Goal: Entertainment & Leisure: Consume media (video, audio)

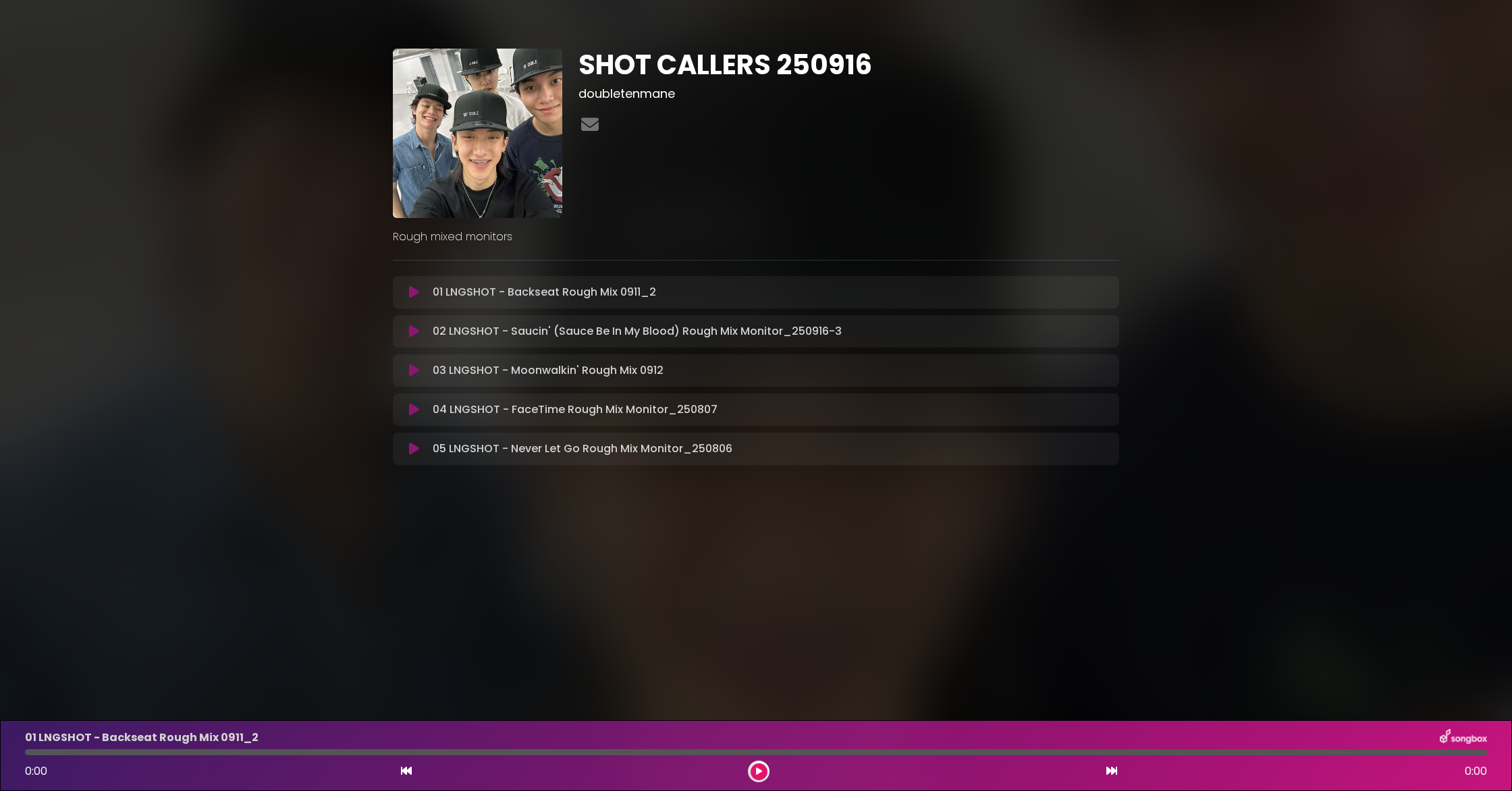
click at [412, 368] on icon at bounding box center [414, 371] width 10 height 13
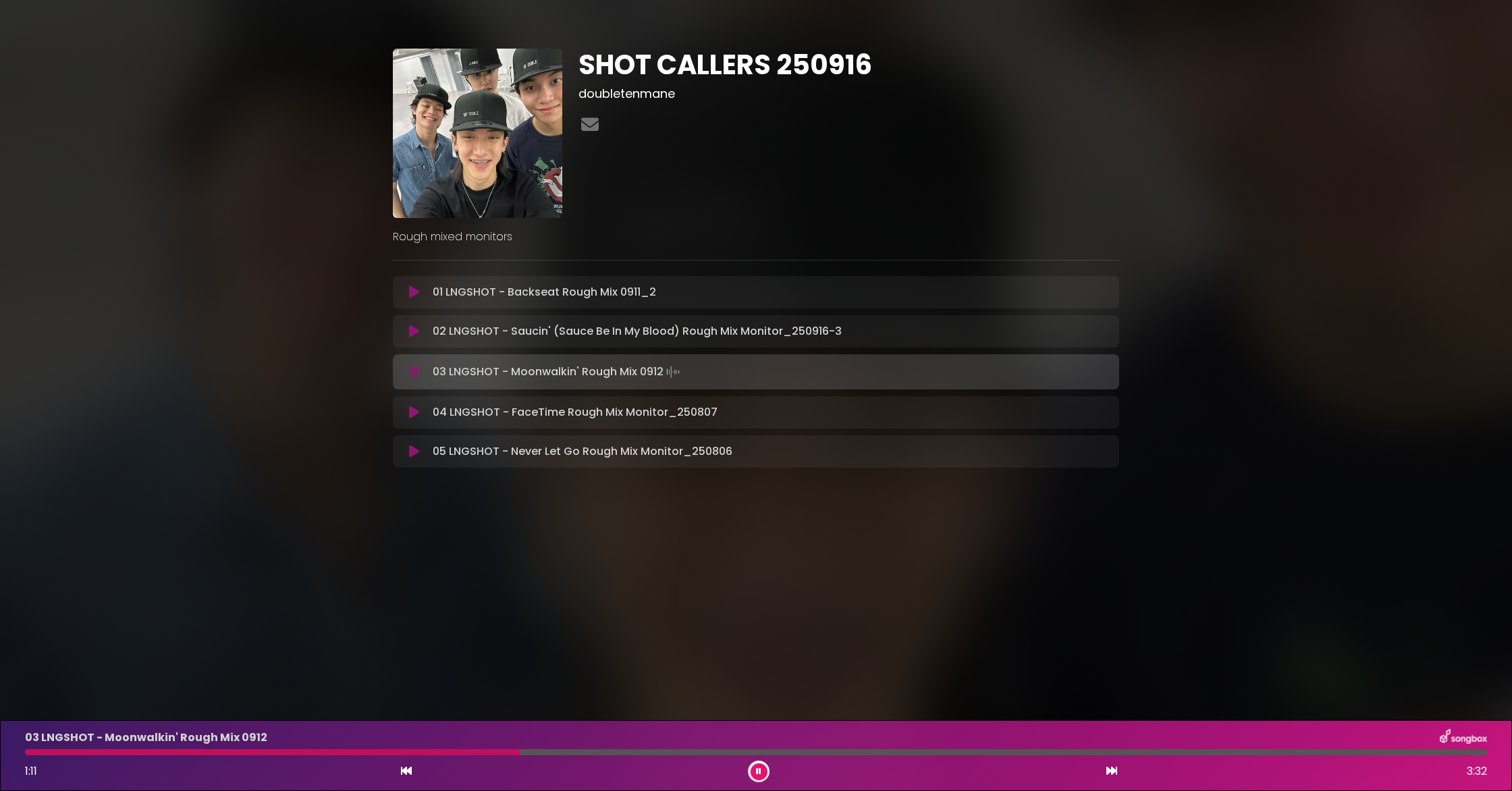
click at [737, 721] on div at bounding box center [759, 772] width 22 height 22
click at [737, 721] on button at bounding box center [759, 772] width 17 height 17
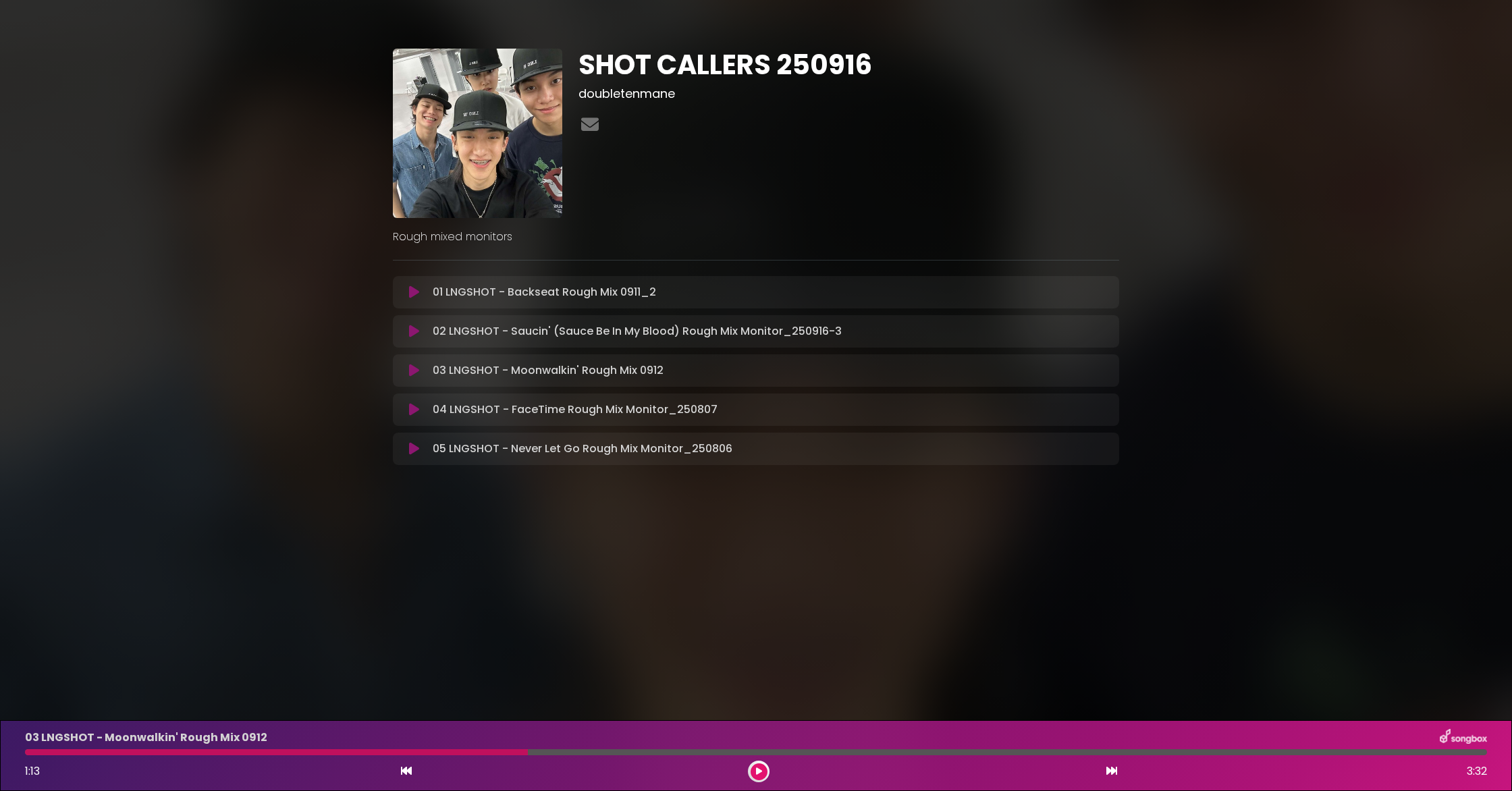
click at [737, 721] on button at bounding box center [759, 772] width 17 height 17
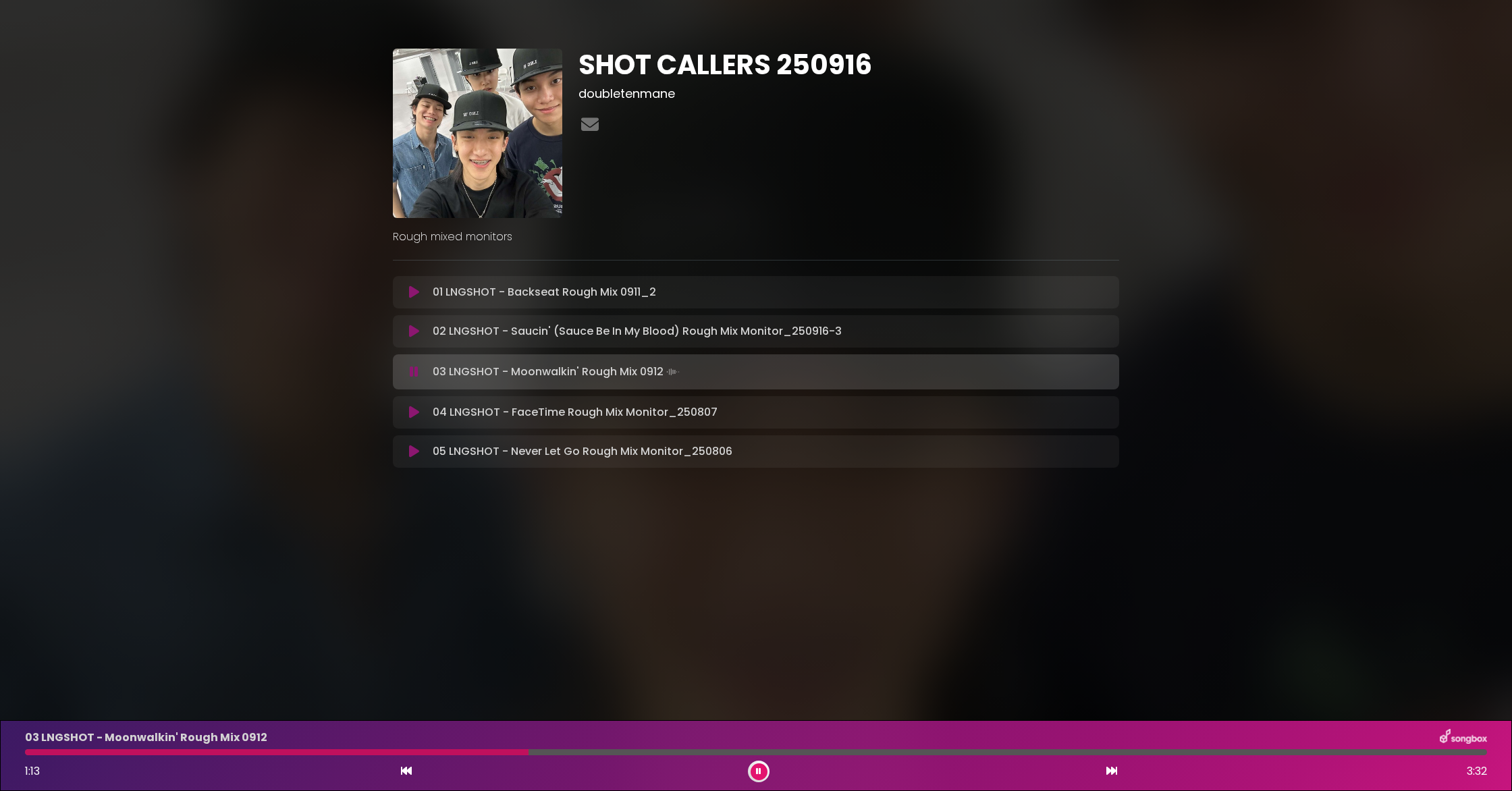
click at [737, 721] on button at bounding box center [759, 772] width 17 height 17
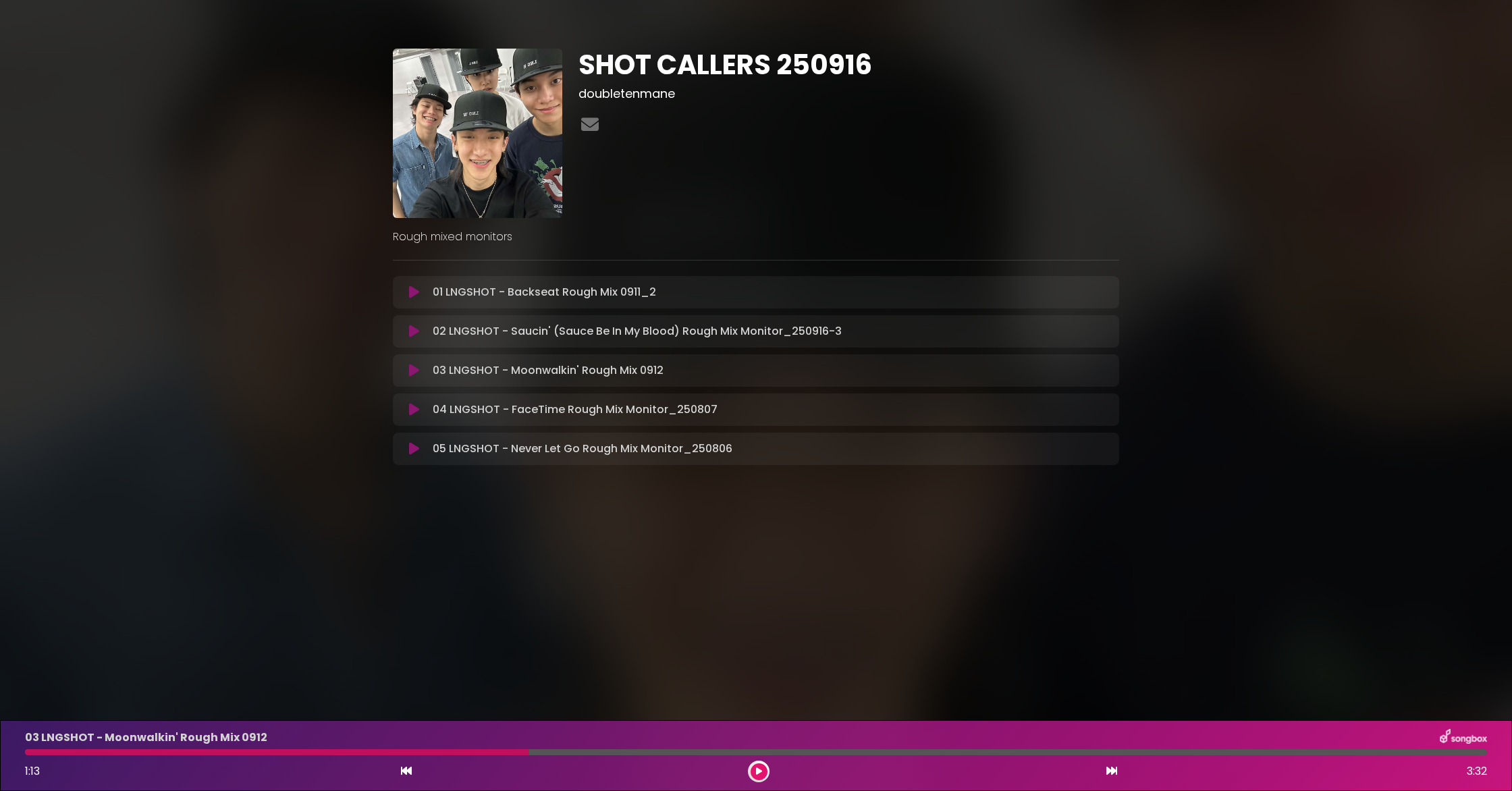
click at [417, 374] on icon at bounding box center [414, 371] width 10 height 13
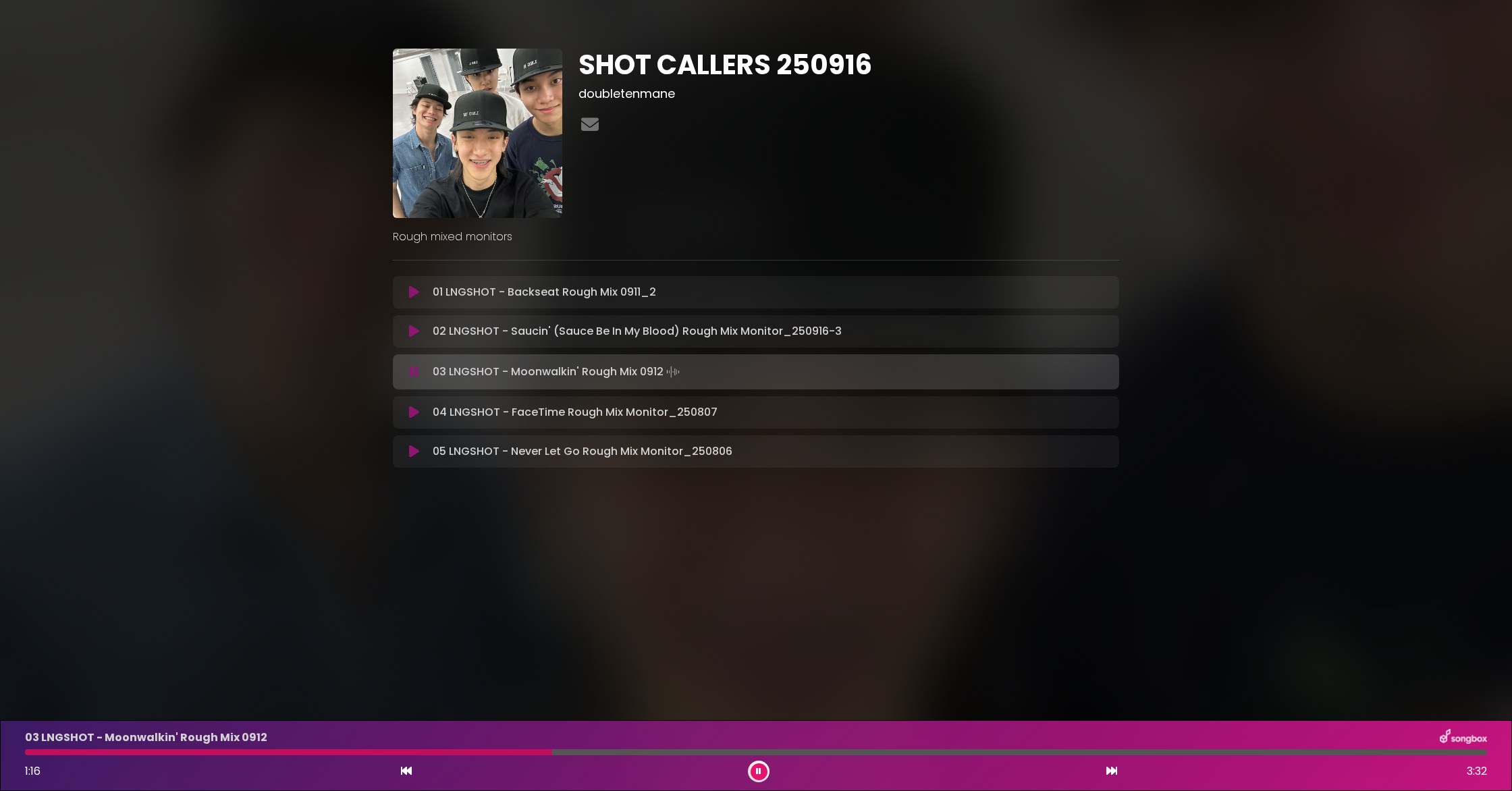
drag, startPoint x: 30, startPoint y: 754, endPoint x: 95, endPoint y: 743, distance: 65.9
click at [32, 721] on div at bounding box center [289, 752] width 527 height 6
click at [410, 375] on icon at bounding box center [414, 372] width 8 height 13
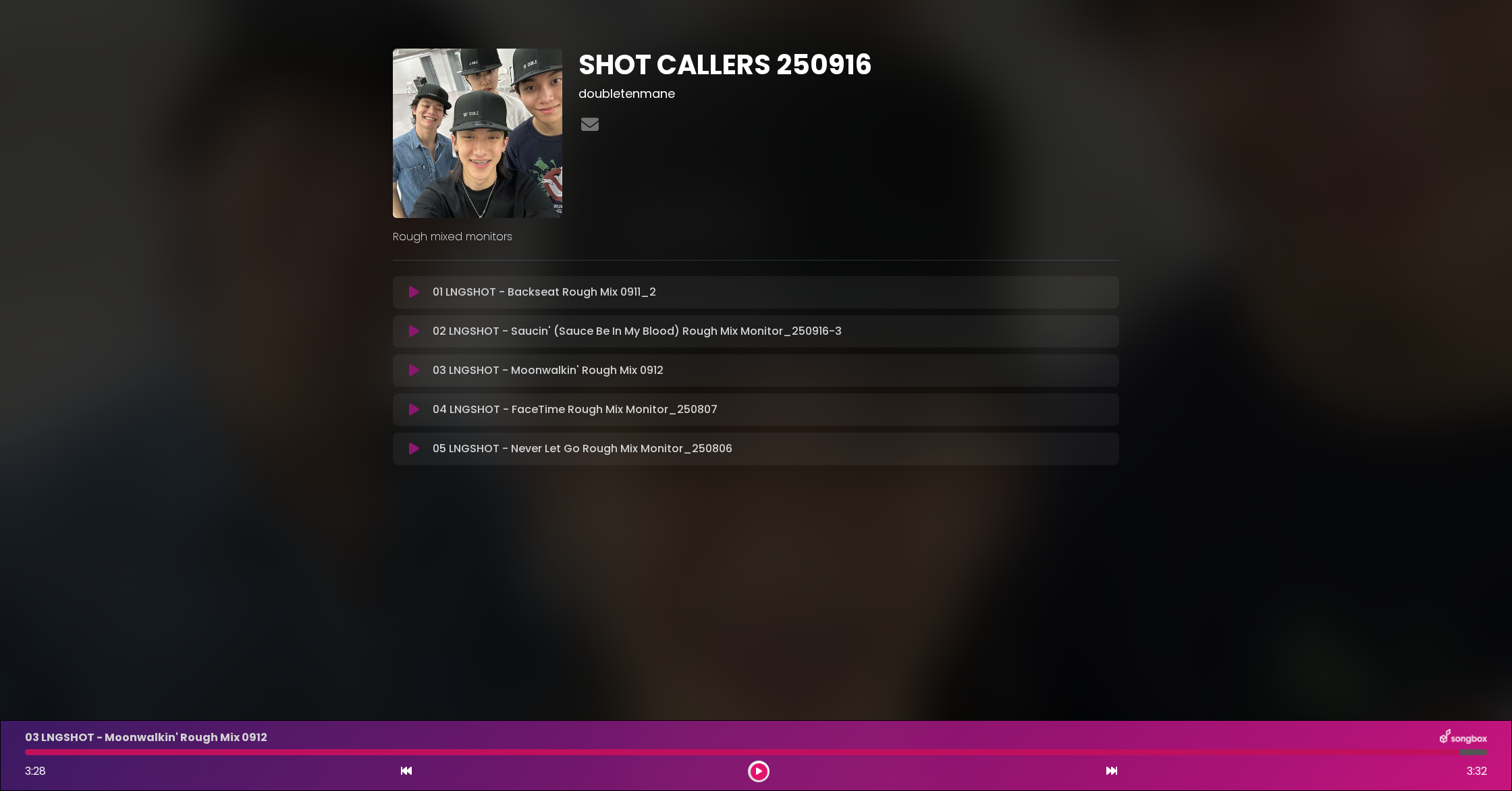
click at [410, 336] on icon at bounding box center [414, 331] width 10 height 13
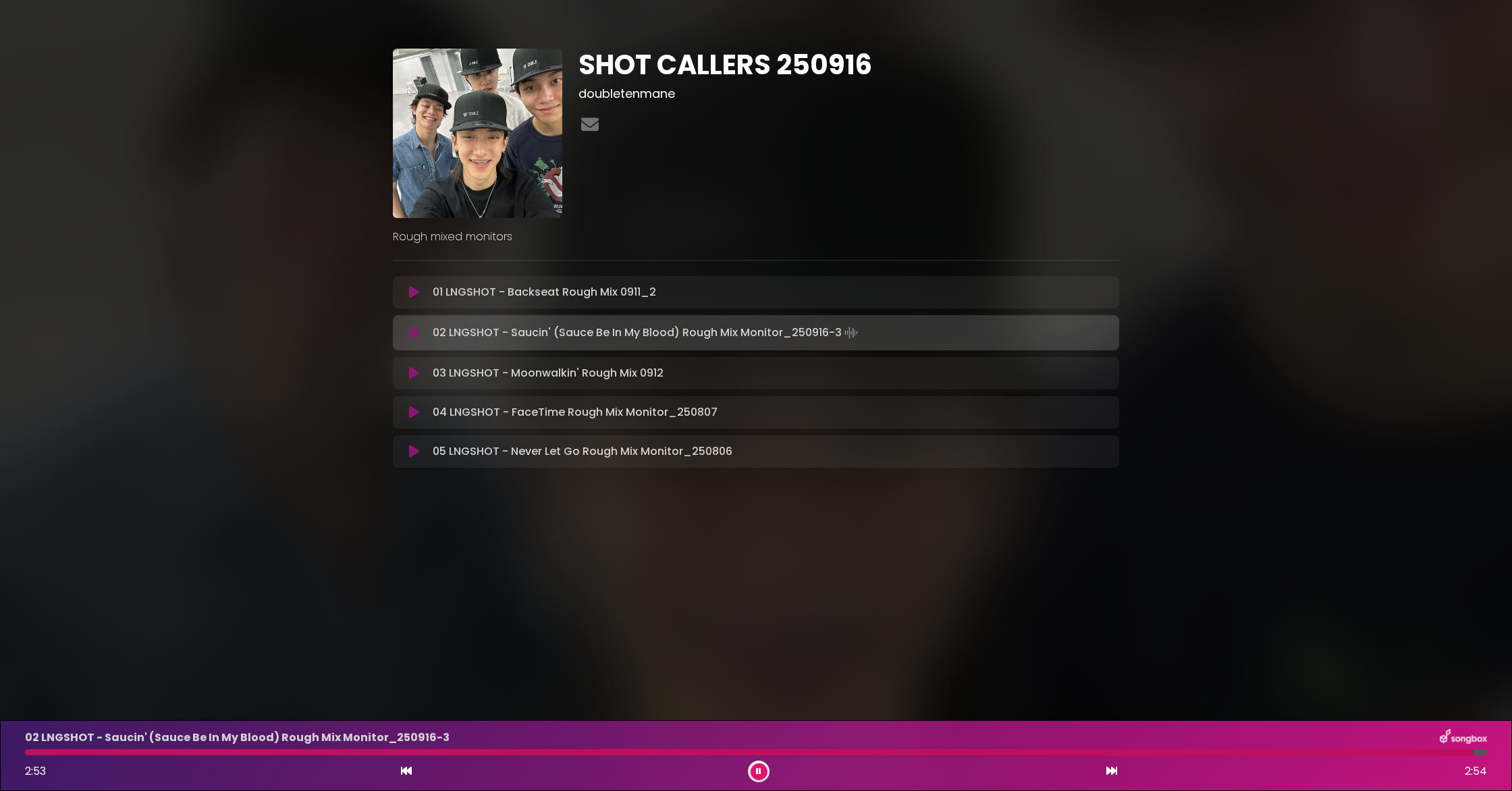
click at [737, 721] on div "2:53 2:54" at bounding box center [756, 772] width 1479 height 22
click at [737, 721] on button at bounding box center [759, 772] width 17 height 17
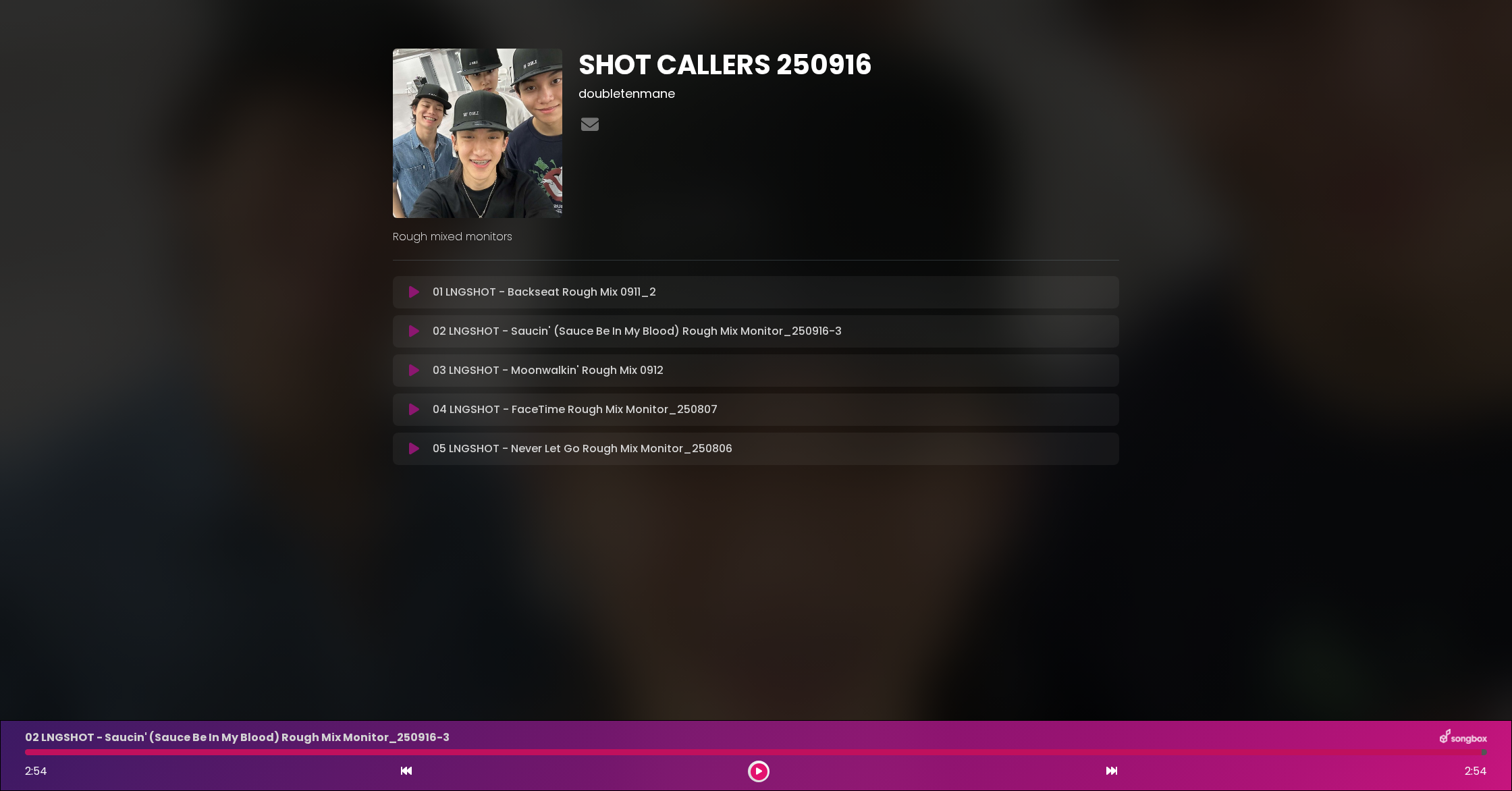
drag, startPoint x: 406, startPoint y: 373, endPoint x: 409, endPoint y: 379, distance: 6.7
click at [407, 373] on button at bounding box center [414, 371] width 26 height 13
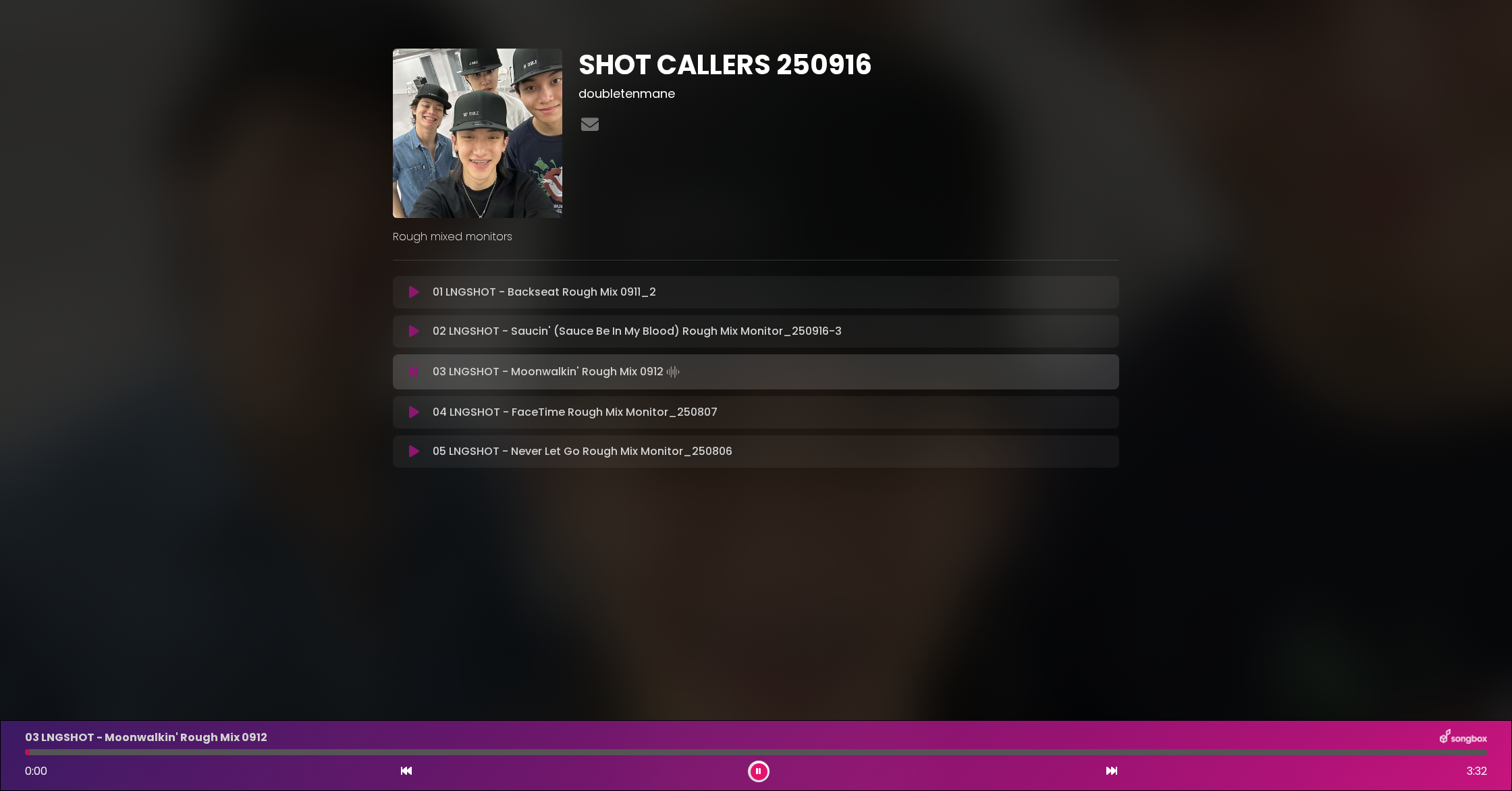
click at [737, 721] on button at bounding box center [759, 772] width 17 height 17
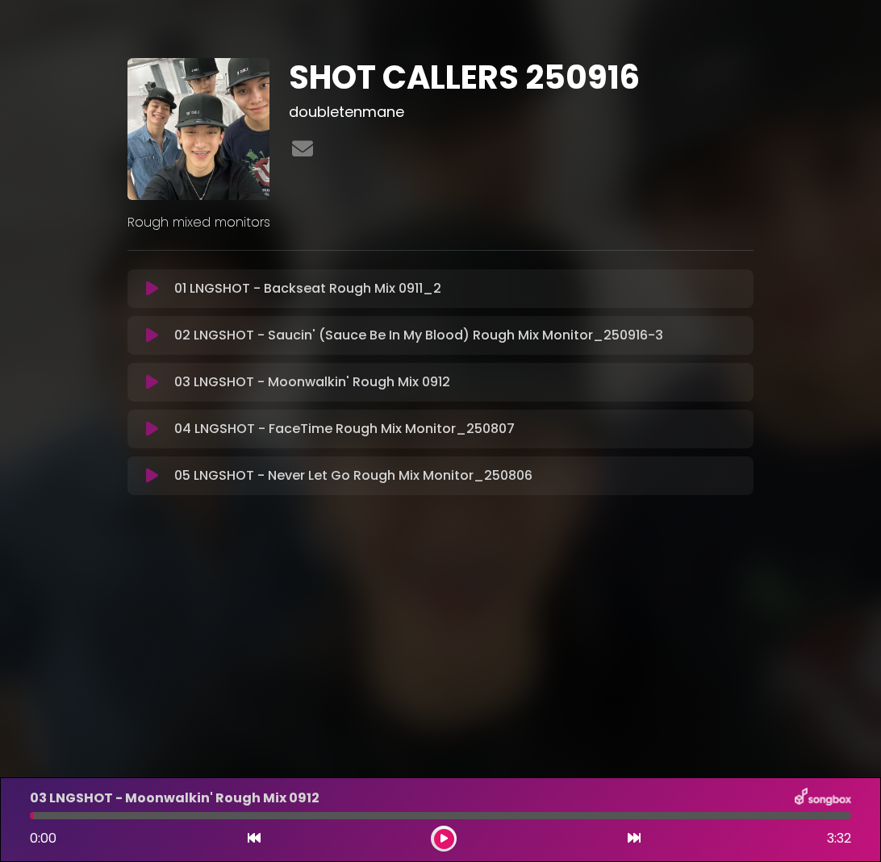
click at [717, 342] on div "02 LNGSHOT - Saucin' (Sauce Be In My Blood) Rough Mix Monitor_250916-3 Loading …" at bounding box center [456, 335] width 576 height 19
click at [705, 341] on div "02 LNGSHOT - Saucin' (Sauce Be In My Blood) Rough Mix Monitor_250916-3 Loading …" at bounding box center [456, 335] width 576 height 19
click at [179, 336] on p "02 LNGSHOT - Saucin' (Sauce Be In My Blood) Rough Mix Monitor_250916-3 Loading …" at bounding box center [418, 335] width 489 height 19
click at [148, 285] on icon at bounding box center [152, 289] width 12 height 16
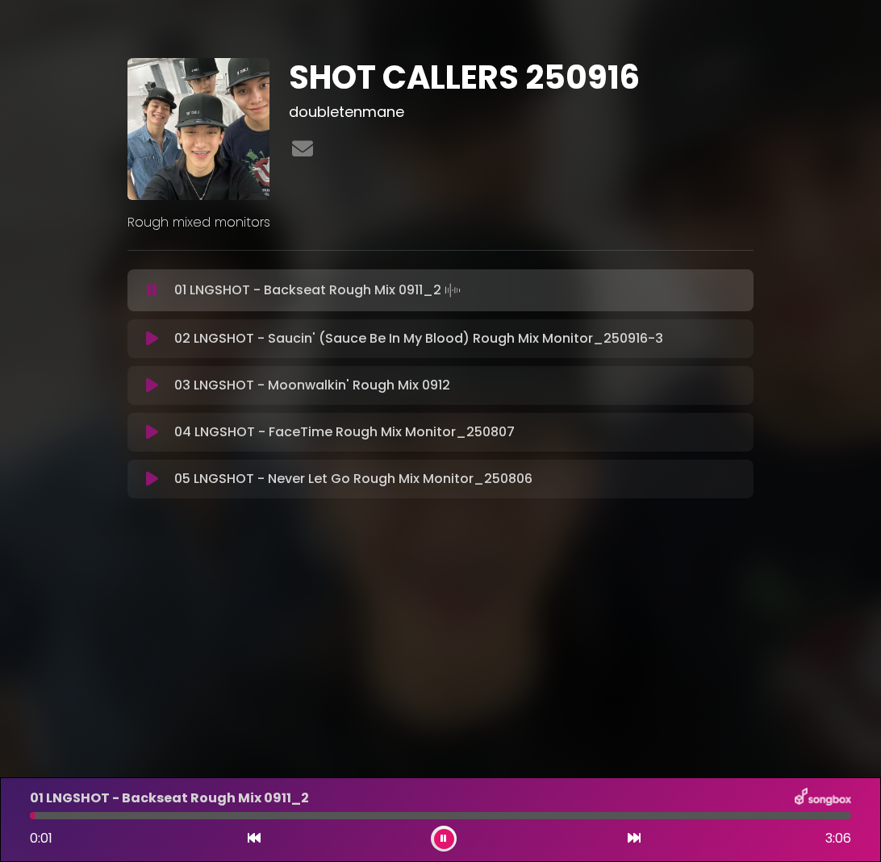
click at [836, 814] on div at bounding box center [440, 815] width 821 height 7
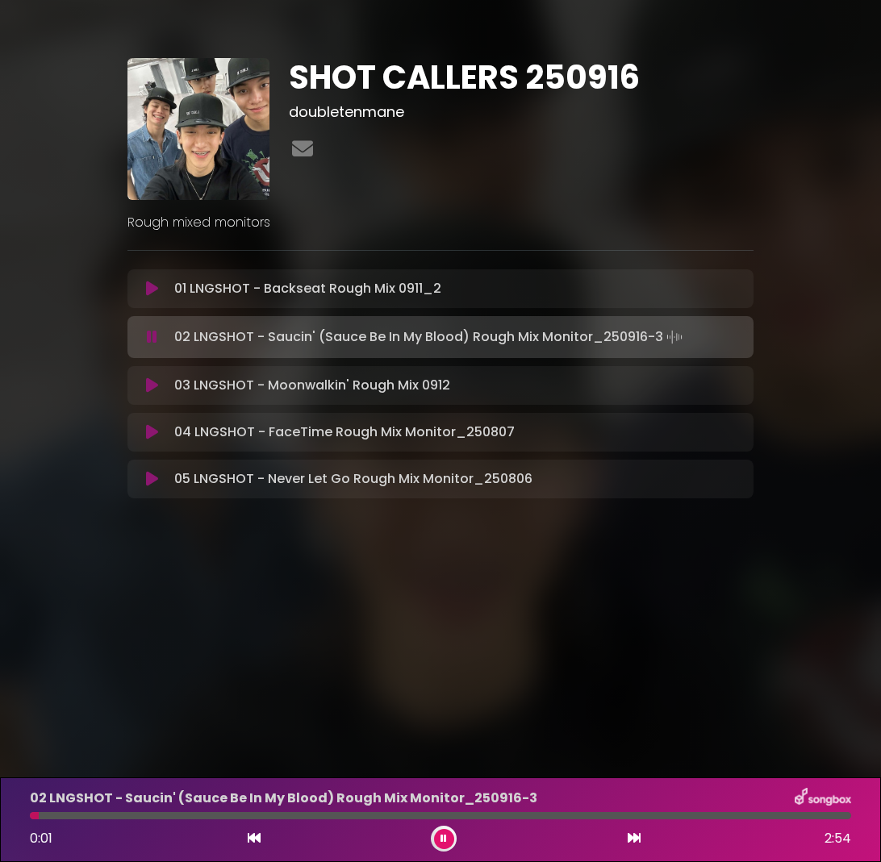
click at [448, 836] on button at bounding box center [444, 839] width 20 height 20
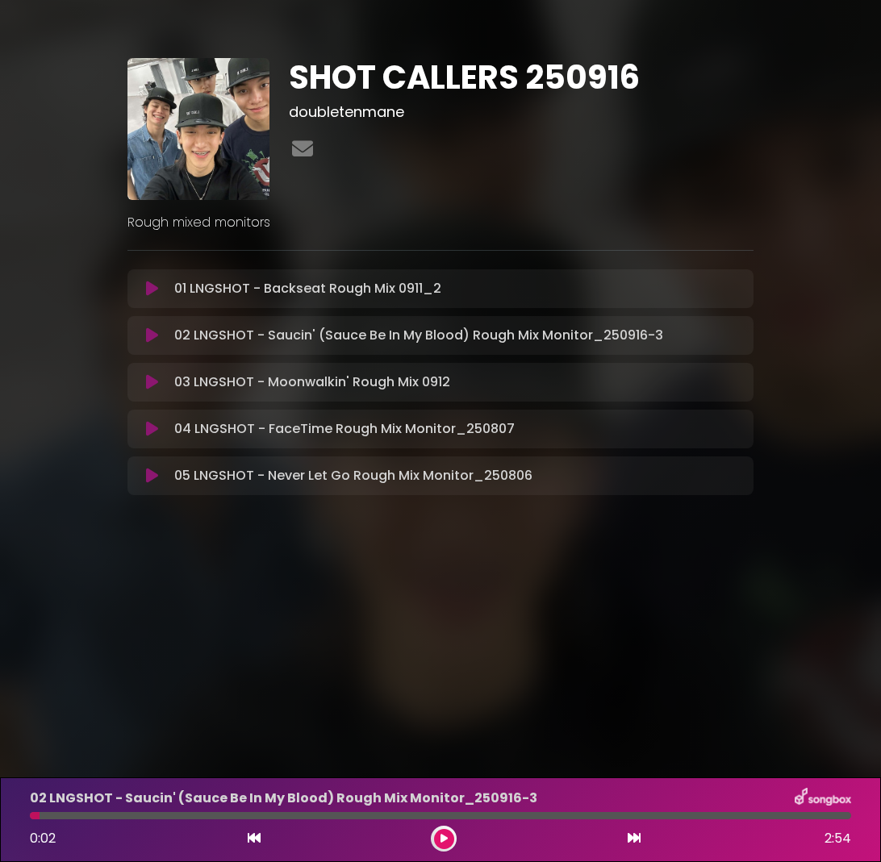
click at [147, 291] on icon at bounding box center [152, 289] width 12 height 16
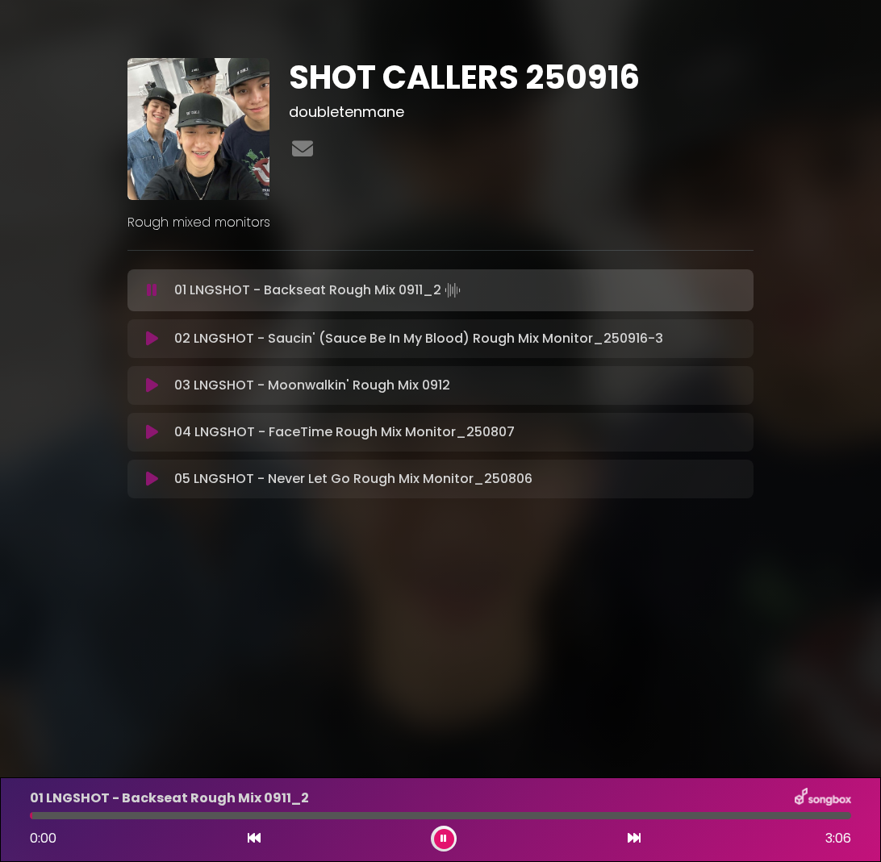
drag, startPoint x: 444, startPoint y: 836, endPoint x: 708, endPoint y: 813, distance: 264.7
click at [444, 836] on icon at bounding box center [443, 839] width 6 height 10
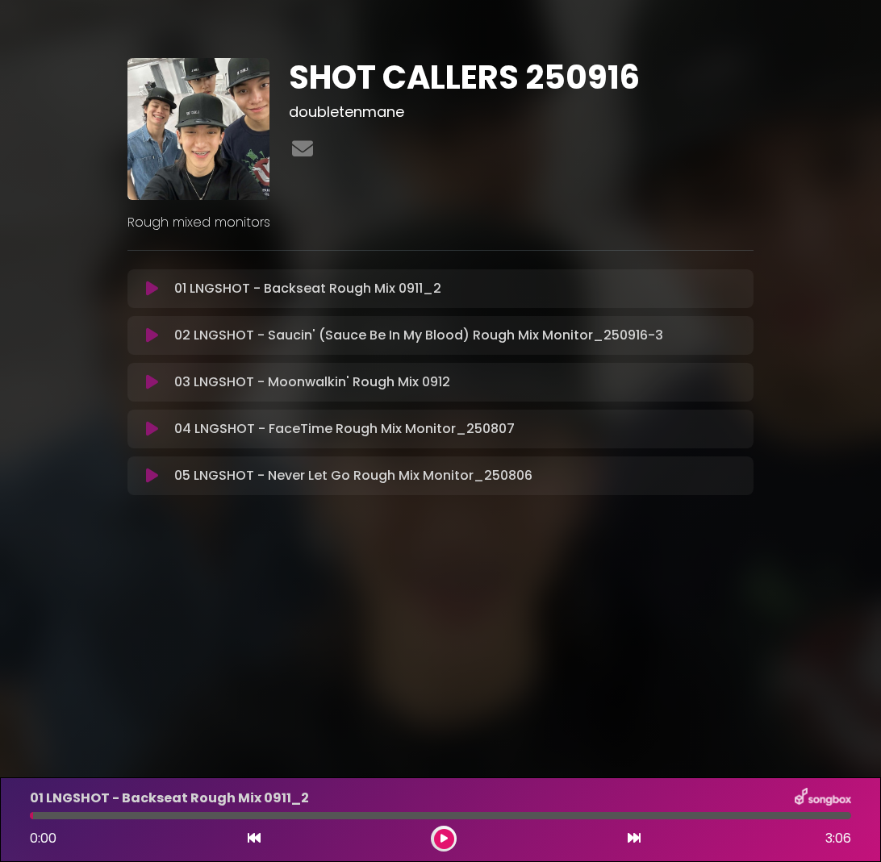
click at [826, 814] on div at bounding box center [440, 815] width 821 height 7
click at [298, 294] on p "01 LNGSHOT - Backseat Rough Mix 0911_2 Loading Track..." at bounding box center [307, 288] width 267 height 19
click at [450, 836] on button at bounding box center [444, 839] width 20 height 20
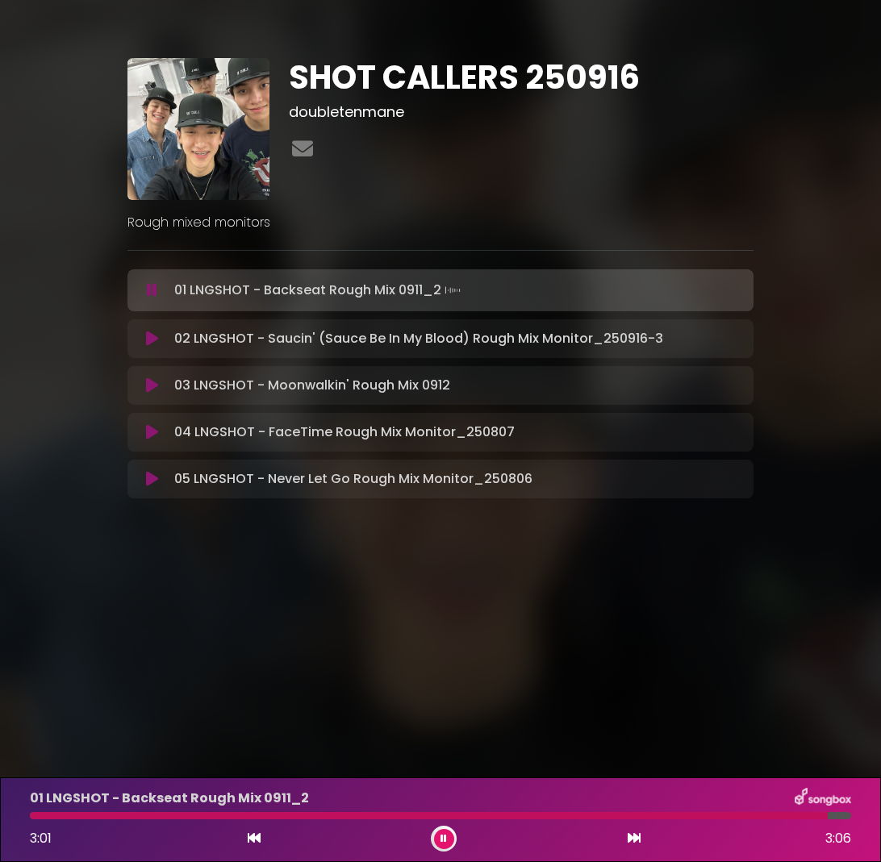
click at [450, 836] on button at bounding box center [444, 839] width 20 height 20
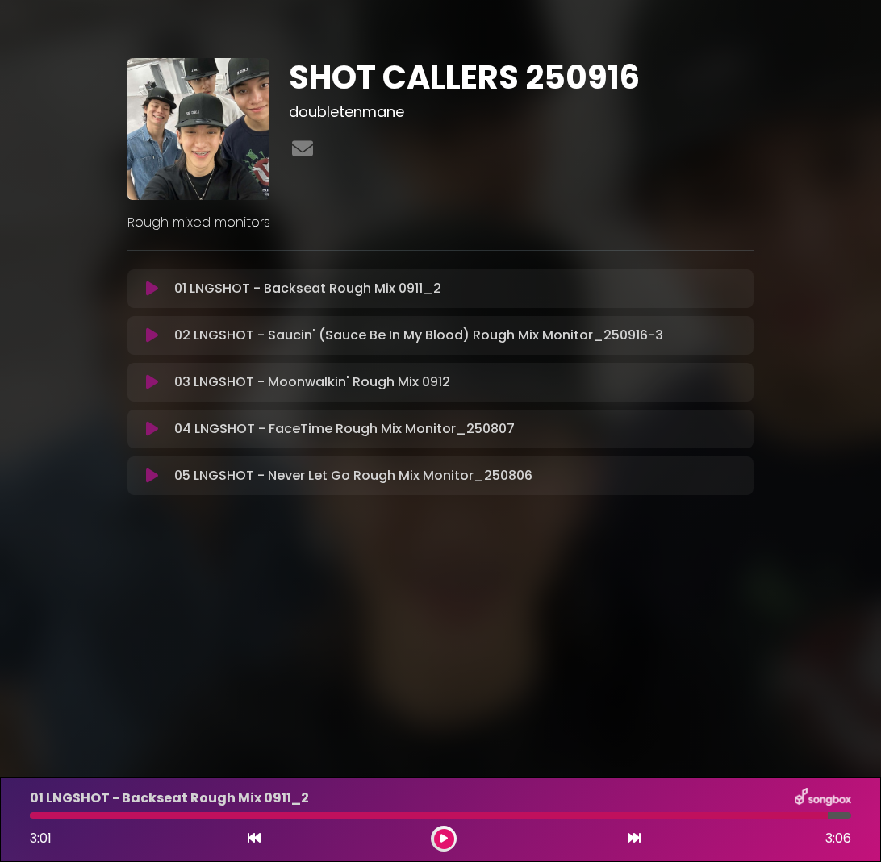
click at [825, 818] on div at bounding box center [429, 815] width 798 height 7
click at [813, 815] on div at bounding box center [429, 815] width 798 height 7
click at [444, 838] on icon at bounding box center [443, 839] width 7 height 10
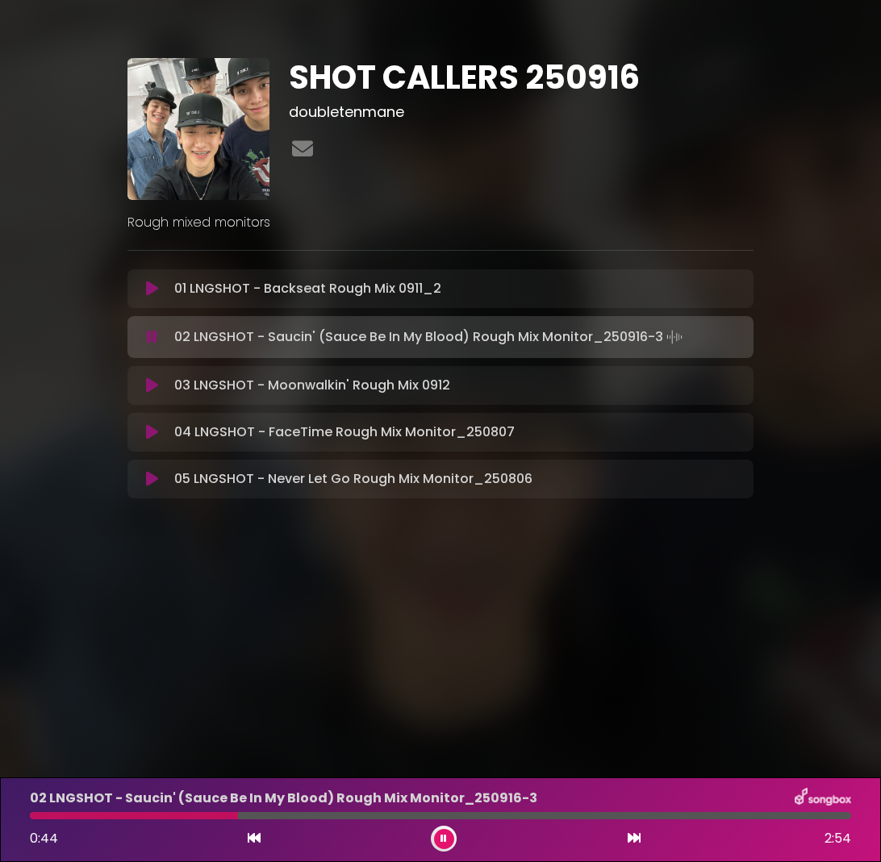
click at [444, 838] on icon at bounding box center [443, 839] width 6 height 10
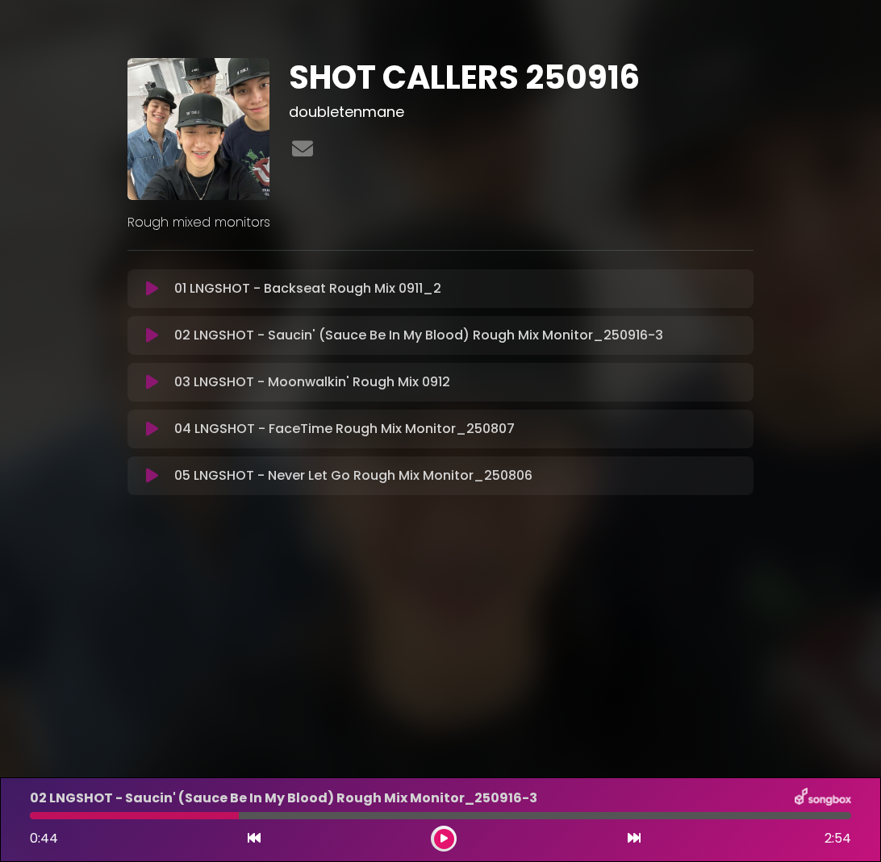
click at [144, 285] on button at bounding box center [152, 289] width 31 height 16
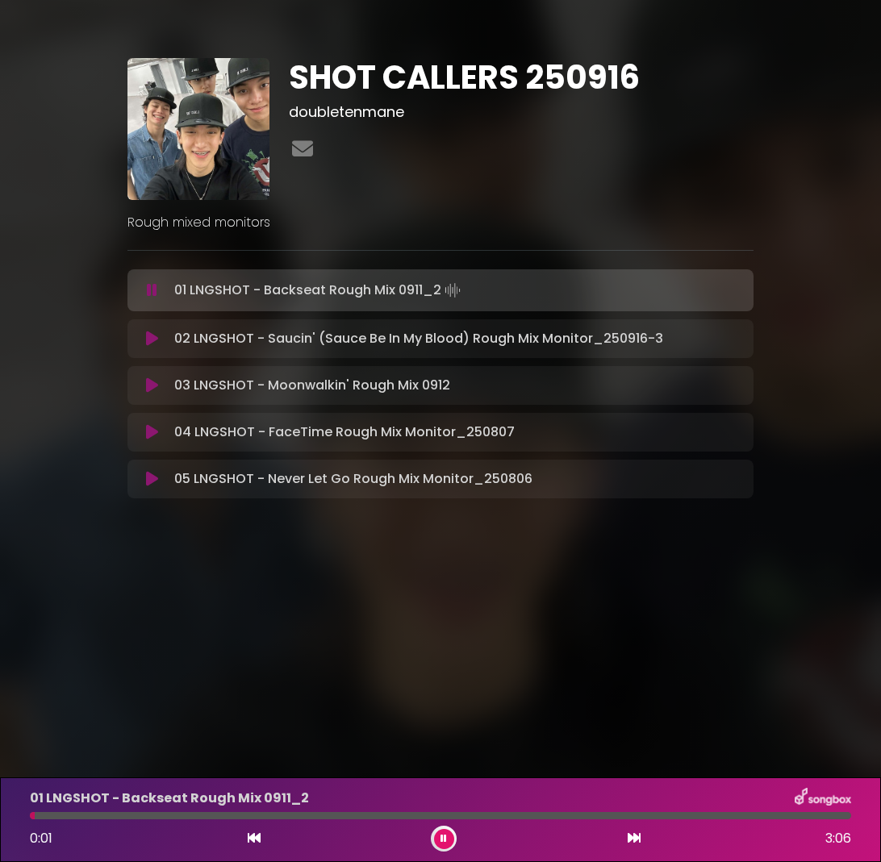
click at [779, 813] on div at bounding box center [440, 815] width 821 height 7
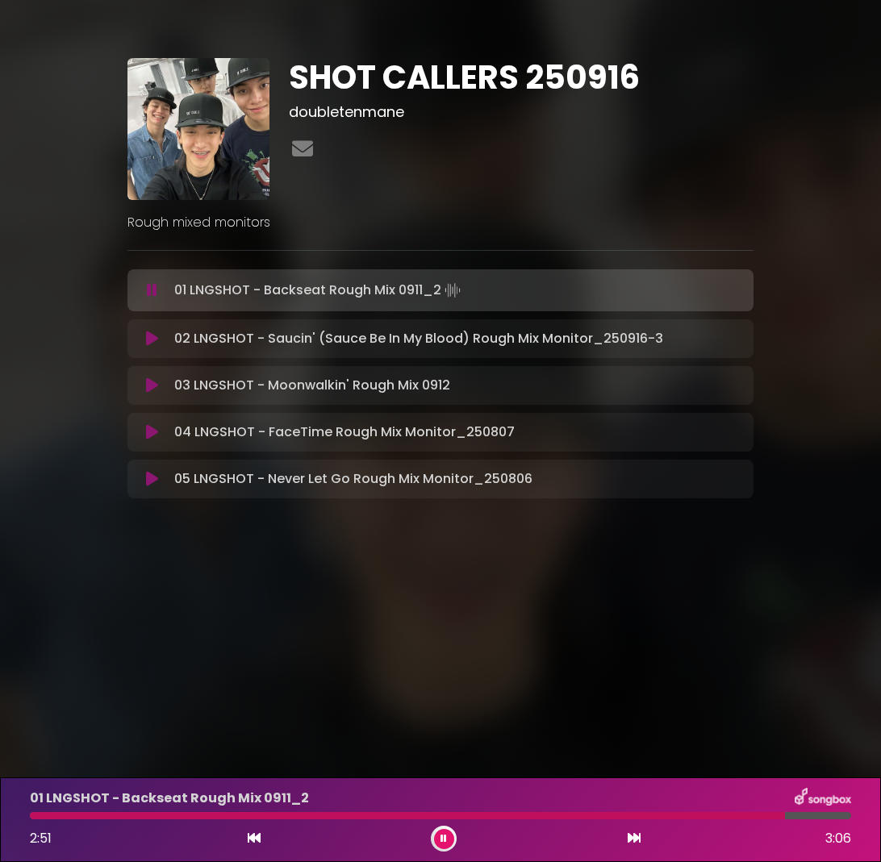
click at [444, 839] on icon at bounding box center [443, 839] width 6 height 10
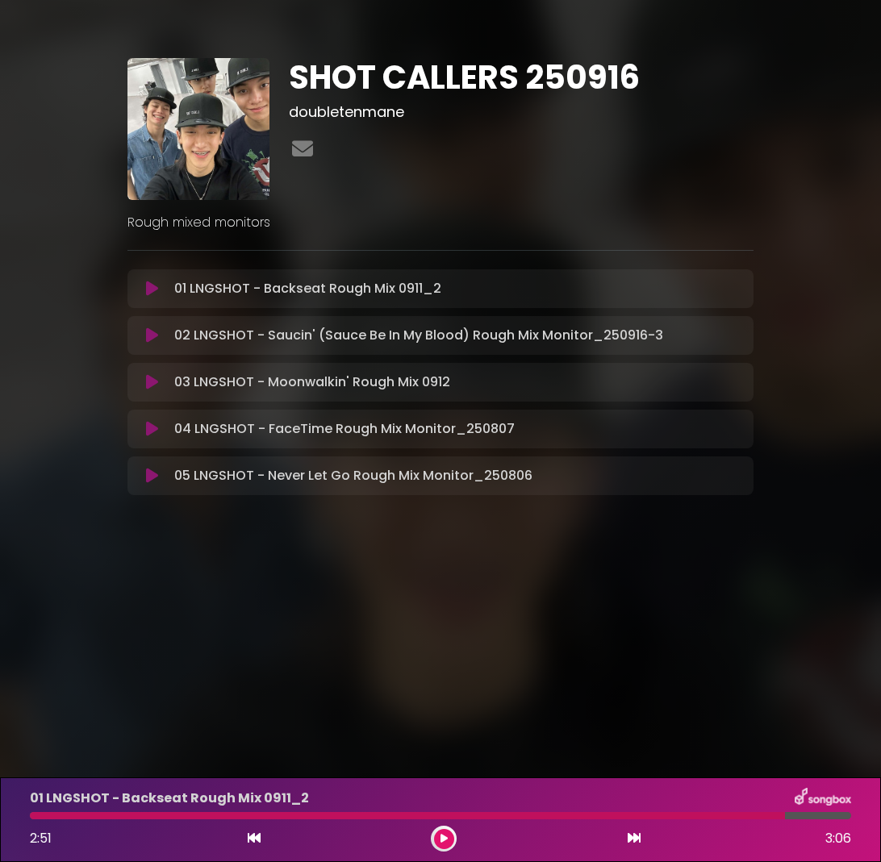
click at [811, 818] on div at bounding box center [440, 815] width 821 height 7
click at [448, 832] on button at bounding box center [444, 839] width 20 height 20
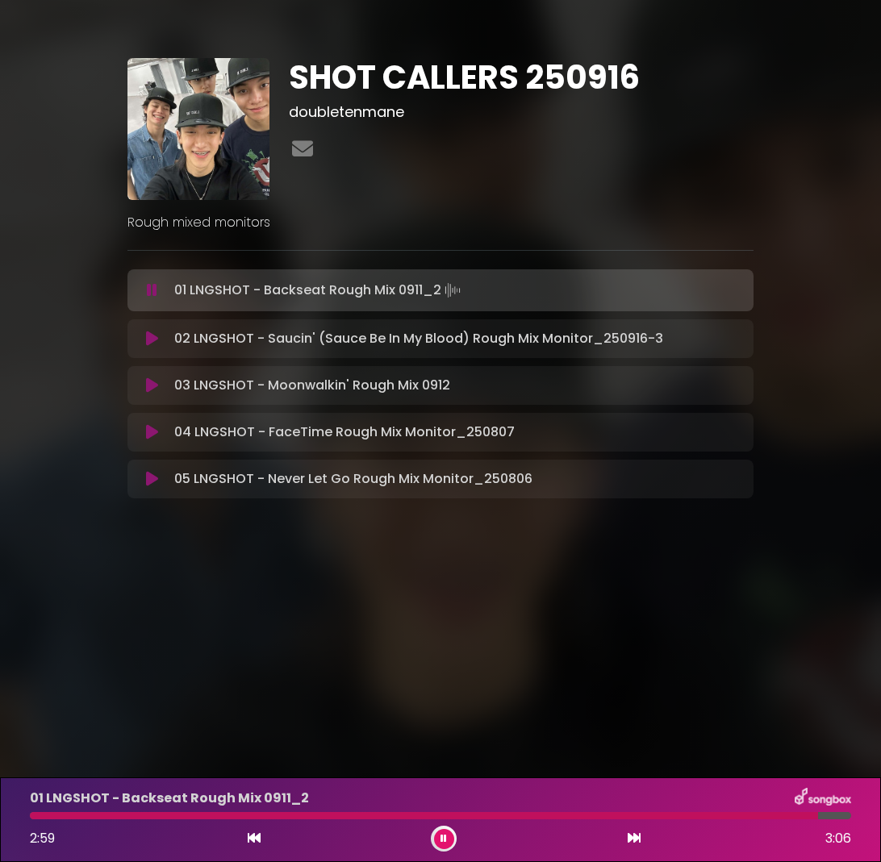
click at [839, 816] on div at bounding box center [440, 815] width 821 height 7
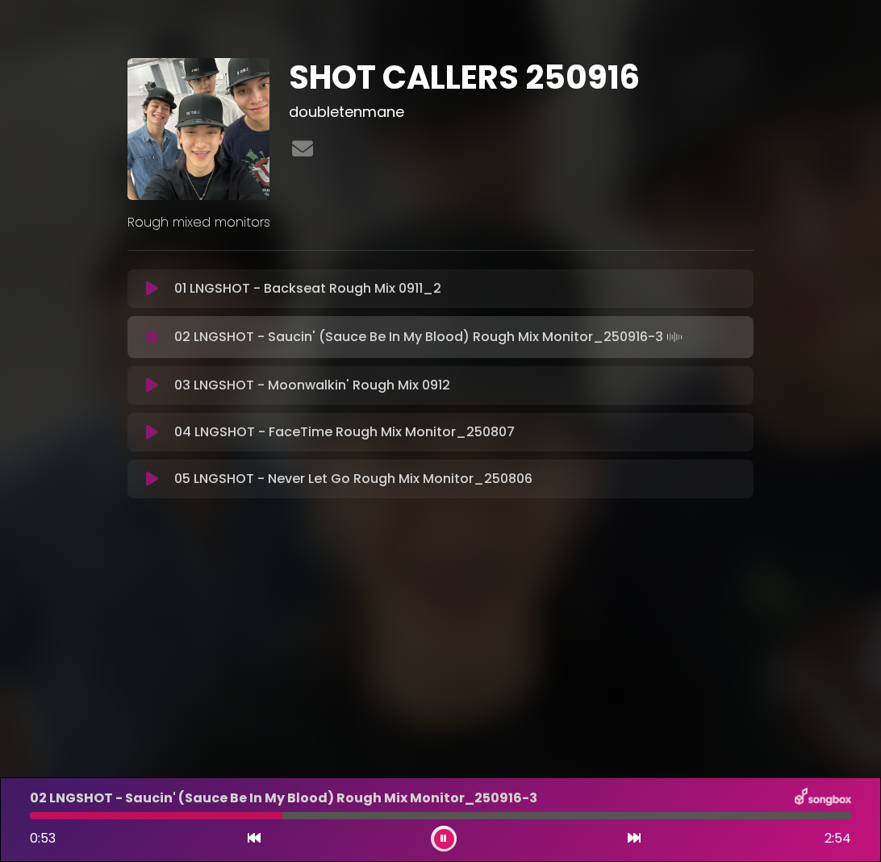
click at [150, 295] on icon at bounding box center [152, 289] width 12 height 16
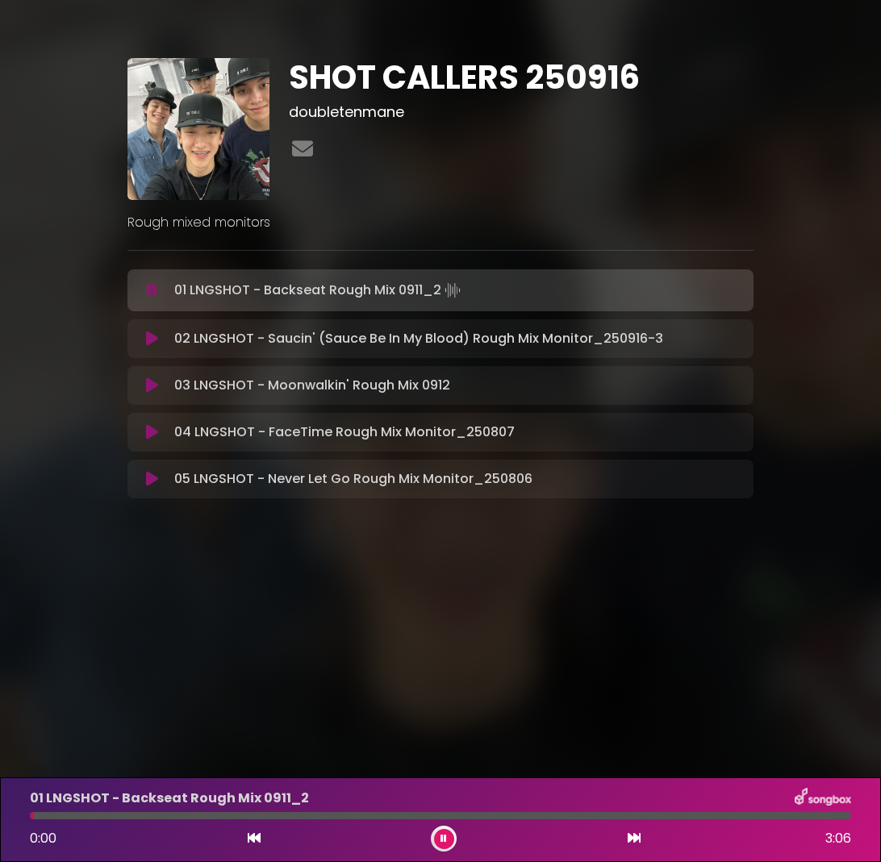
click at [825, 817] on div at bounding box center [440, 815] width 821 height 7
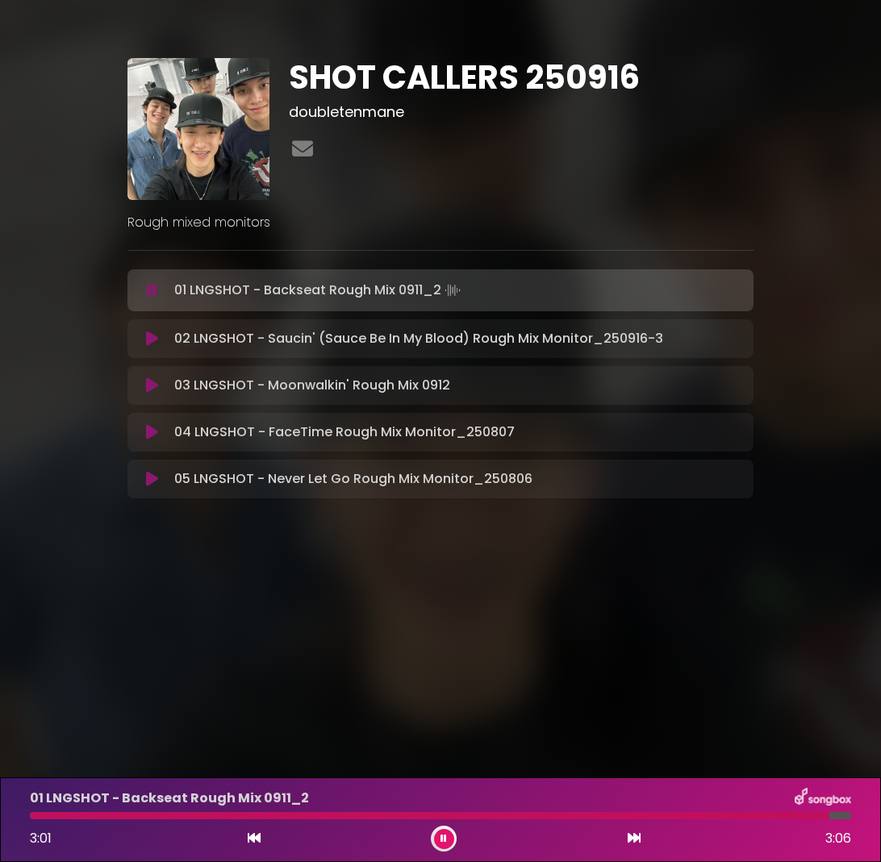
click at [446, 840] on icon at bounding box center [443, 839] width 6 height 10
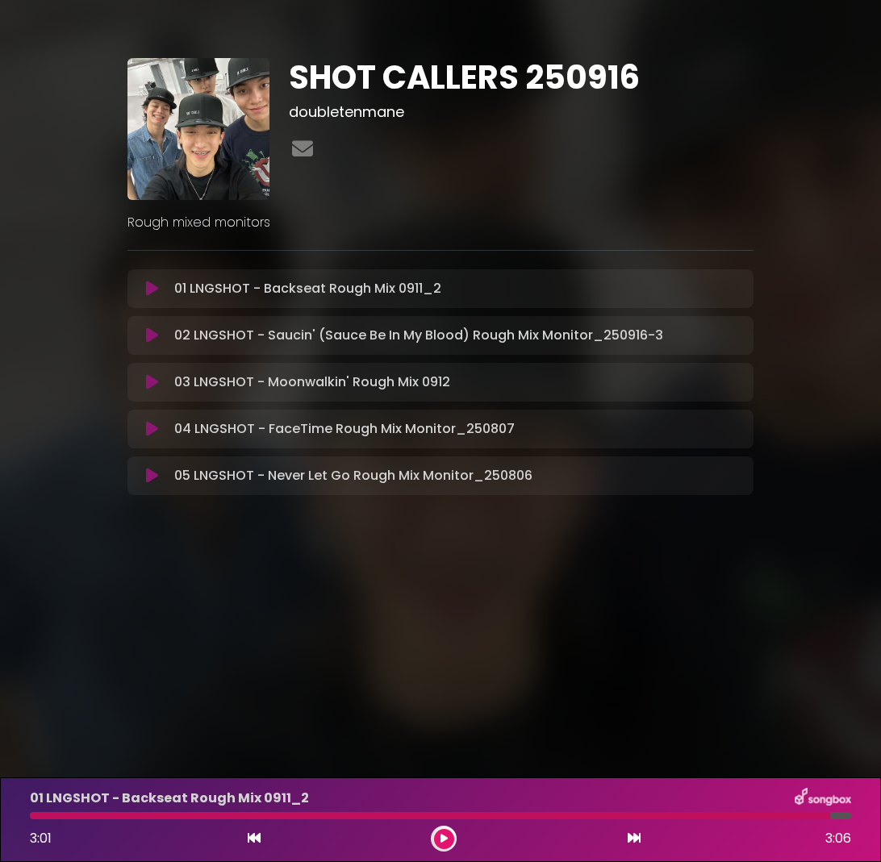
click at [819, 819] on div at bounding box center [430, 815] width 800 height 7
click at [446, 837] on icon at bounding box center [443, 839] width 7 height 10
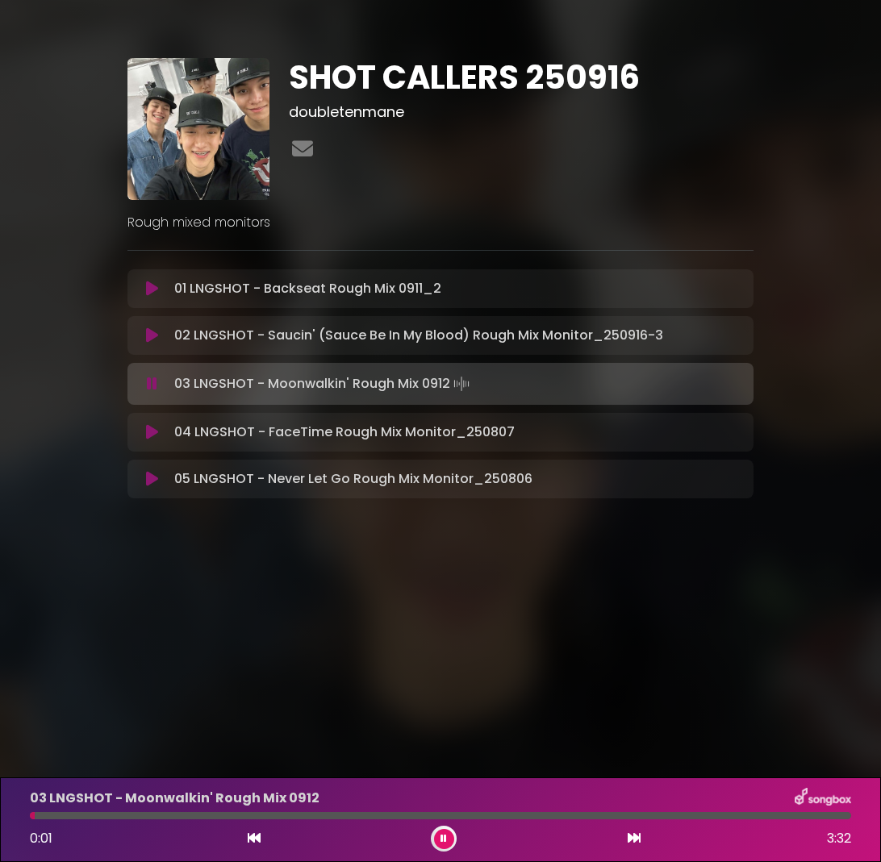
click at [446, 837] on button at bounding box center [444, 839] width 20 height 20
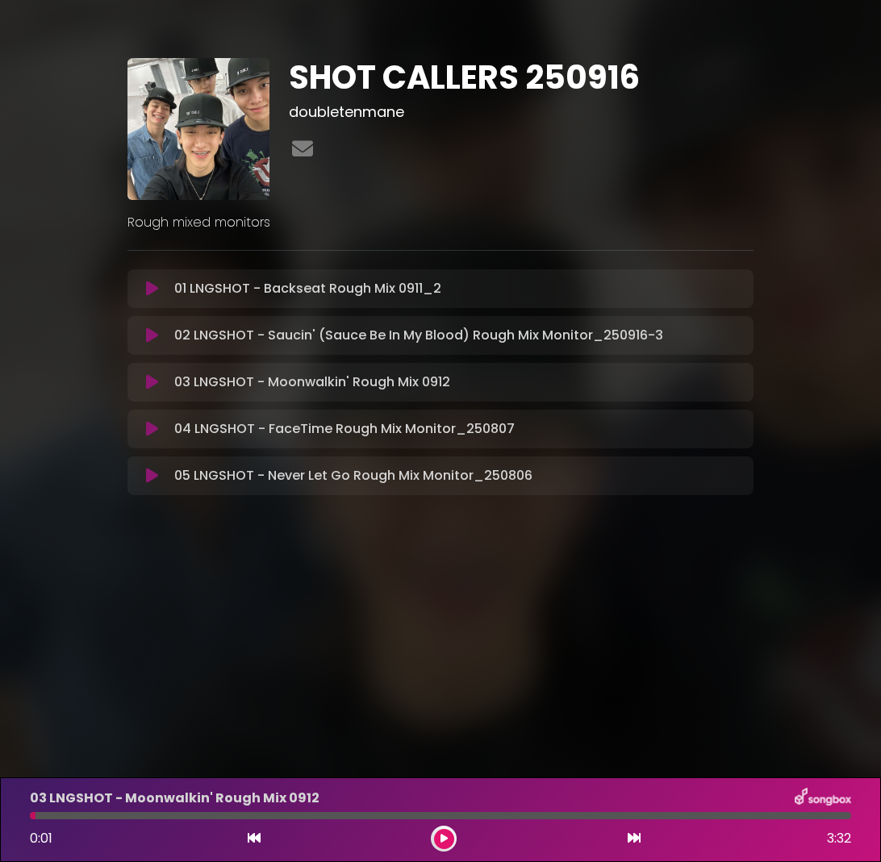
click at [490, 402] on div "01 LNGSHOT - Backseat Rough Mix 0911_2 Loading Track... Name" at bounding box center [440, 382] width 626 height 226
click at [464, 396] on div "03 LNGSHOT - Moonwalkin' Rough Mix 0912 Loading Track... Name" at bounding box center [440, 382] width 626 height 39
click at [152, 386] on icon at bounding box center [152, 382] width 12 height 16
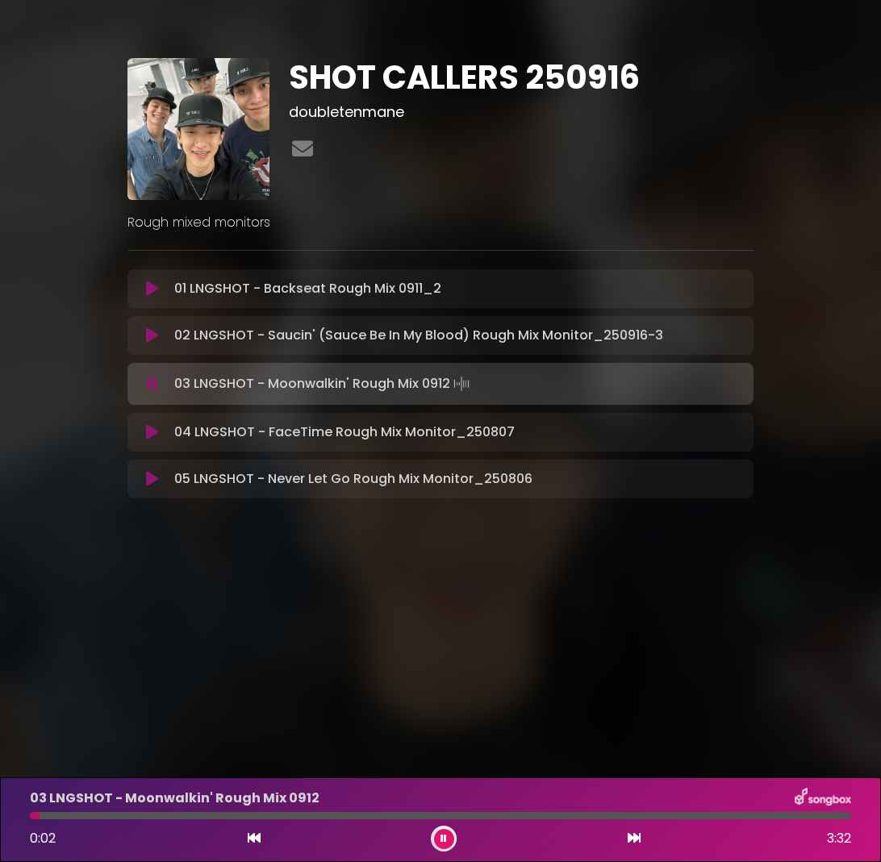
click at [199, 812] on div at bounding box center [440, 815] width 821 height 7
click at [235, 815] on div at bounding box center [440, 815] width 821 height 7
click at [254, 817] on div at bounding box center [440, 815] width 821 height 7
click at [284, 815] on div at bounding box center [440, 815] width 821 height 7
click at [427, 835] on div "1:24 3:32" at bounding box center [440, 839] width 840 height 26
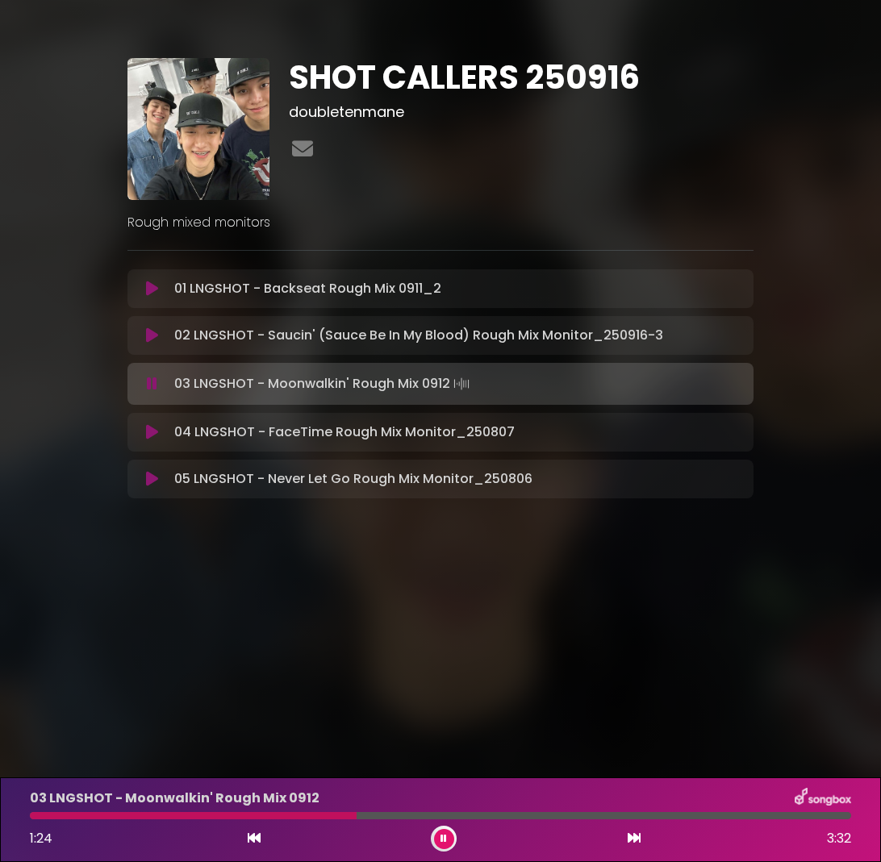
drag, startPoint x: 433, startPoint y: 836, endPoint x: 444, endPoint y: 835, distance: 10.5
click at [439, 835] on button at bounding box center [444, 839] width 20 height 20
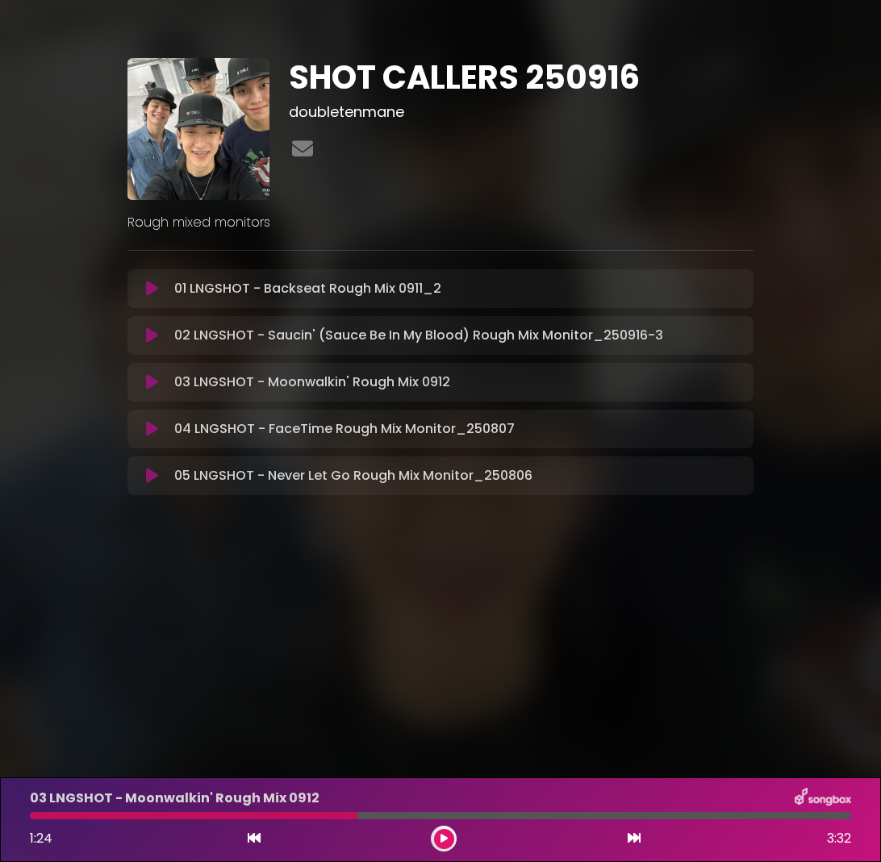
click at [319, 816] on div at bounding box center [193, 815] width 327 height 7
click at [444, 838] on icon at bounding box center [443, 839] width 7 height 10
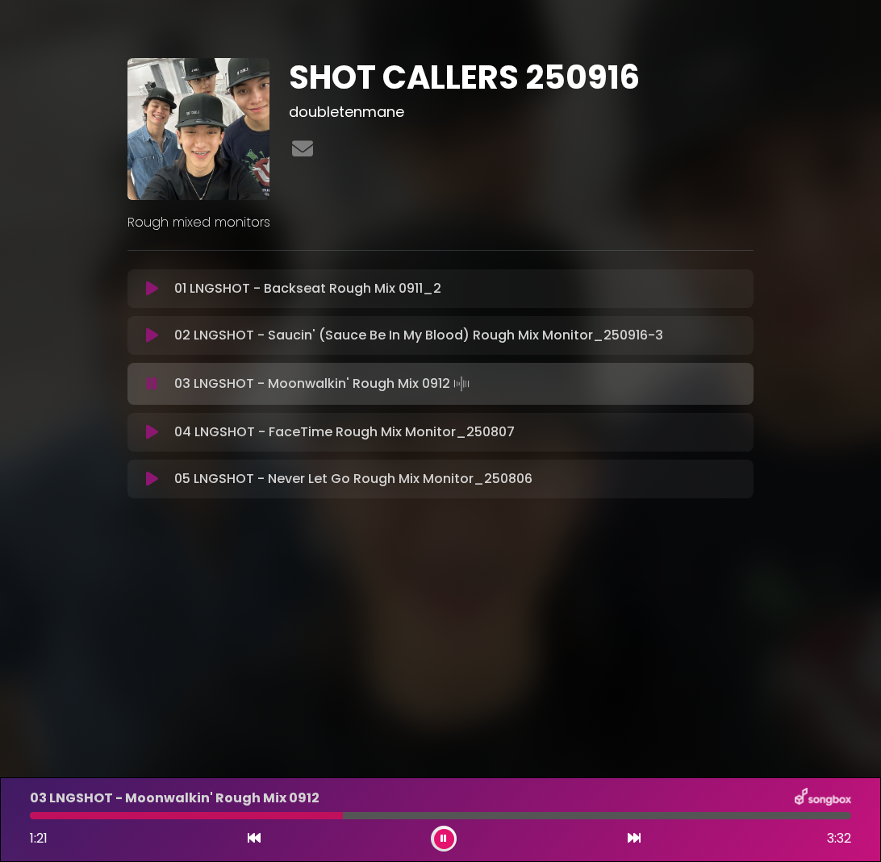
click at [445, 839] on icon at bounding box center [443, 839] width 6 height 10
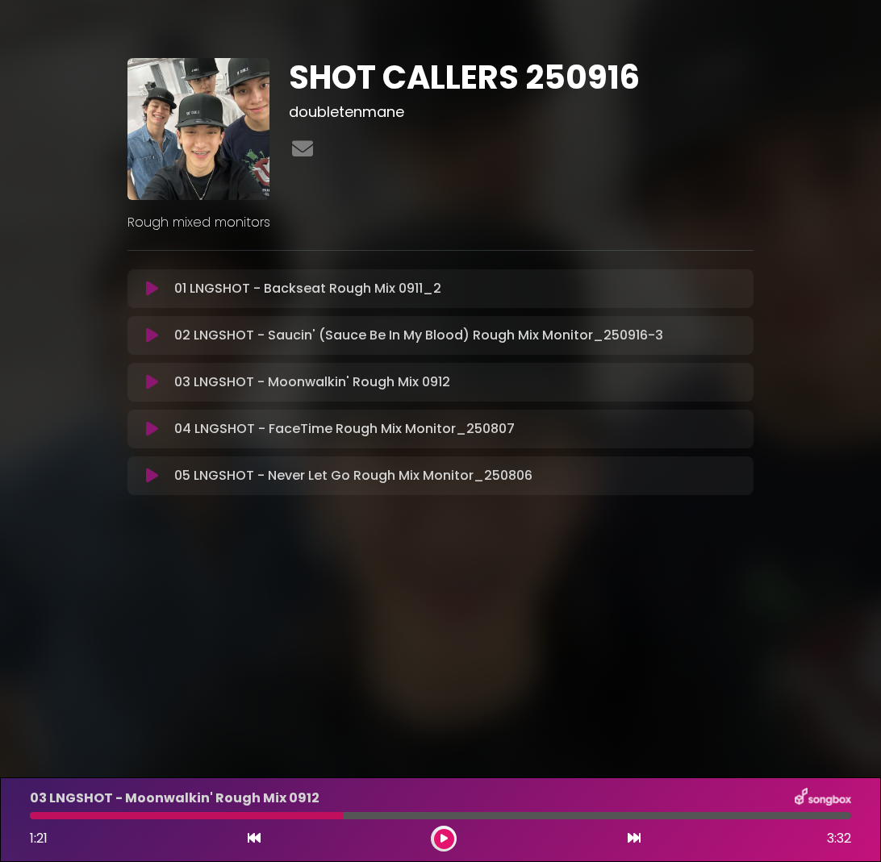
click at [308, 816] on div at bounding box center [187, 815] width 314 height 7
click at [440, 839] on icon at bounding box center [443, 839] width 7 height 10
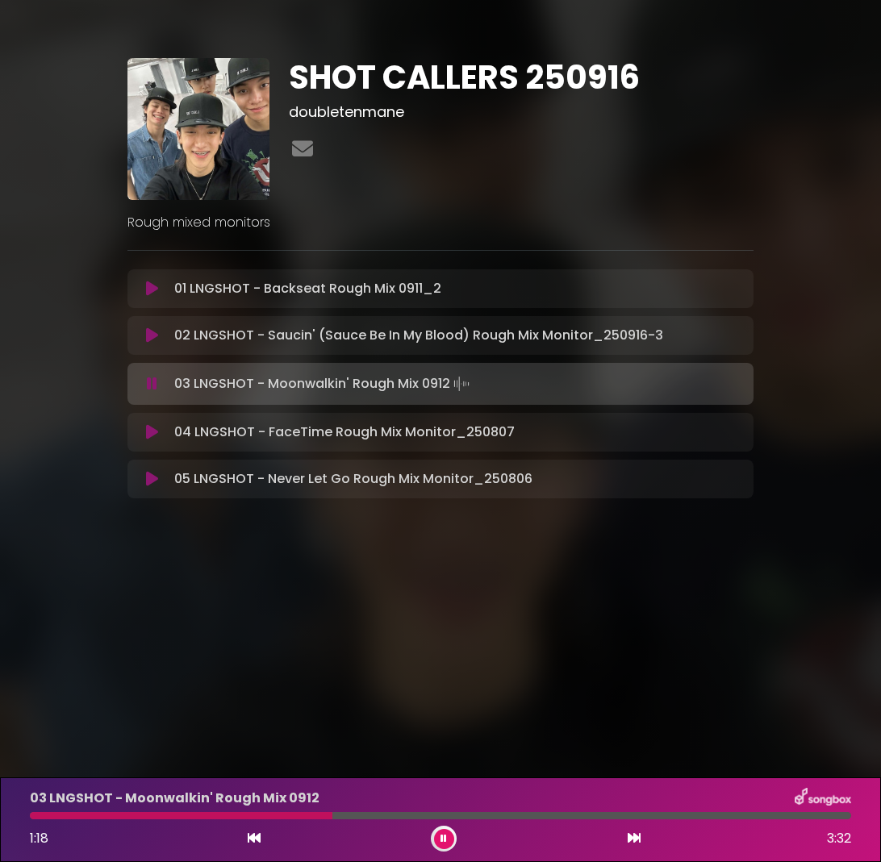
click at [439, 839] on button at bounding box center [444, 839] width 20 height 20
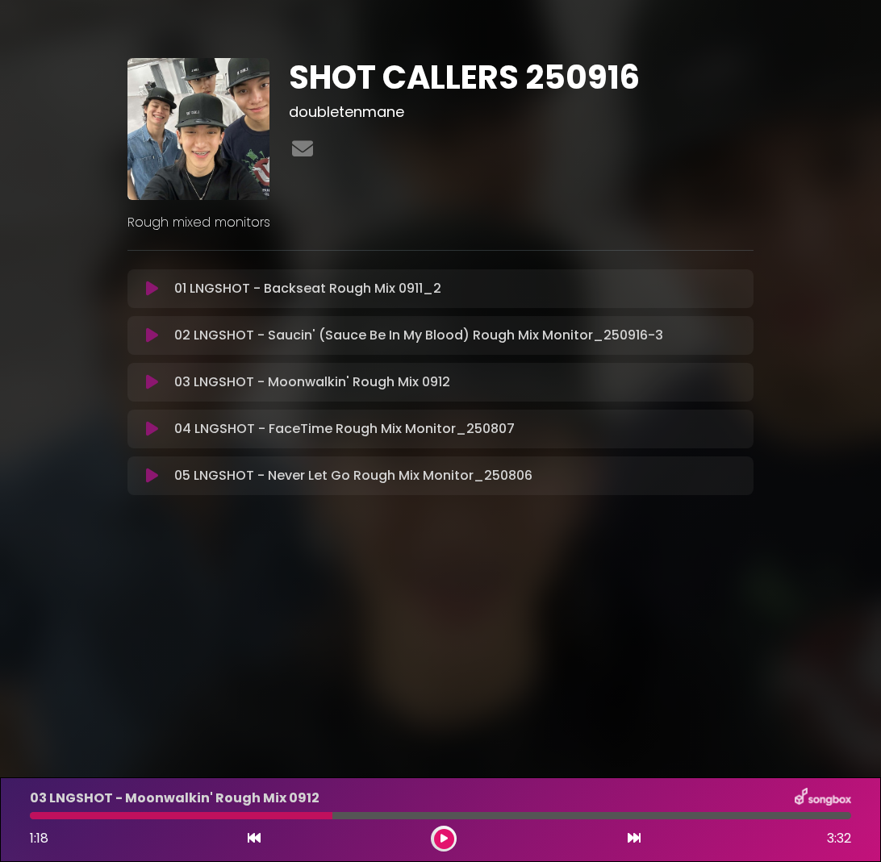
click at [299, 818] on div at bounding box center [181, 815] width 302 height 7
click at [436, 839] on button at bounding box center [444, 839] width 20 height 20
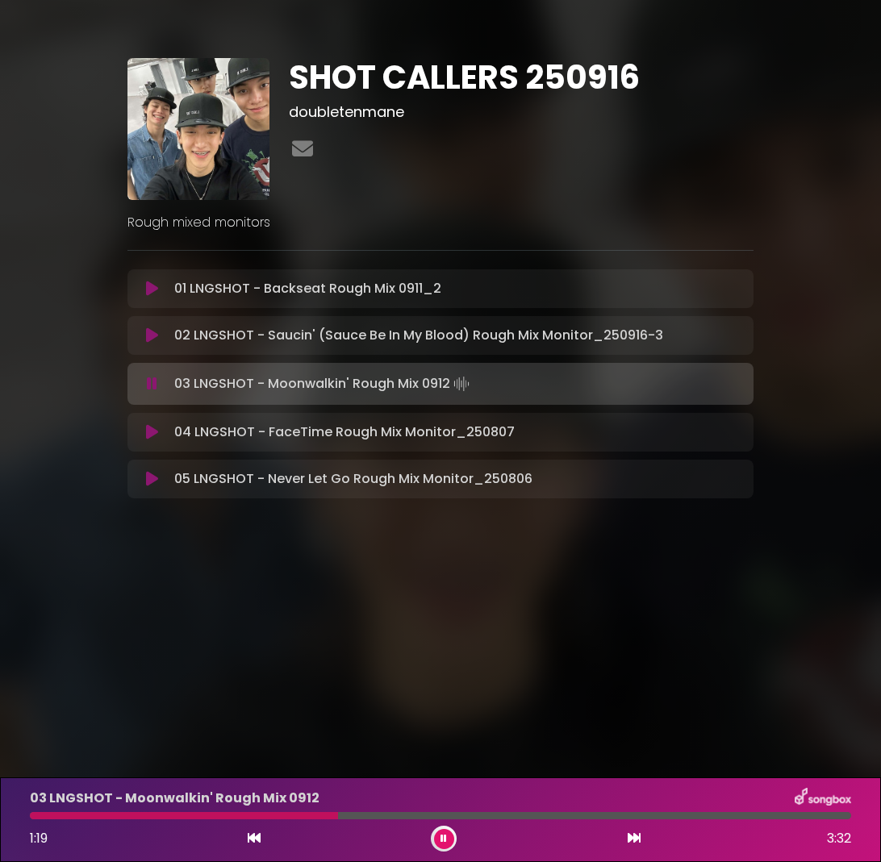
click at [436, 839] on button at bounding box center [444, 839] width 20 height 20
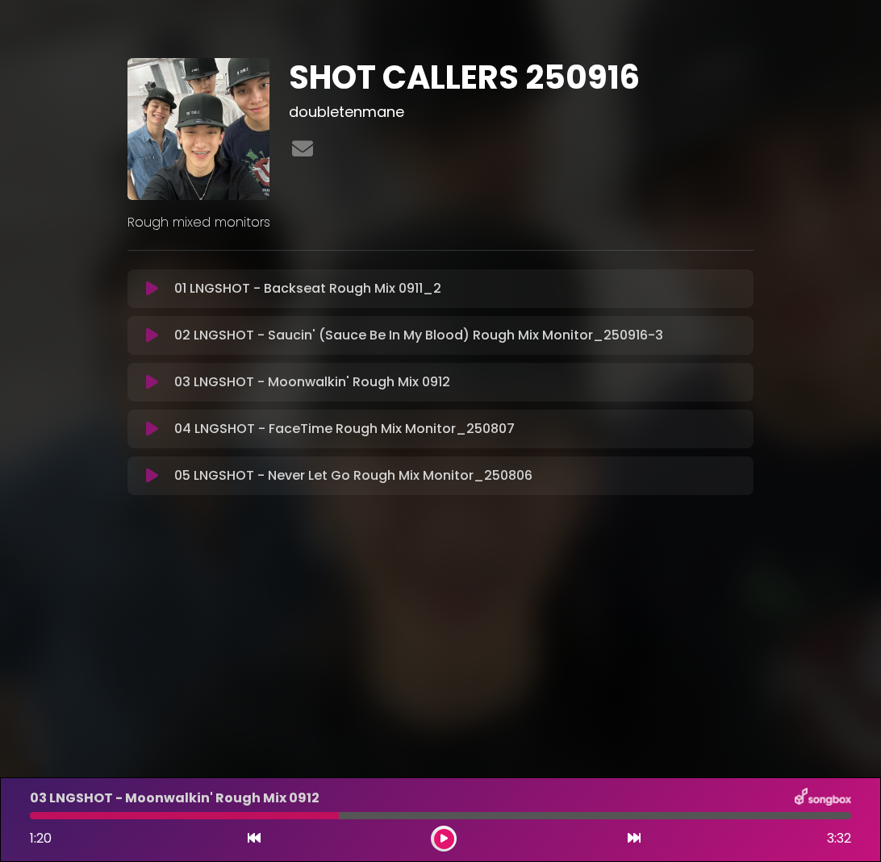
click at [298, 817] on div at bounding box center [184, 815] width 309 height 7
click at [282, 819] on div at bounding box center [184, 815] width 309 height 7
click at [440, 835] on icon at bounding box center [443, 839] width 7 height 10
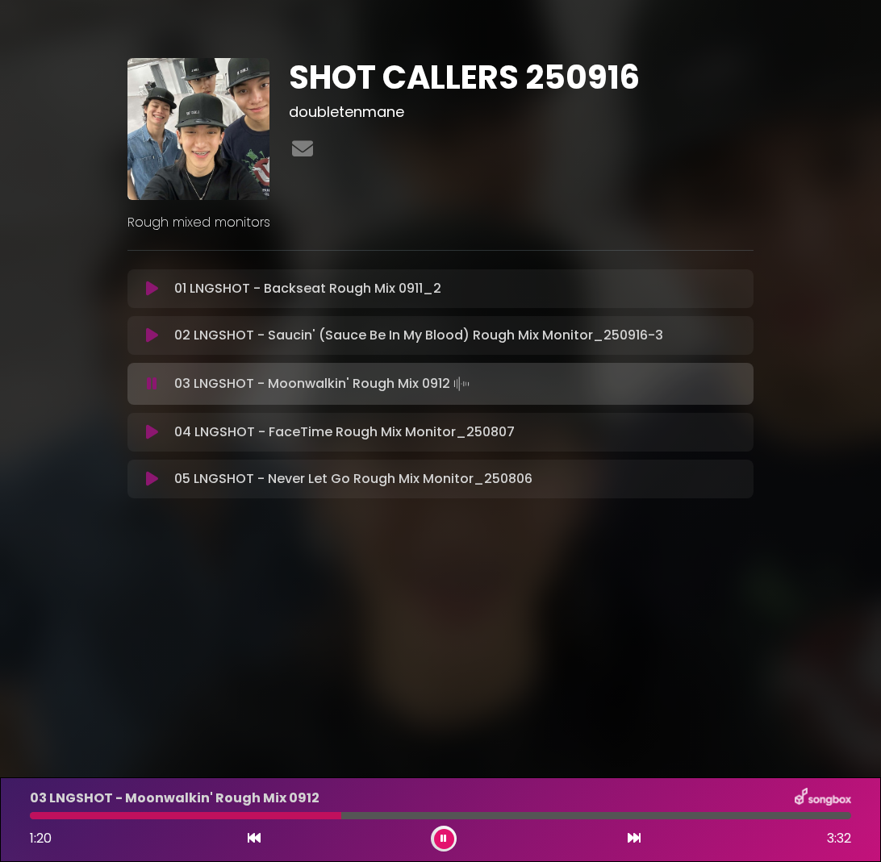
click at [447, 839] on button at bounding box center [444, 839] width 20 height 20
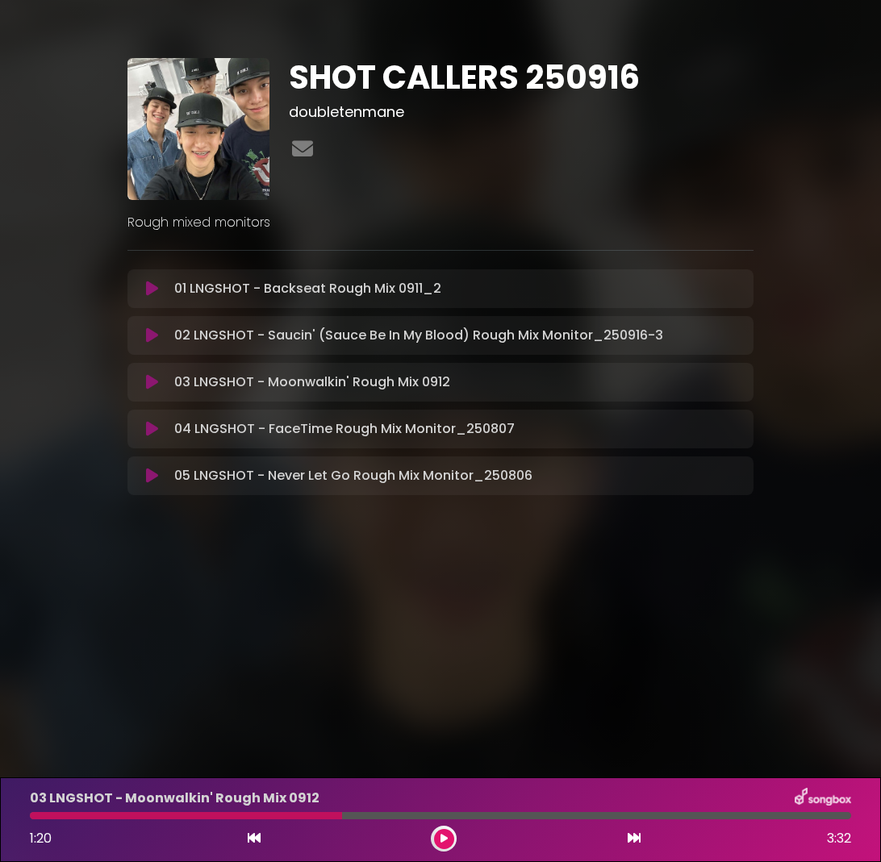
click at [282, 818] on div at bounding box center [186, 815] width 312 height 7
click at [451, 844] on button at bounding box center [444, 839] width 20 height 20
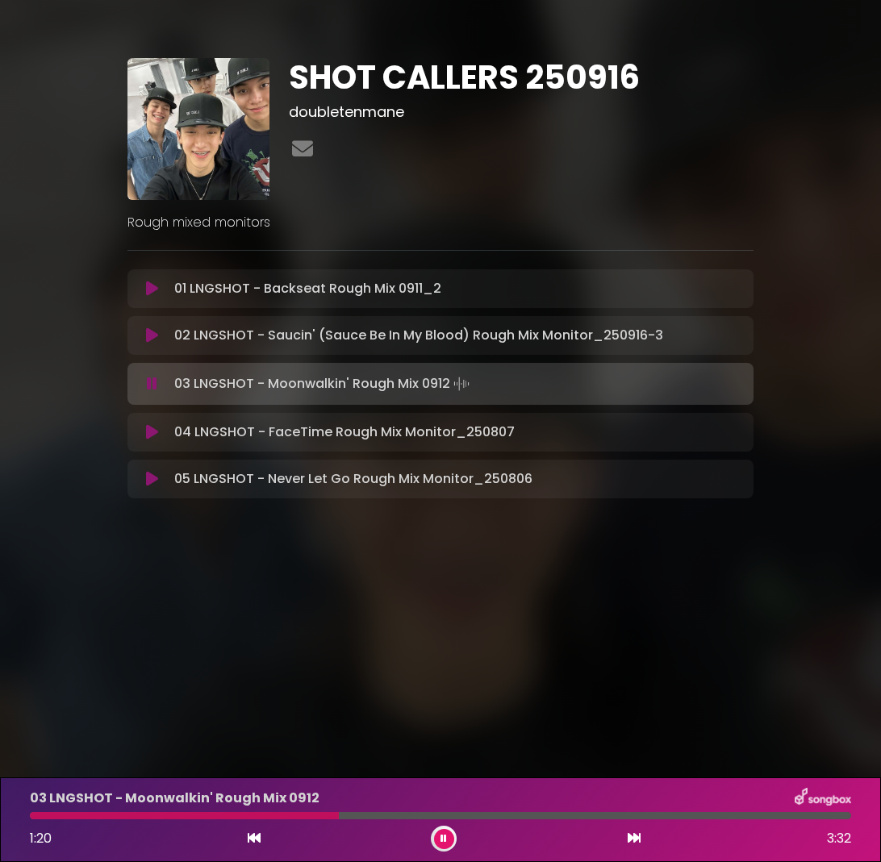
drag, startPoint x: 441, startPoint y: 837, endPoint x: 427, endPoint y: 837, distance: 14.5
click at [441, 837] on icon at bounding box center [443, 839] width 6 height 10
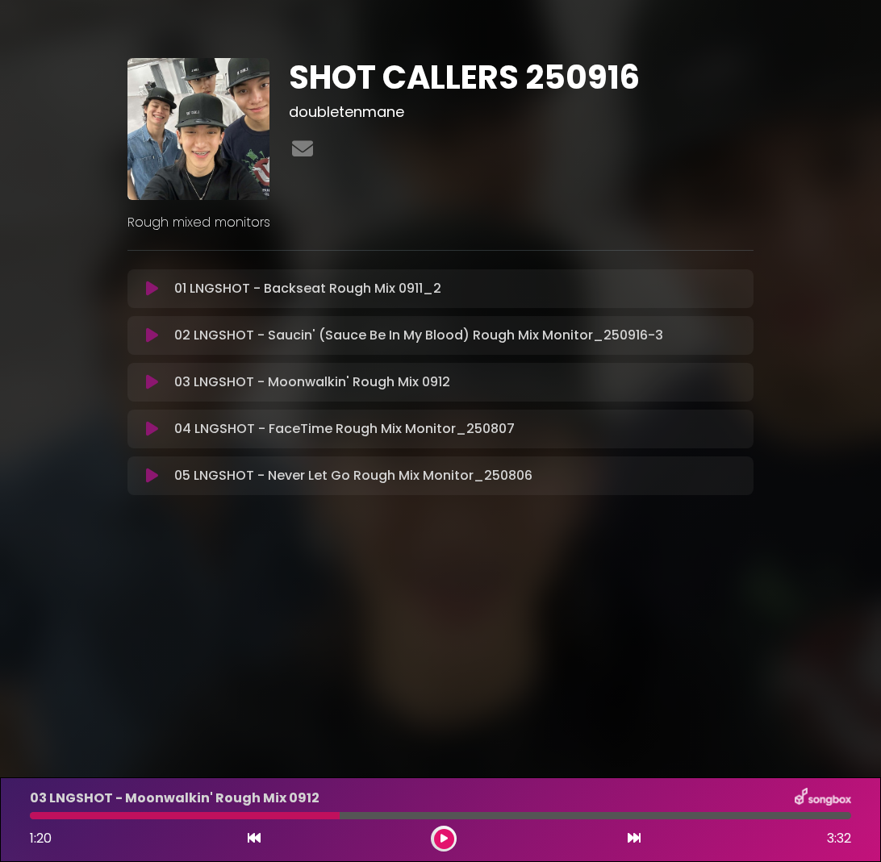
click at [283, 818] on div at bounding box center [185, 815] width 310 height 7
click at [447, 848] on button at bounding box center [444, 839] width 20 height 20
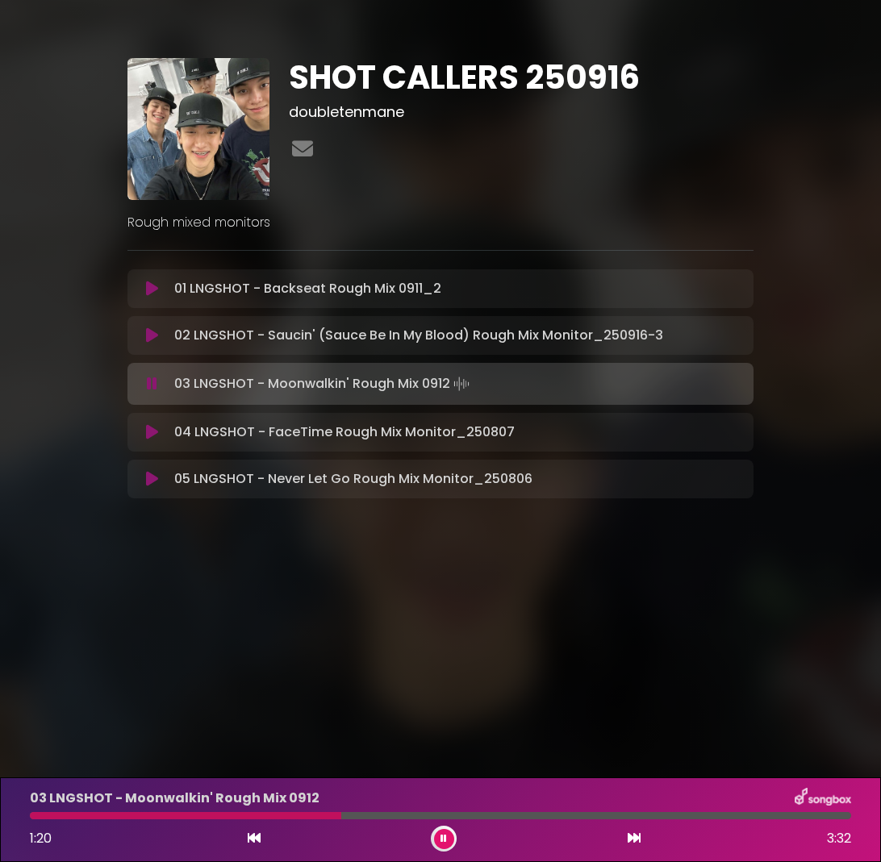
click at [444, 843] on icon at bounding box center [443, 839] width 6 height 10
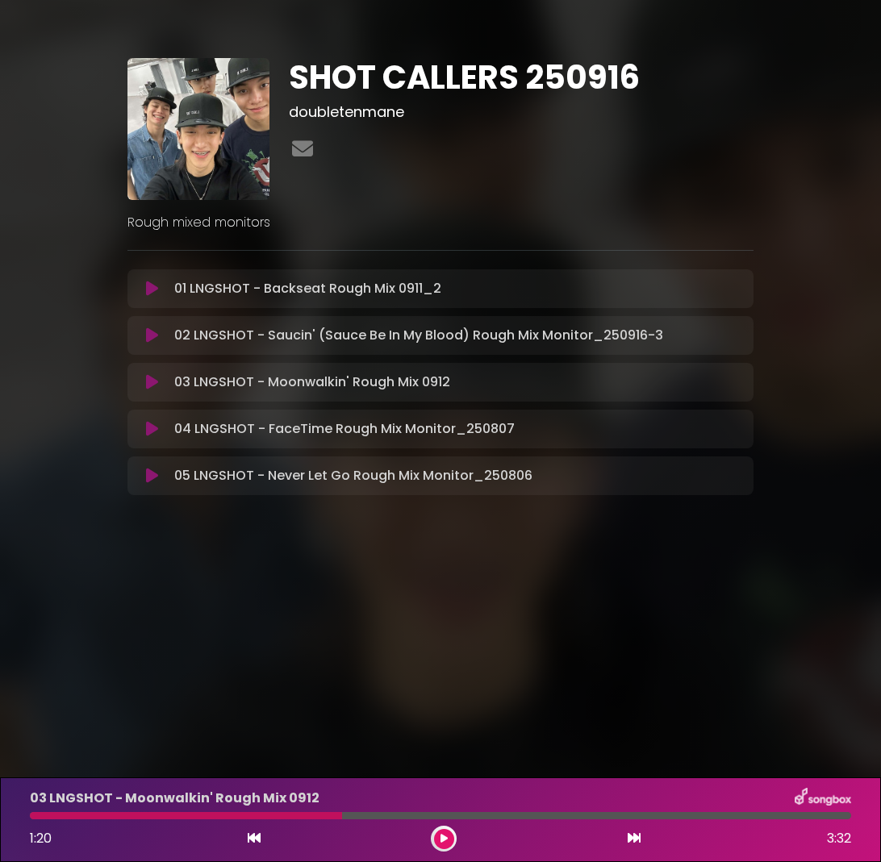
click at [285, 818] on div at bounding box center [186, 815] width 312 height 7
click at [32, 818] on div at bounding box center [186, 815] width 312 height 7
click at [443, 834] on icon at bounding box center [443, 839] width 7 height 10
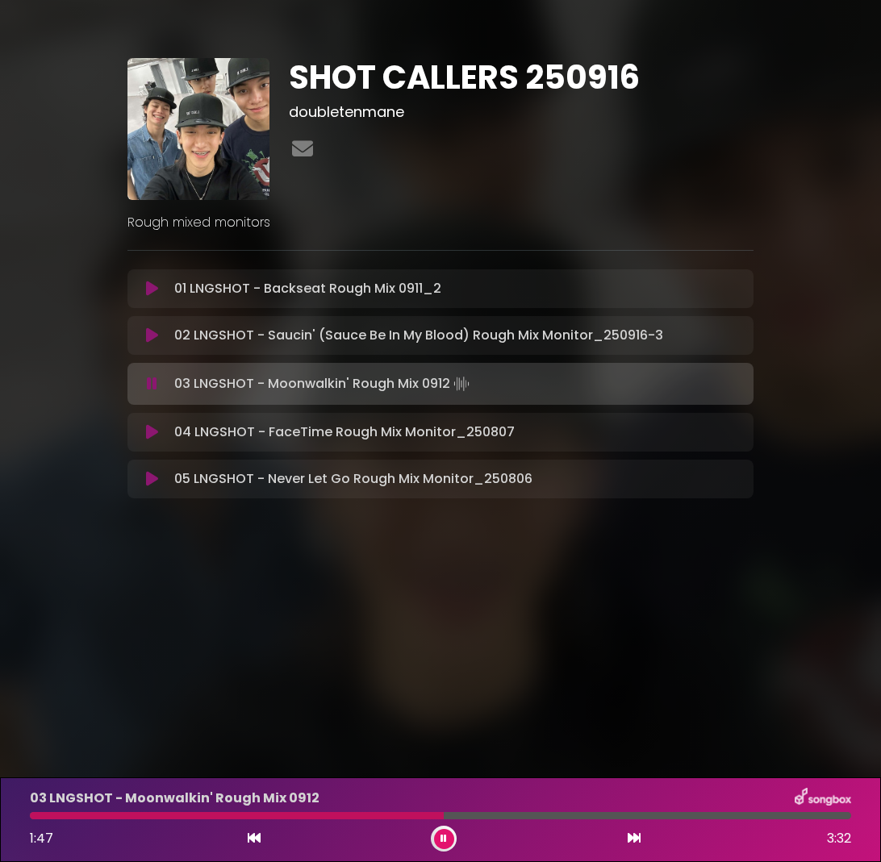
click at [443, 834] on icon at bounding box center [443, 839] width 6 height 10
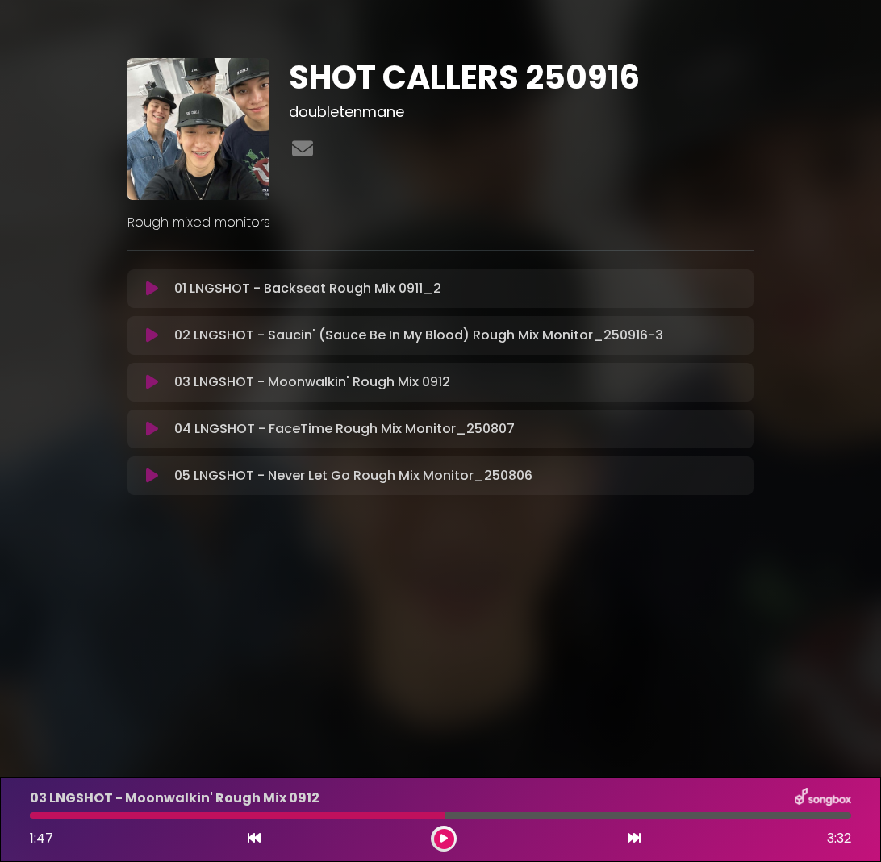
click at [33, 818] on div at bounding box center [237, 815] width 414 height 7
click at [31, 817] on div at bounding box center [237, 815] width 414 height 7
click at [32, 819] on div at bounding box center [237, 815] width 414 height 7
click at [447, 835] on button at bounding box center [444, 839] width 20 height 20
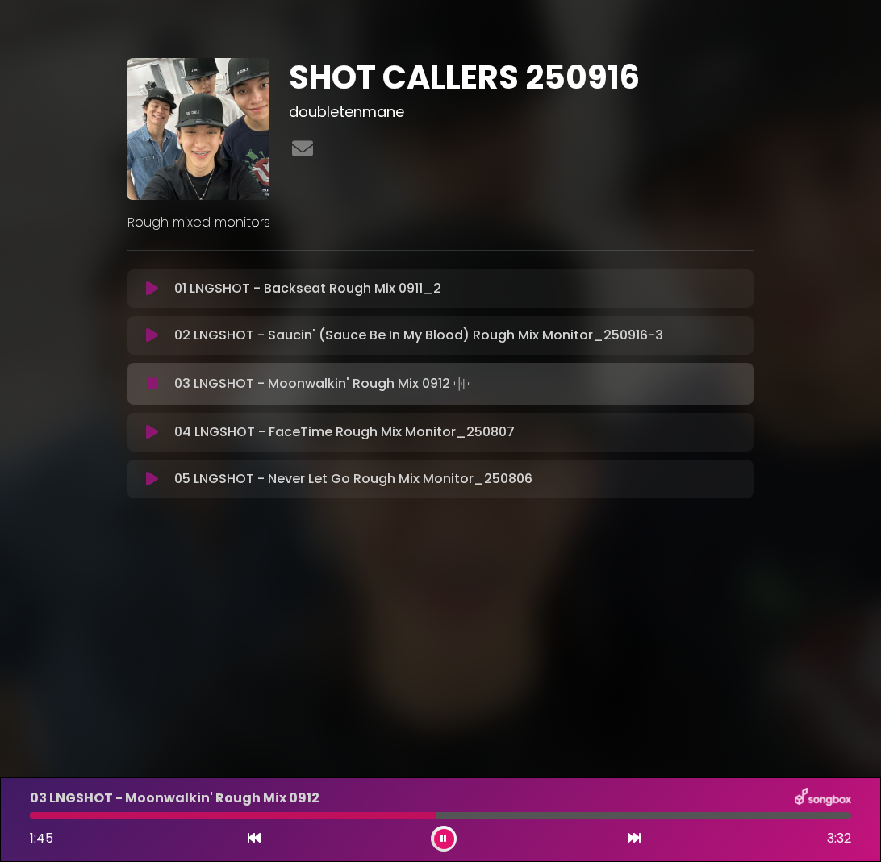
click at [447, 835] on button at bounding box center [444, 839] width 20 height 20
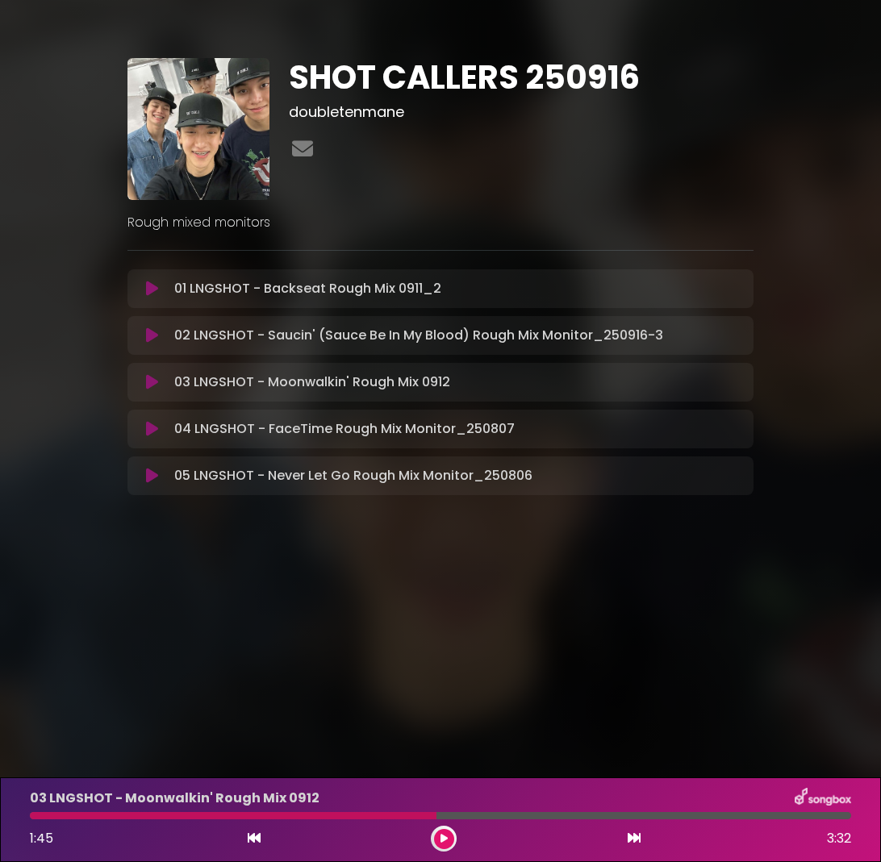
click at [541, 815] on div at bounding box center [440, 815] width 821 height 7
click at [444, 836] on icon at bounding box center [443, 839] width 7 height 10
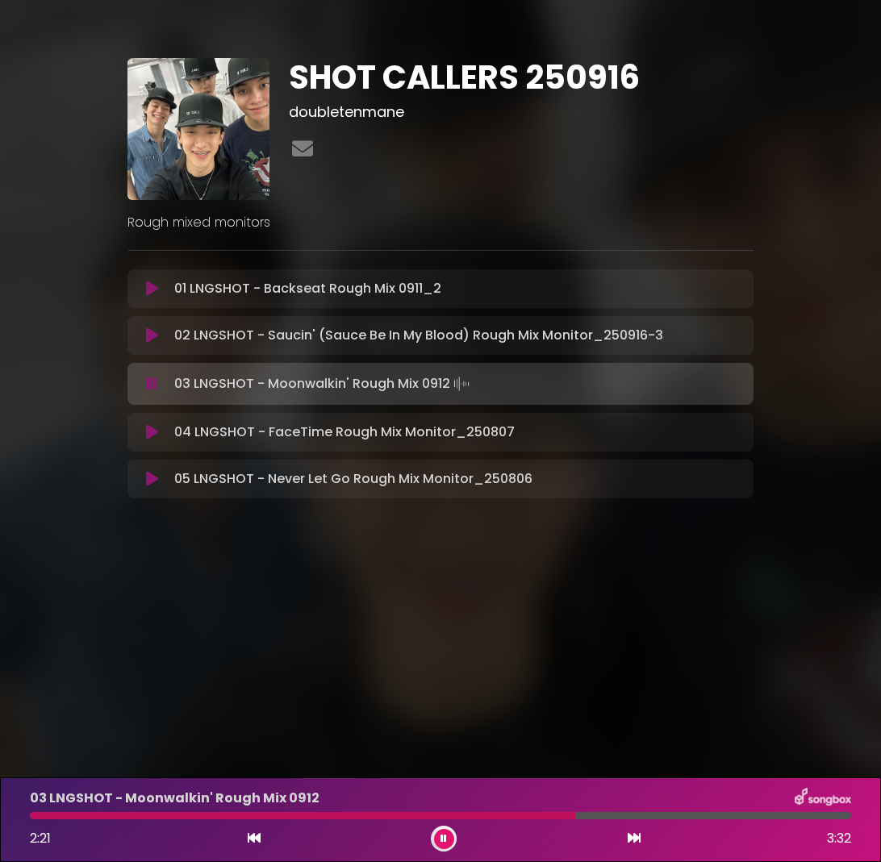
click at [539, 816] on div at bounding box center [302, 815] width 545 height 7
click at [452, 835] on button at bounding box center [444, 839] width 20 height 20
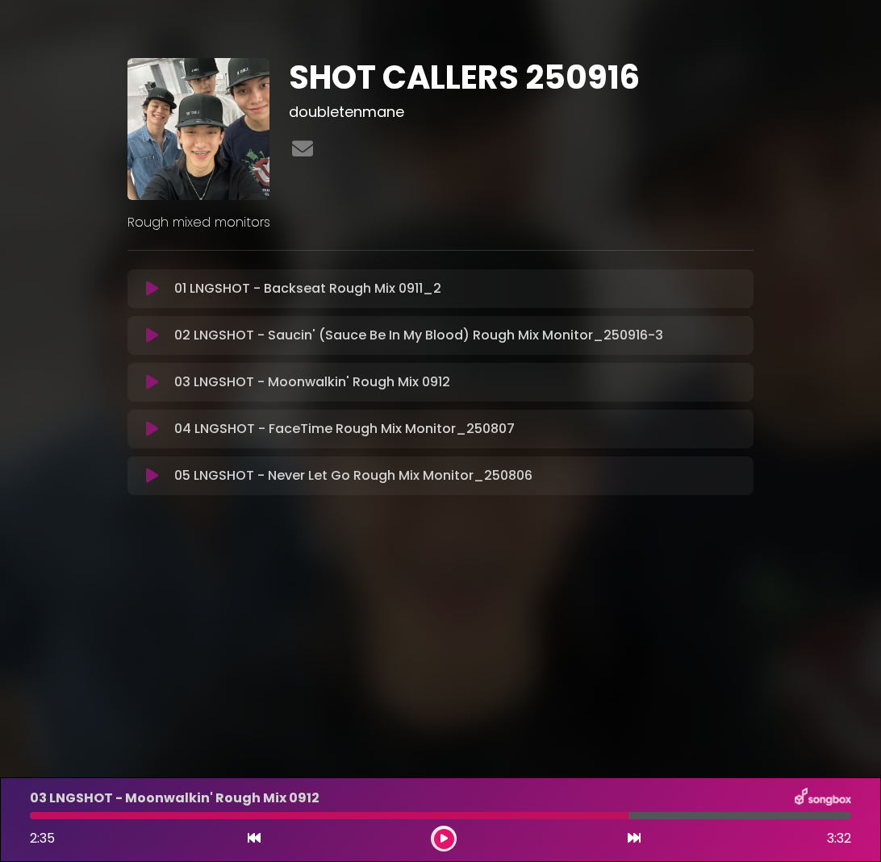
click at [478, 819] on div "03 LNGSHOT - Moonwalkin' Rough Mix 0912 2:35 3:32" at bounding box center [440, 820] width 840 height 64
click at [445, 836] on icon at bounding box center [443, 839] width 7 height 10
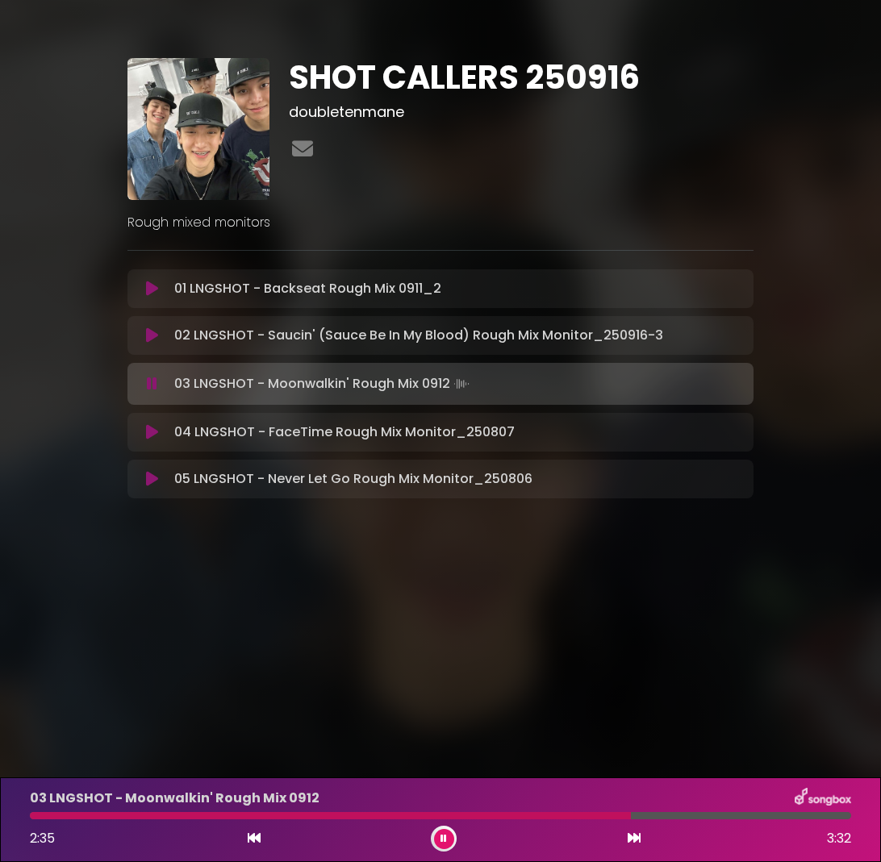
click at [445, 836] on icon at bounding box center [443, 839] width 6 height 10
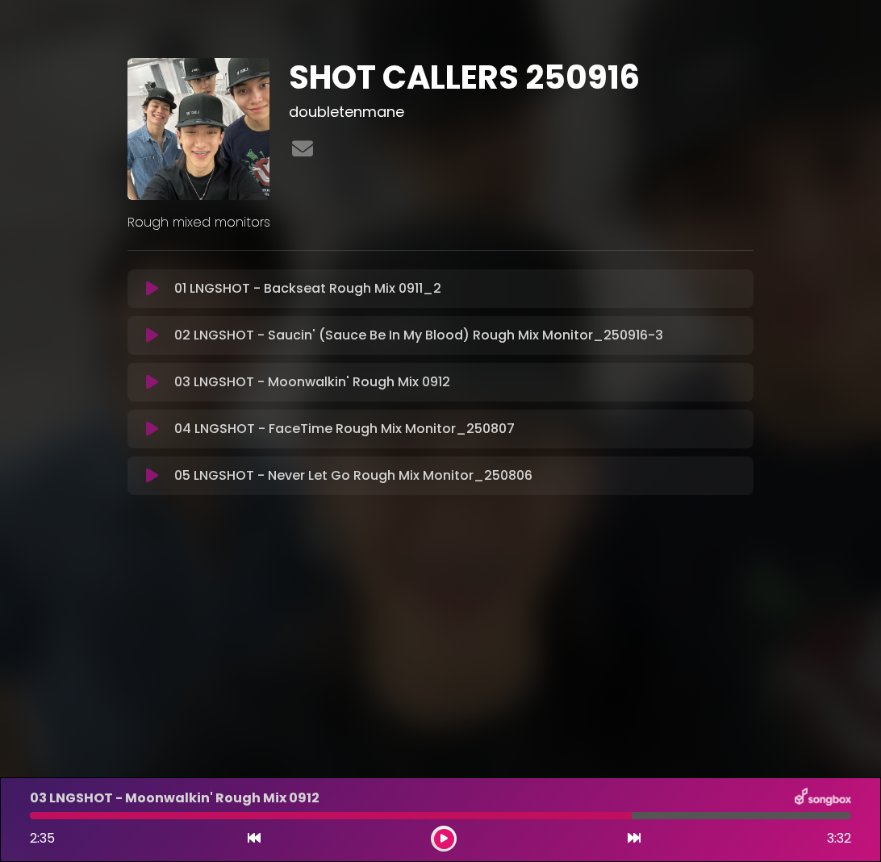
click at [482, 816] on div at bounding box center [331, 815] width 602 height 7
click at [440, 834] on icon at bounding box center [443, 839] width 7 height 10
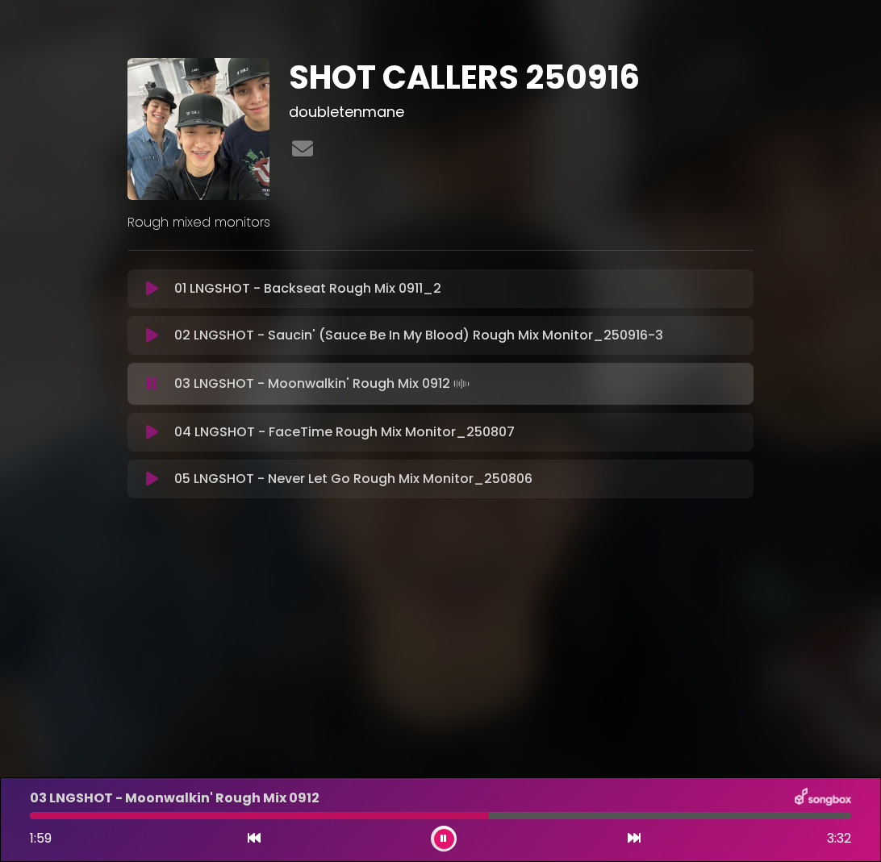
drag, startPoint x: 535, startPoint y: 819, endPoint x: 527, endPoint y: 819, distance: 8.9
click at [535, 819] on div at bounding box center [440, 815] width 821 height 7
click at [442, 839] on icon at bounding box center [443, 839] width 6 height 10
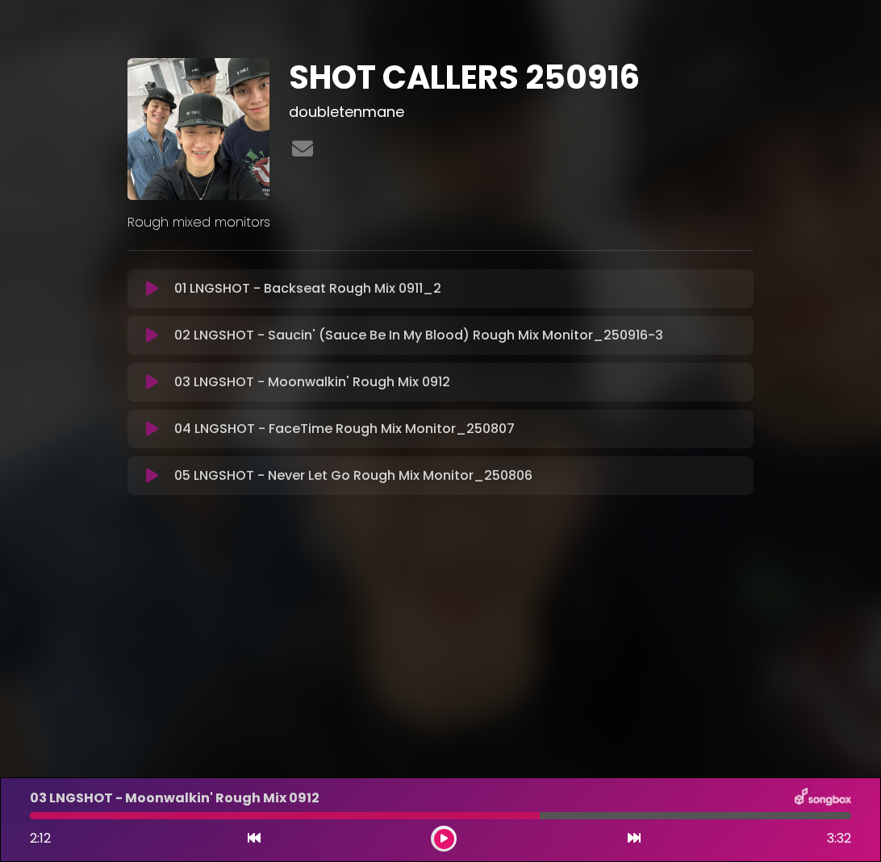
click at [442, 839] on icon at bounding box center [443, 839] width 7 height 10
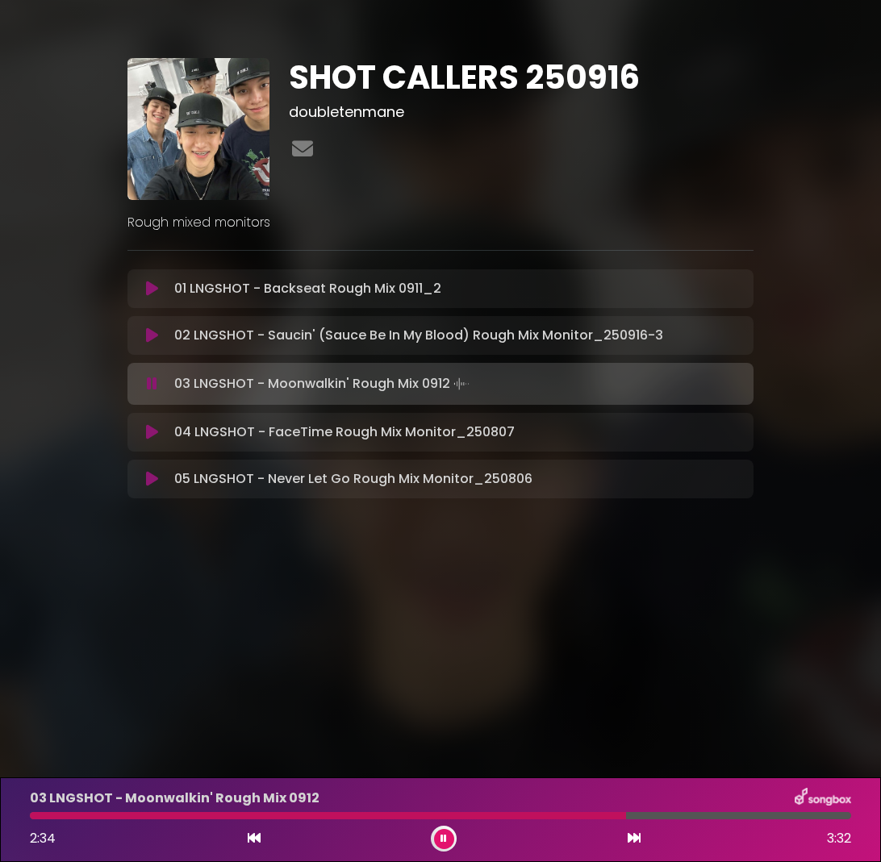
click at [442, 839] on icon at bounding box center [443, 839] width 6 height 10
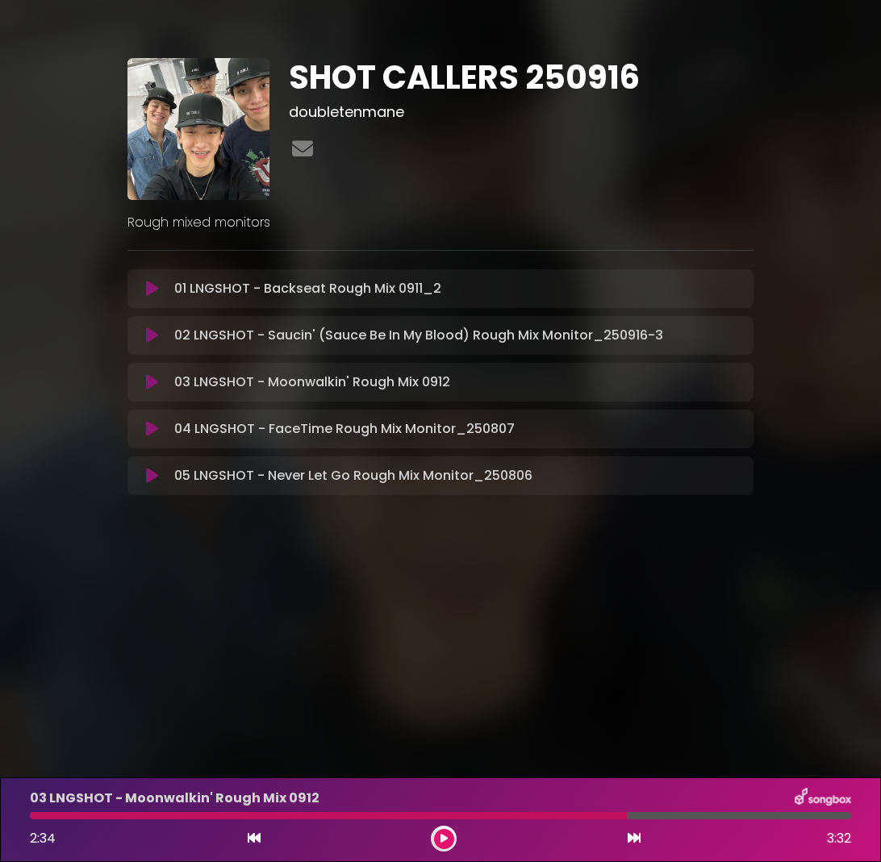
click at [581, 814] on div at bounding box center [328, 815] width 597 height 7
click at [577, 815] on div at bounding box center [328, 815] width 597 height 7
click at [572, 817] on div at bounding box center [328, 815] width 597 height 7
click at [570, 817] on div at bounding box center [328, 815] width 597 height 7
click at [445, 838] on icon at bounding box center [443, 839] width 7 height 10
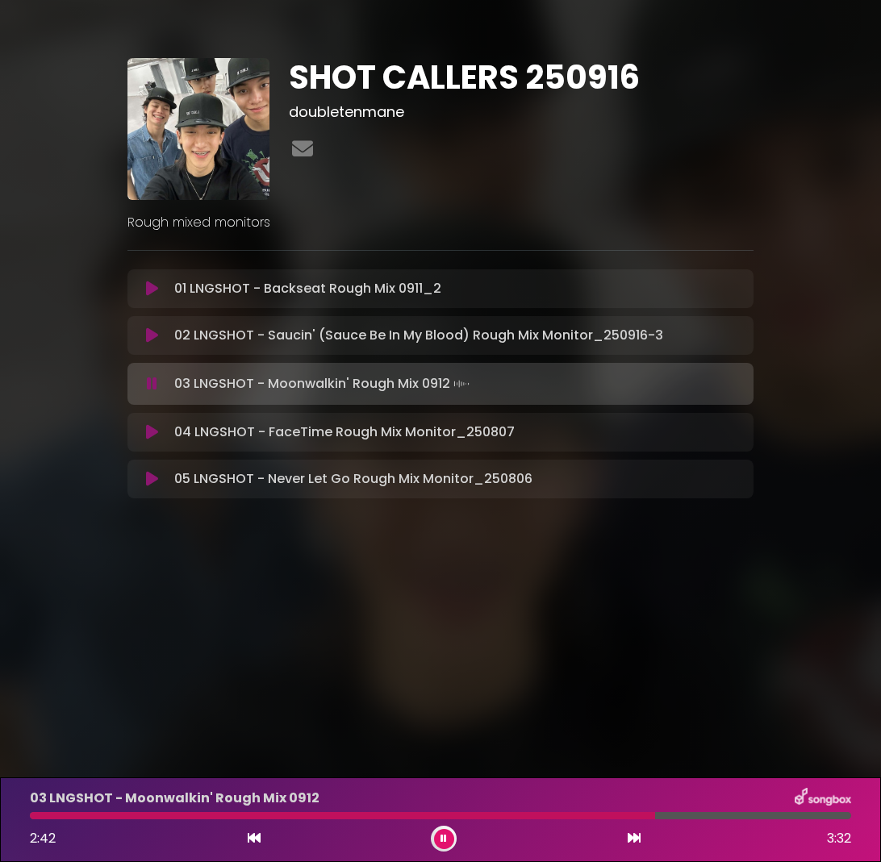
click at [434, 829] on button at bounding box center [444, 839] width 20 height 20
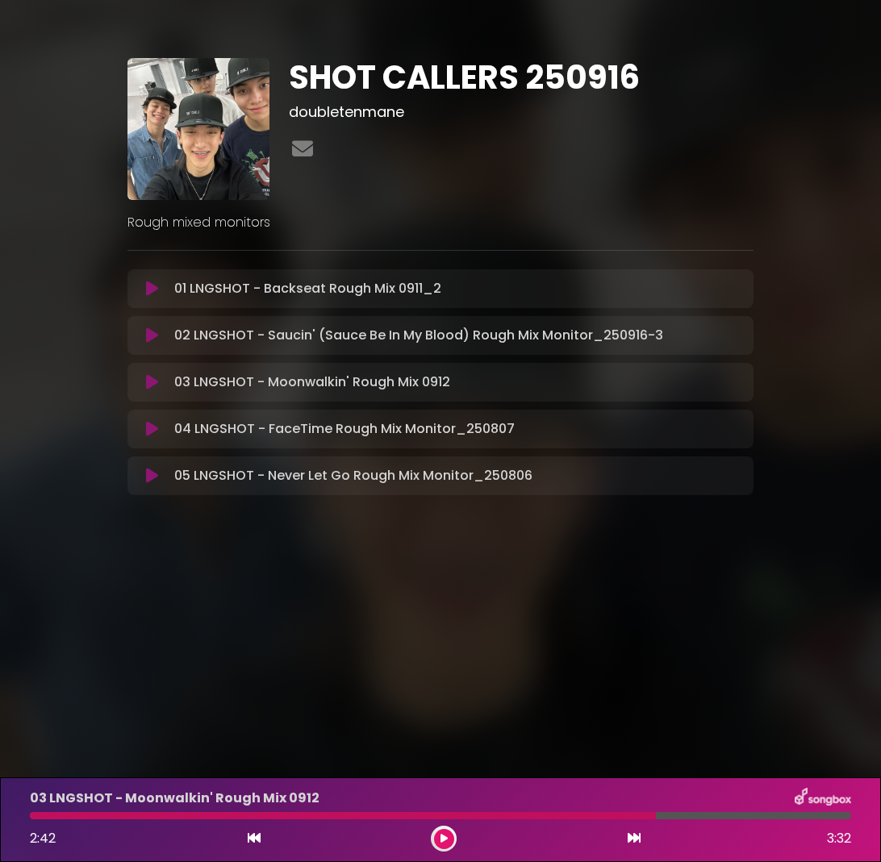
click at [570, 816] on div at bounding box center [343, 815] width 626 height 7
click at [442, 844] on button at bounding box center [444, 839] width 20 height 20
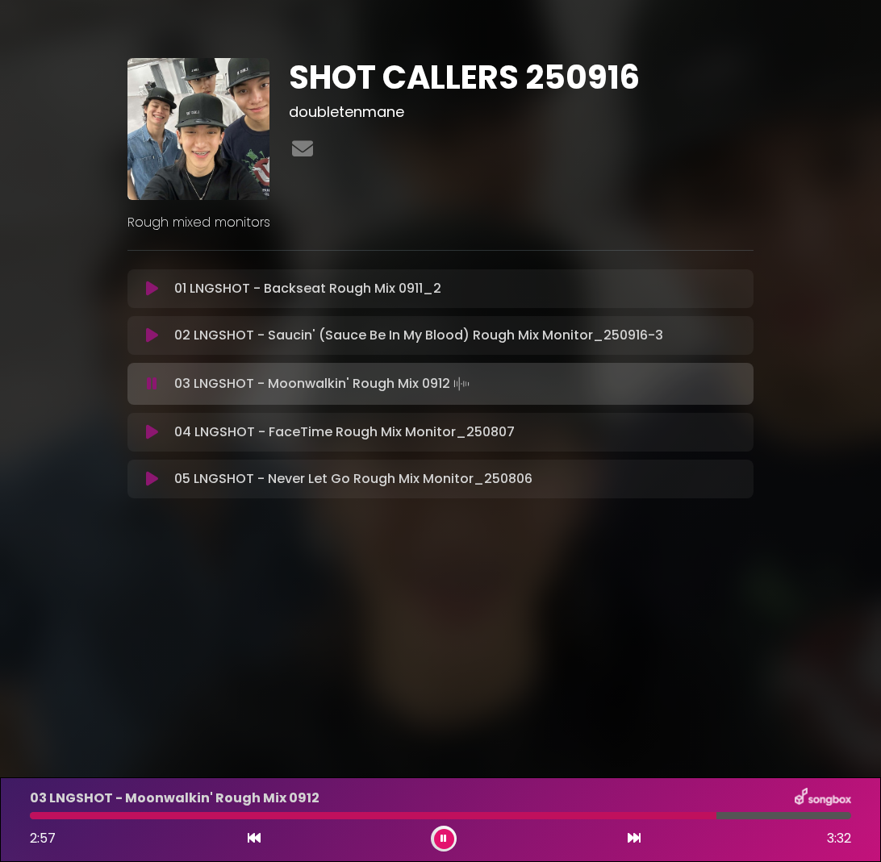
click at [440, 834] on icon at bounding box center [443, 839] width 6 height 10
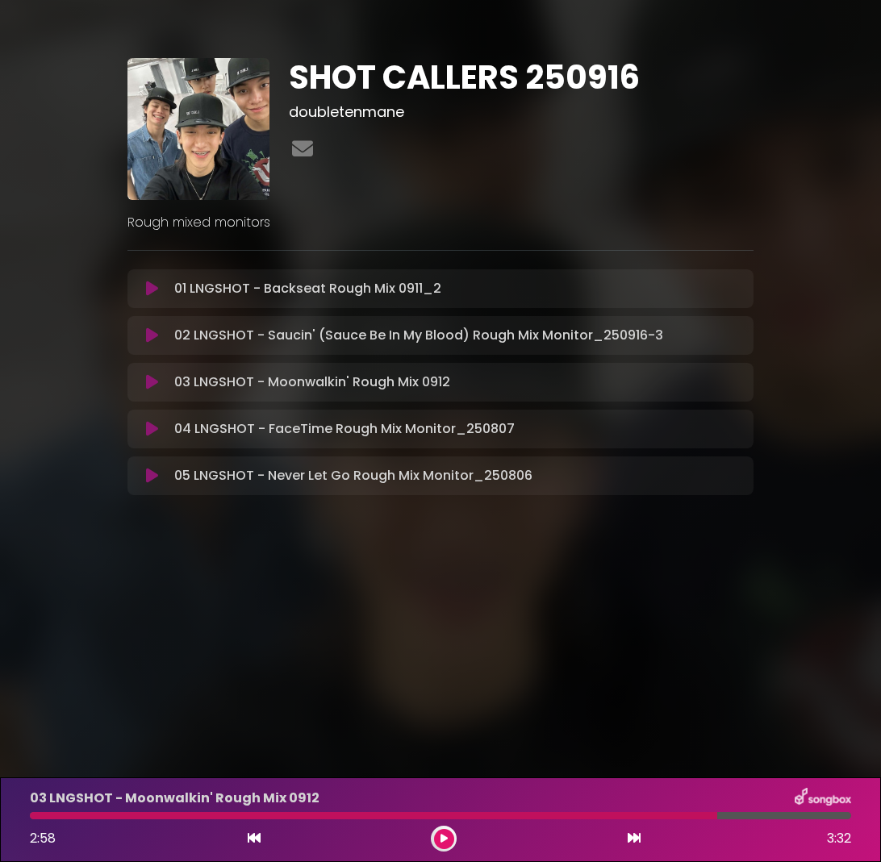
click at [698, 815] on div at bounding box center [373, 815] width 687 height 7
click at [443, 835] on icon at bounding box center [443, 839] width 7 height 10
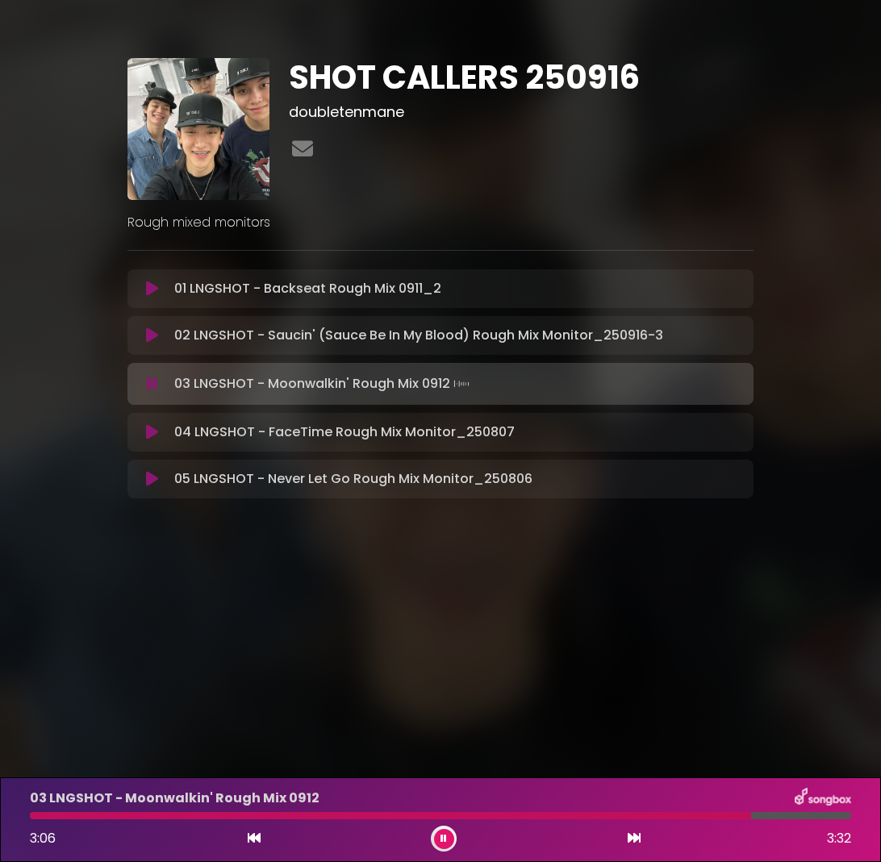
click at [444, 847] on button at bounding box center [444, 839] width 20 height 20
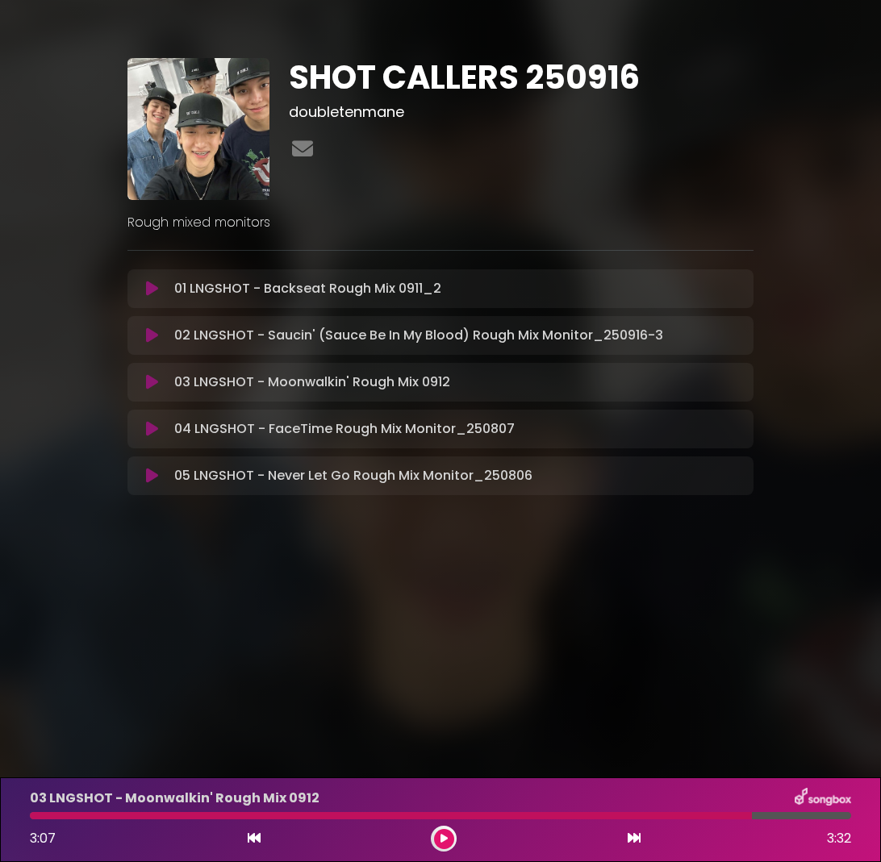
click at [729, 811] on div "03 LNGSHOT - Moonwalkin' Rough Mix 0912 3:07 3:32" at bounding box center [440, 820] width 840 height 64
click at [722, 815] on div at bounding box center [391, 815] width 722 height 7
click at [445, 838] on icon at bounding box center [443, 839] width 7 height 10
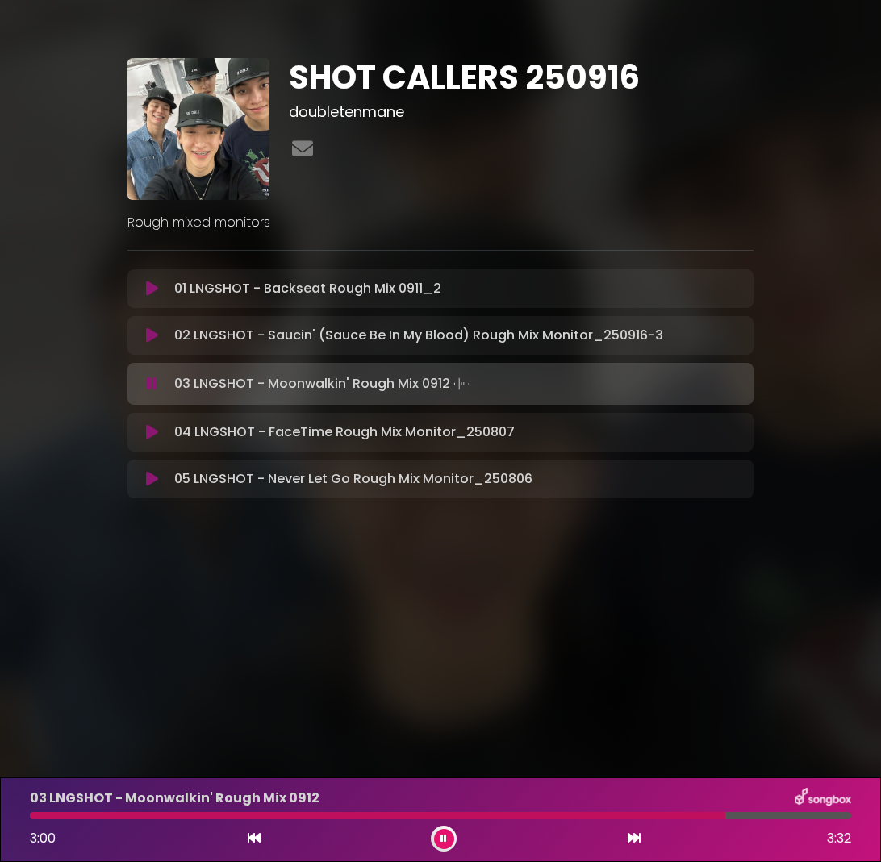
click at [694, 814] on div at bounding box center [377, 815] width 695 height 7
drag, startPoint x: 436, startPoint y: 836, endPoint x: 510, endPoint y: 824, distance: 74.4
click at [436, 836] on button at bounding box center [444, 839] width 20 height 20
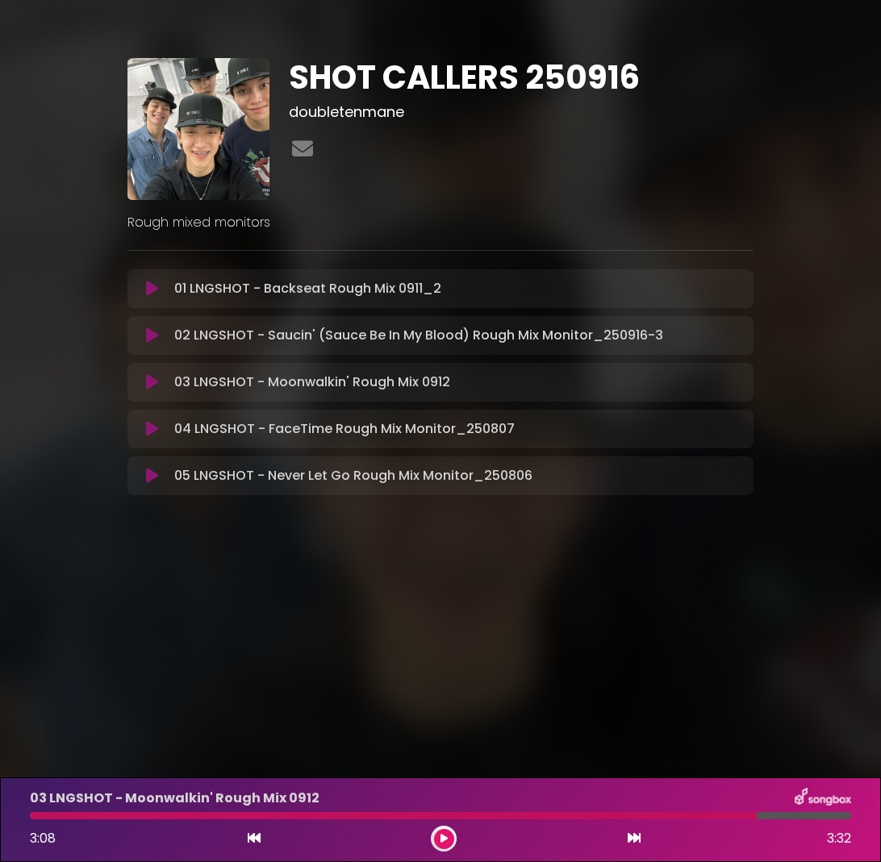
click at [714, 812] on div at bounding box center [393, 815] width 727 height 7
drag, startPoint x: 450, startPoint y: 835, endPoint x: 599, endPoint y: 810, distance: 151.1
click at [450, 835] on button at bounding box center [444, 839] width 20 height 20
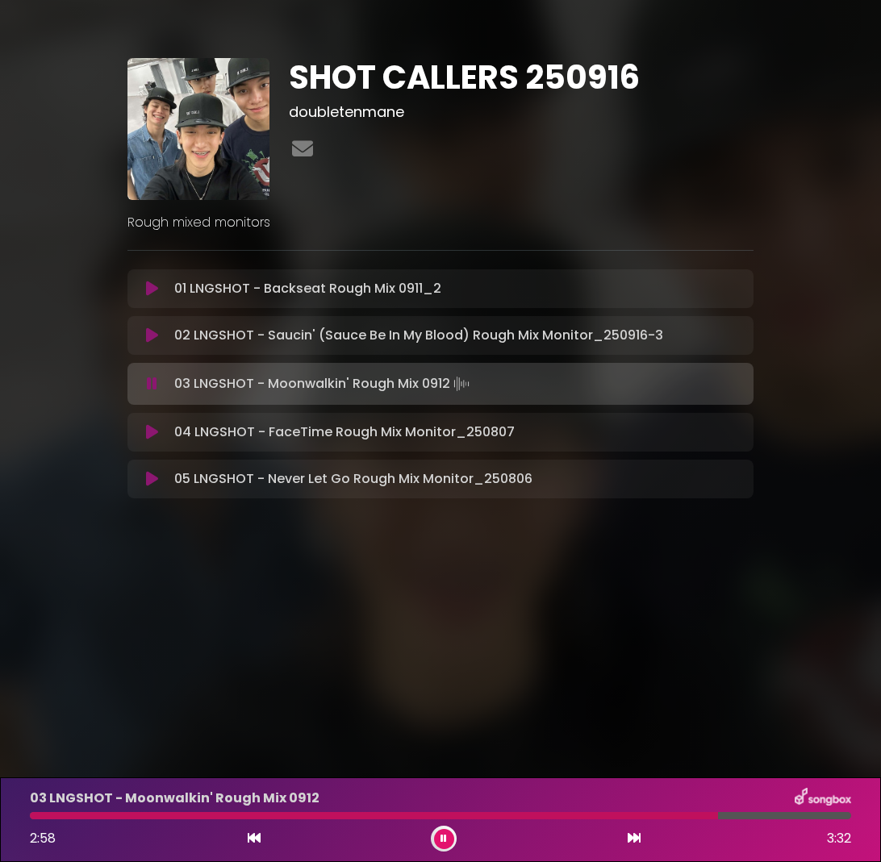
click at [688, 813] on div at bounding box center [374, 815] width 688 height 7
click at [688, 813] on div at bounding box center [389, 815] width 719 height 7
click at [434, 840] on button at bounding box center [444, 839] width 20 height 20
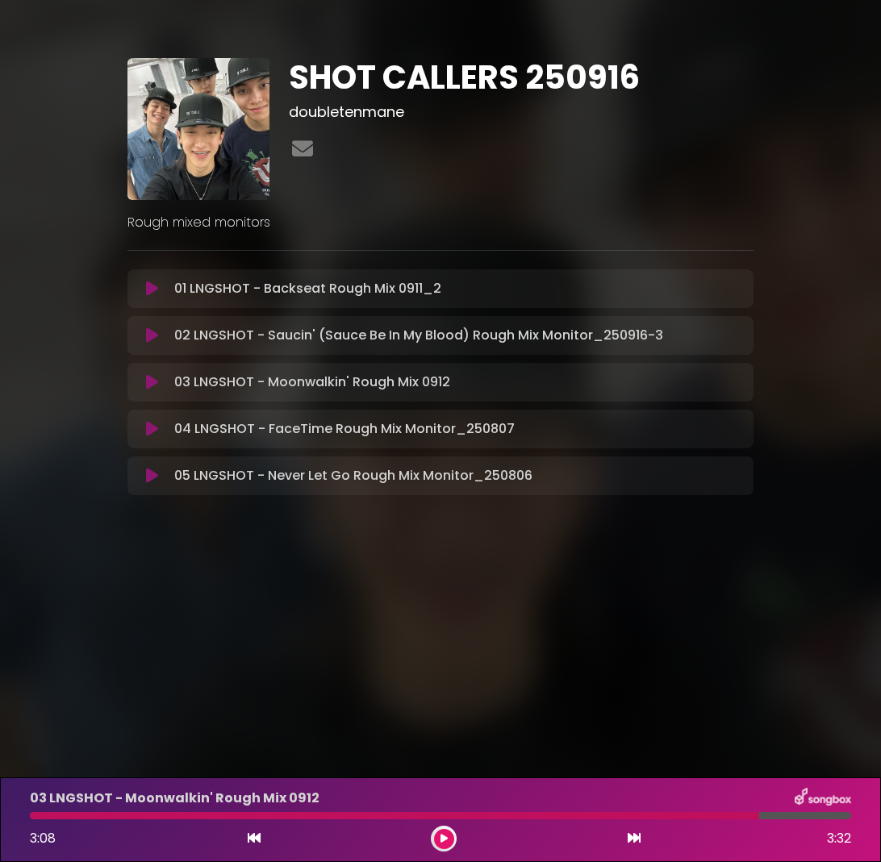
click at [664, 815] on div at bounding box center [394, 815] width 729 height 7
click at [447, 836] on icon at bounding box center [443, 839] width 7 height 10
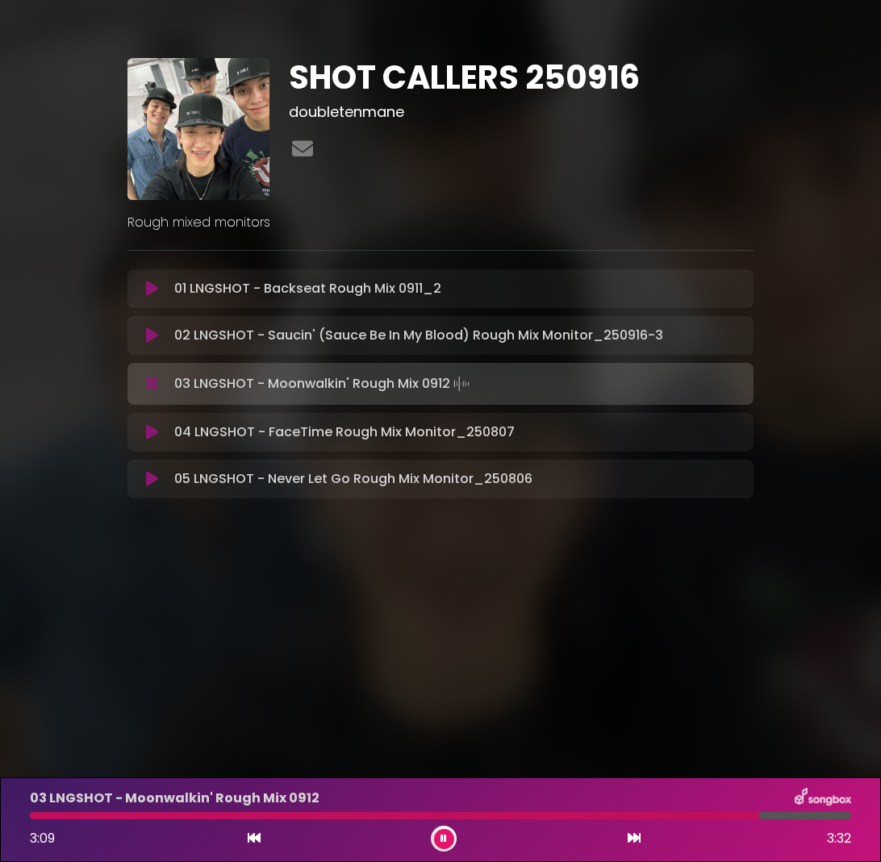
click at [450, 836] on button at bounding box center [444, 839] width 20 height 20
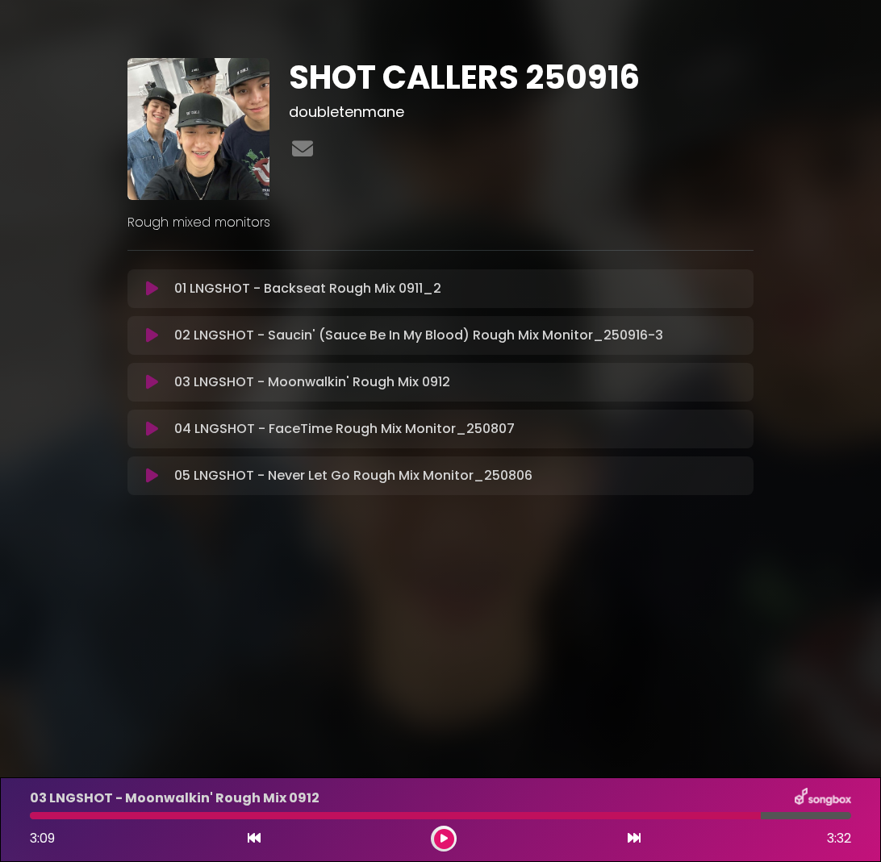
click at [648, 818] on div at bounding box center [395, 815] width 731 height 7
click at [443, 833] on button at bounding box center [444, 839] width 20 height 20
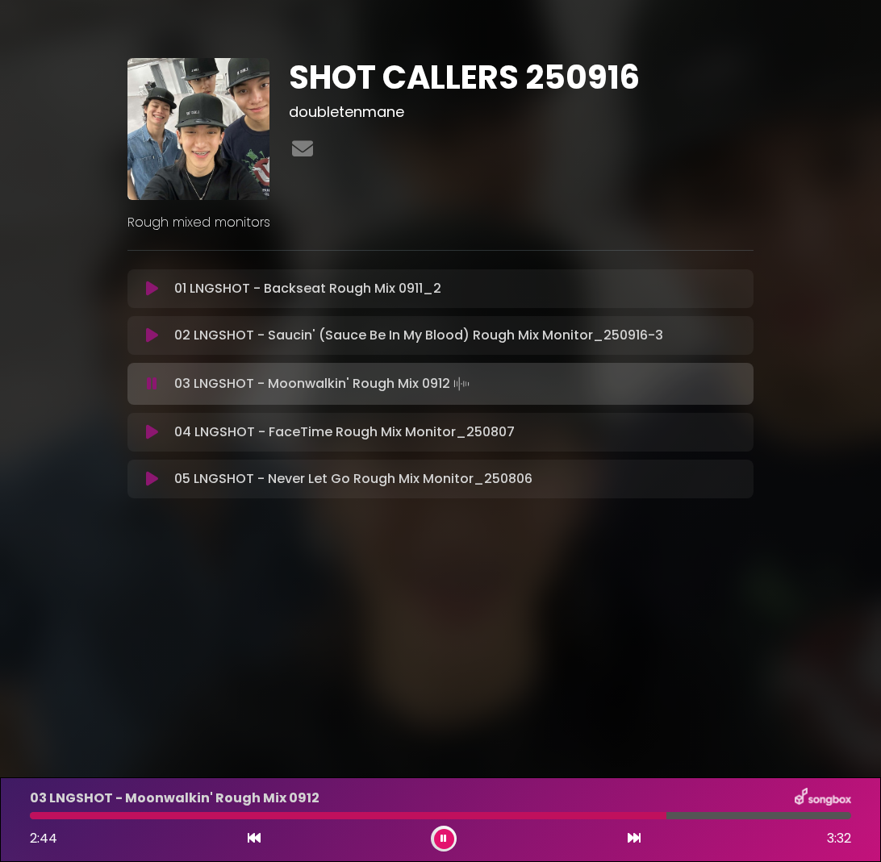
click at [688, 817] on div at bounding box center [440, 815] width 821 height 7
click at [709, 817] on div at bounding box center [440, 815] width 821 height 7
click at [706, 817] on div at bounding box center [397, 815] width 735 height 7
click at [447, 841] on button at bounding box center [444, 839] width 20 height 20
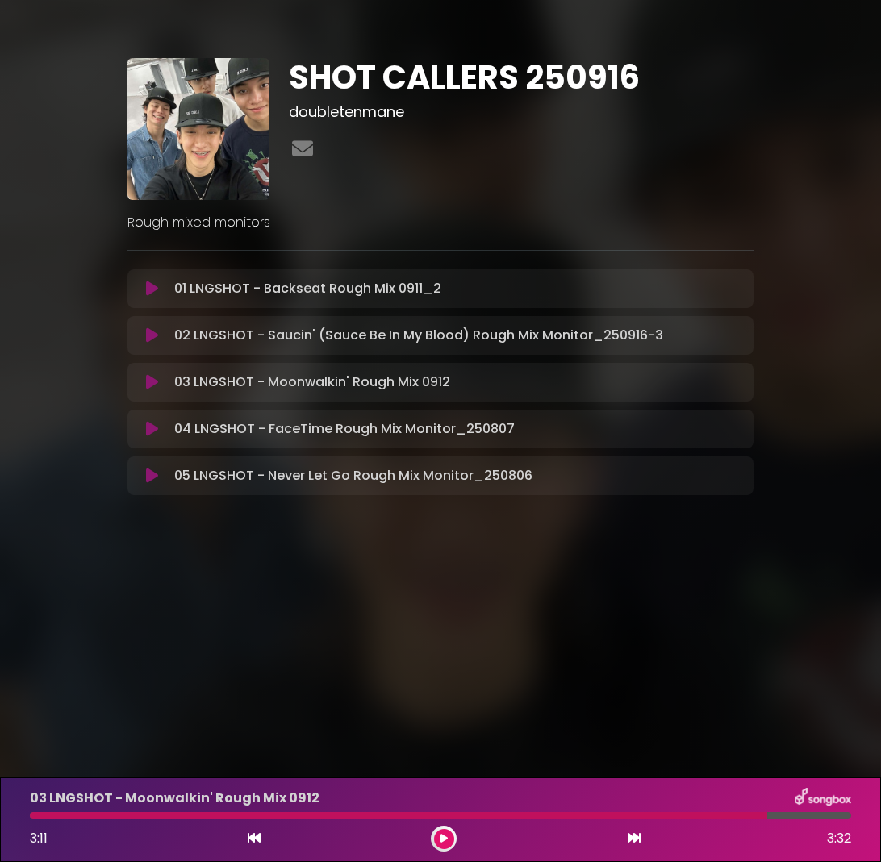
click at [447, 841] on icon at bounding box center [443, 839] width 7 height 10
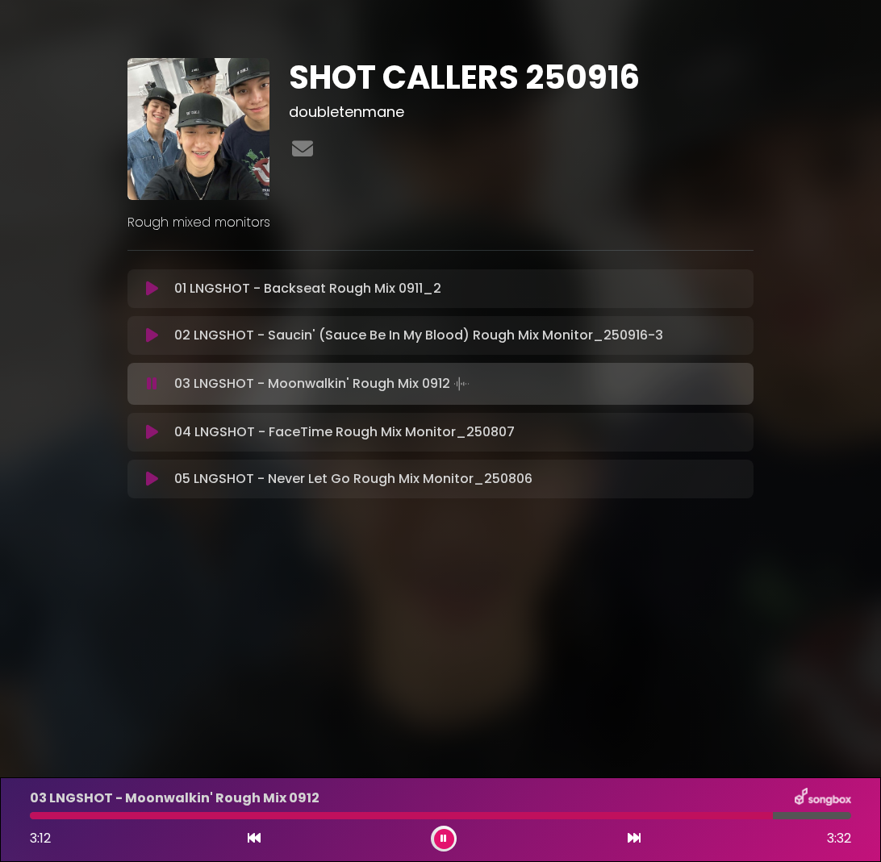
click at [635, 820] on div "03 LNGSHOT - Moonwalkin' Rough Mix 0912 3:12 3:32" at bounding box center [440, 820] width 840 height 64
click at [642, 819] on div at bounding box center [402, 815] width 745 height 7
click at [668, 818] on div at bounding box center [440, 815] width 821 height 7
click at [684, 817] on div at bounding box center [440, 815] width 821 height 7
click at [436, 833] on button at bounding box center [444, 839] width 20 height 20
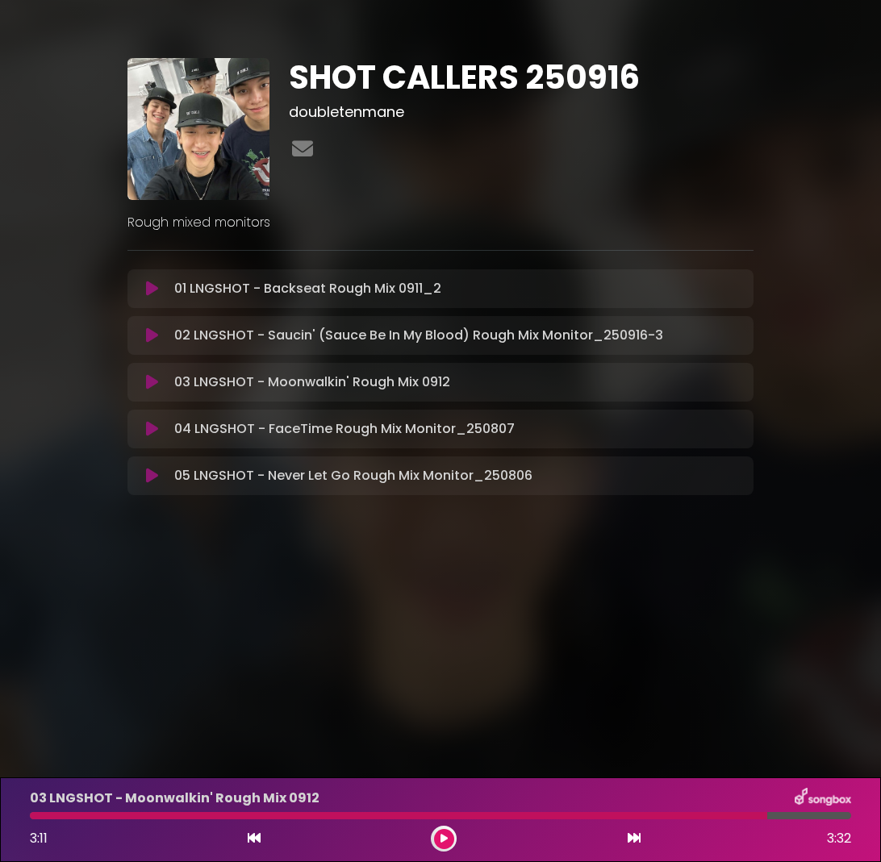
drag, startPoint x: 716, startPoint y: 821, endPoint x: 627, endPoint y: 833, distance: 89.5
click at [716, 821] on div "03 LNGSHOT - Moonwalkin' Rough Mix 0912 3:11 3:32" at bounding box center [440, 820] width 840 height 64
click at [454, 840] on div at bounding box center [444, 839] width 26 height 26
click at [450, 840] on button at bounding box center [444, 839] width 20 height 20
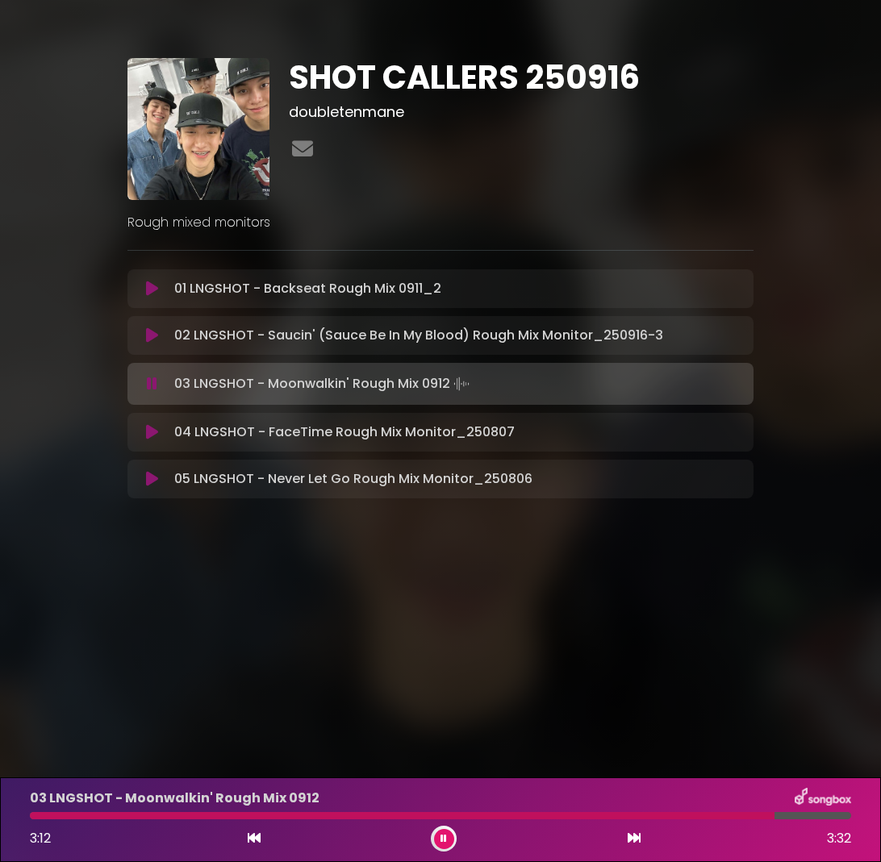
click at [685, 812] on div at bounding box center [402, 815] width 744 height 7
click at [651, 814] on div at bounding box center [358, 815] width 657 height 7
click at [639, 814] on div at bounding box center [395, 815] width 731 height 7
click at [674, 819] on div at bounding box center [440, 815] width 821 height 7
click at [441, 843] on icon at bounding box center [443, 839] width 6 height 10
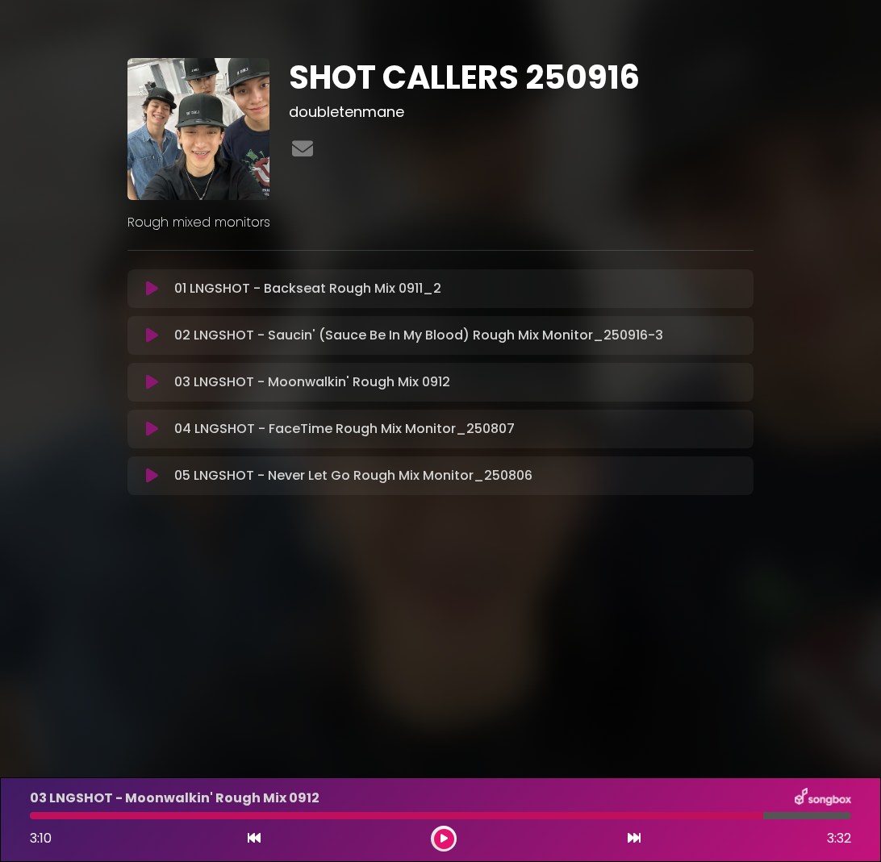
click at [34, 818] on div at bounding box center [396, 815] width 733 height 7
click at [36, 818] on div at bounding box center [396, 815] width 733 height 7
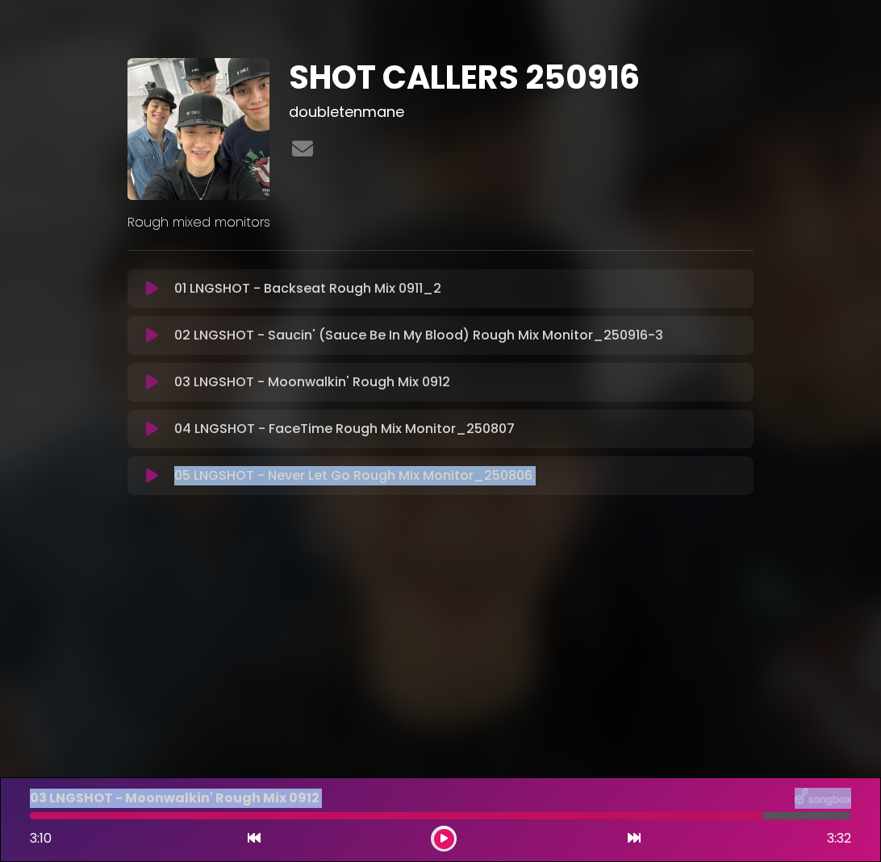
drag, startPoint x: 41, startPoint y: 819, endPoint x: -2, endPoint y: 816, distance: 43.6
click at [0, 816] on html "× SHOT CALLERS 250916 doubletenmane" at bounding box center [440, 431] width 881 height 862
click at [36, 817] on div at bounding box center [396, 815] width 733 height 7
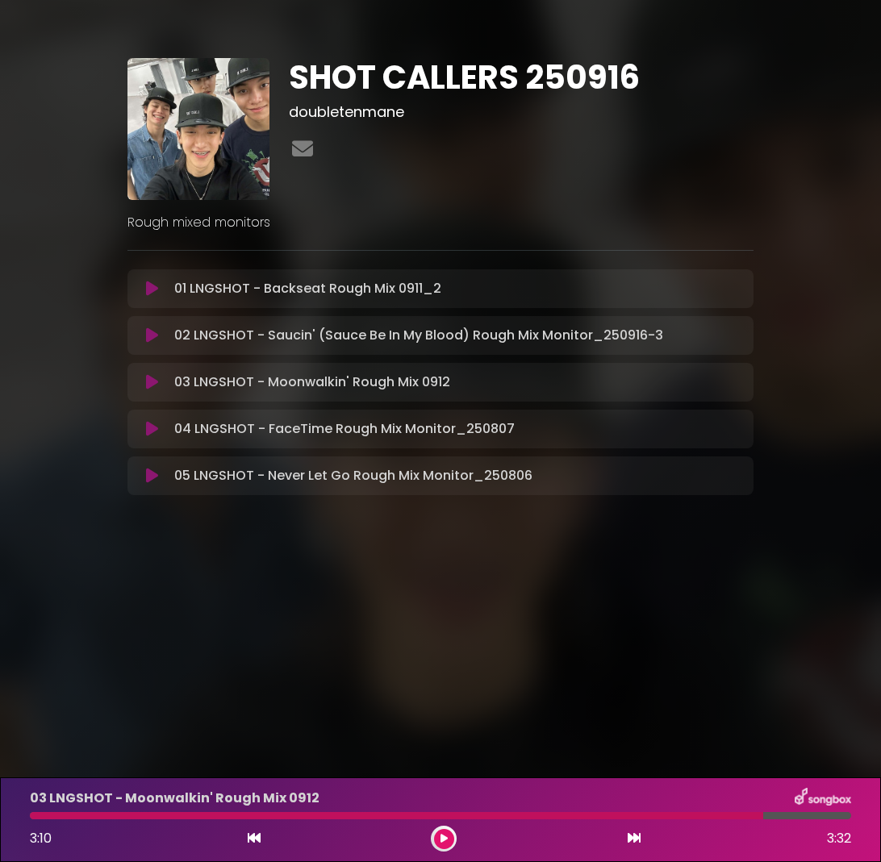
drag, startPoint x: 33, startPoint y: 819, endPoint x: 144, endPoint y: 831, distance: 112.0
click at [33, 819] on div at bounding box center [396, 815] width 733 height 7
click at [448, 845] on button at bounding box center [444, 839] width 20 height 20
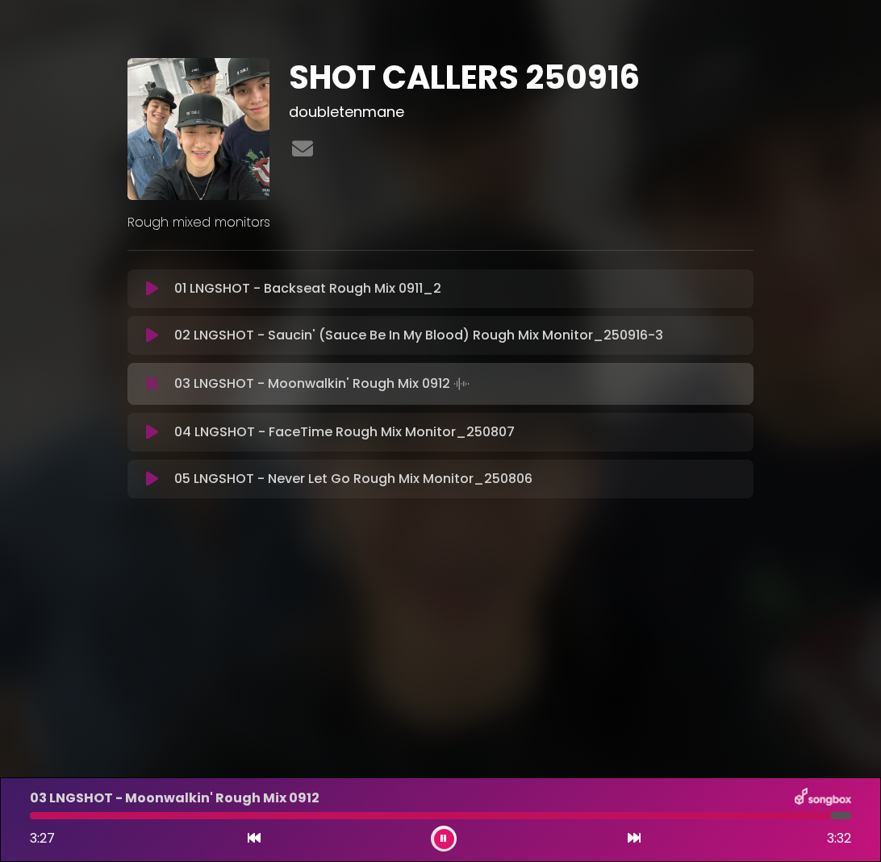
click at [434, 829] on button at bounding box center [444, 839] width 20 height 20
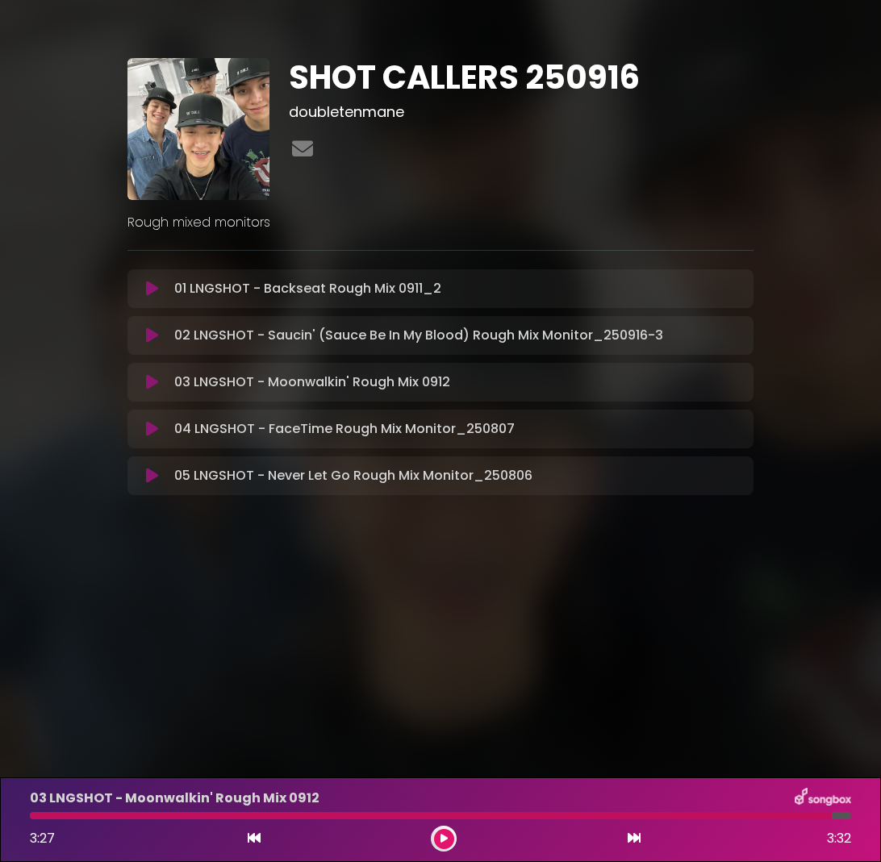
click at [448, 845] on button at bounding box center [444, 839] width 20 height 20
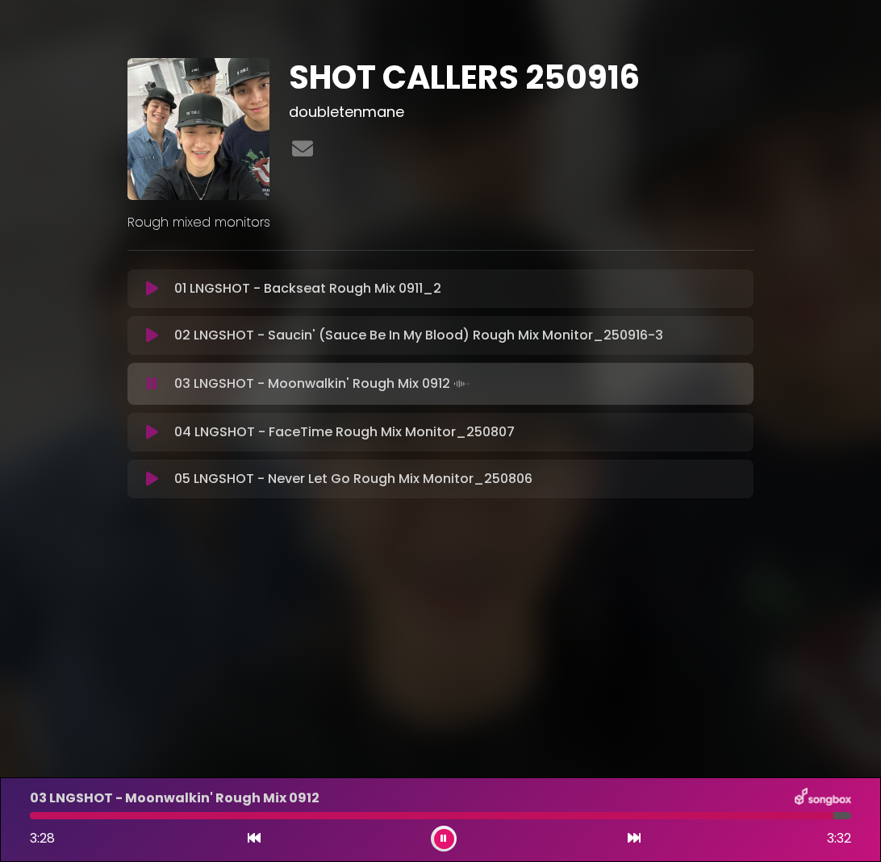
click at [448, 845] on button at bounding box center [444, 839] width 20 height 20
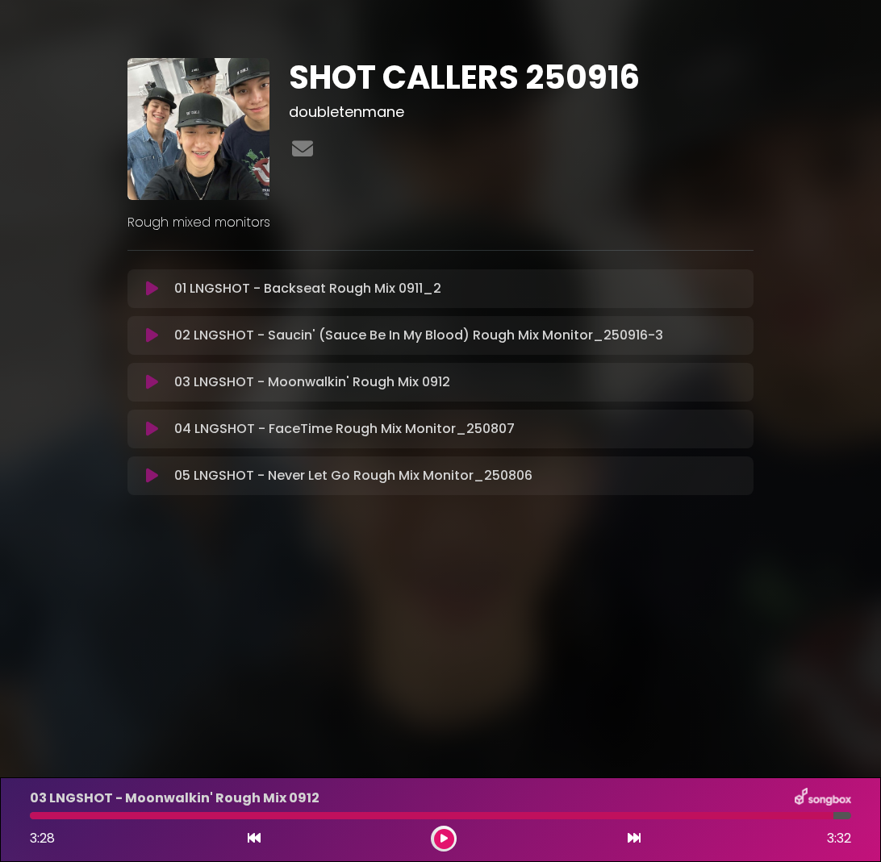
click at [281, 815] on div at bounding box center [431, 815] width 803 height 7
click at [445, 839] on icon at bounding box center [443, 839] width 7 height 10
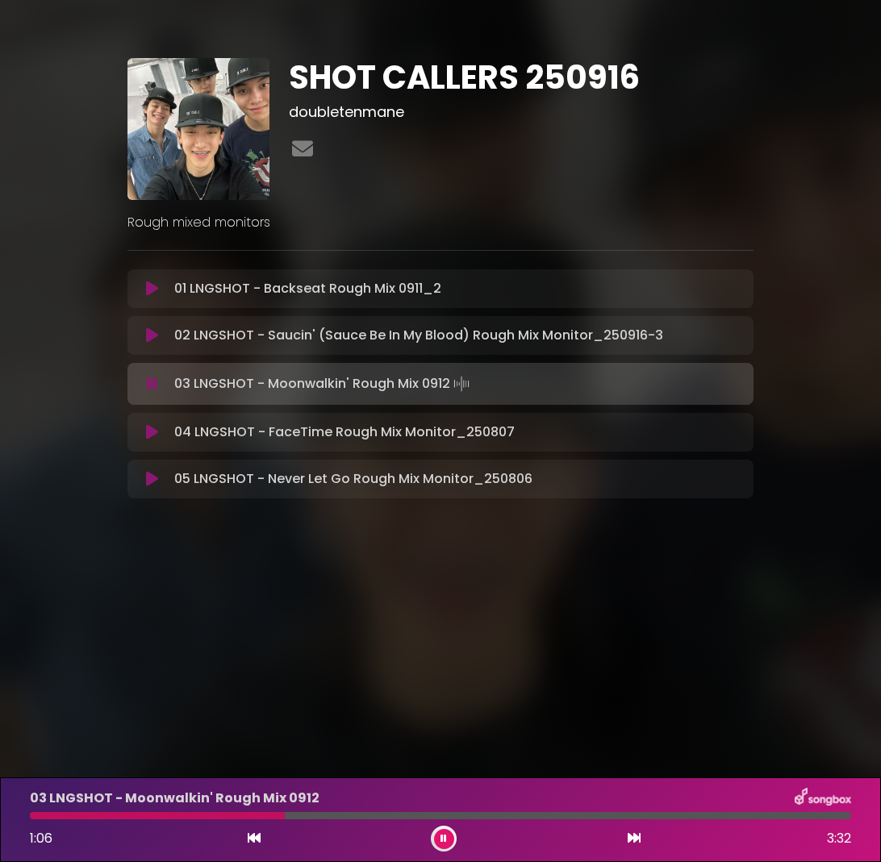
click at [251, 815] on div at bounding box center [157, 815] width 255 height 7
click at [308, 822] on div "03 LNGSHOT - Moonwalkin' Rough Mix 0912 0:57 3:32" at bounding box center [440, 820] width 840 height 64
click at [289, 814] on div at bounding box center [440, 815] width 821 height 7
click at [290, 815] on div at bounding box center [225, 815] width 390 height 7
click at [321, 815] on div at bounding box center [440, 815] width 821 height 7
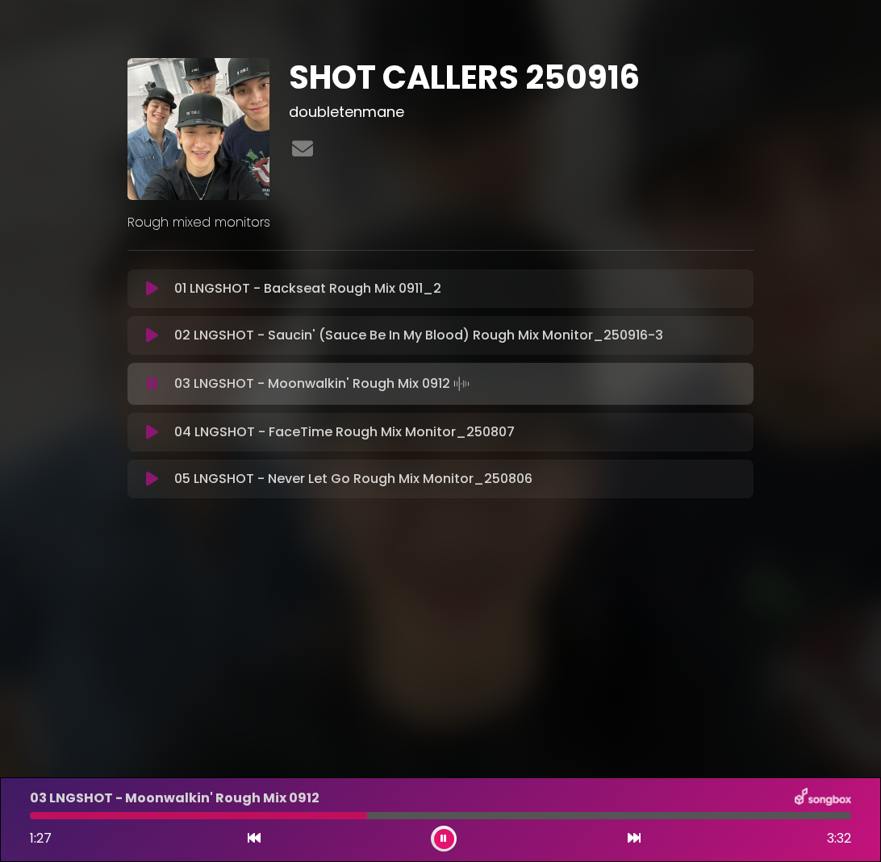
click at [320, 818] on div at bounding box center [198, 815] width 337 height 7
click at [298, 819] on div at bounding box center [175, 815] width 291 height 7
click at [440, 838] on icon at bounding box center [443, 839] width 6 height 10
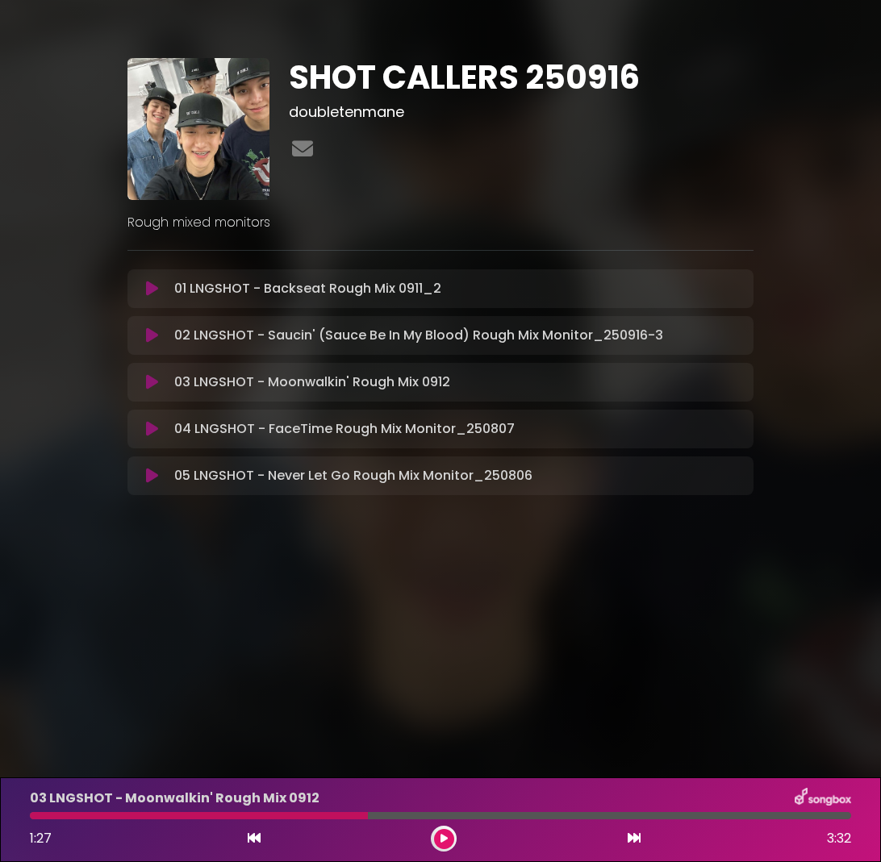
click at [155, 335] on icon at bounding box center [152, 335] width 12 height 16
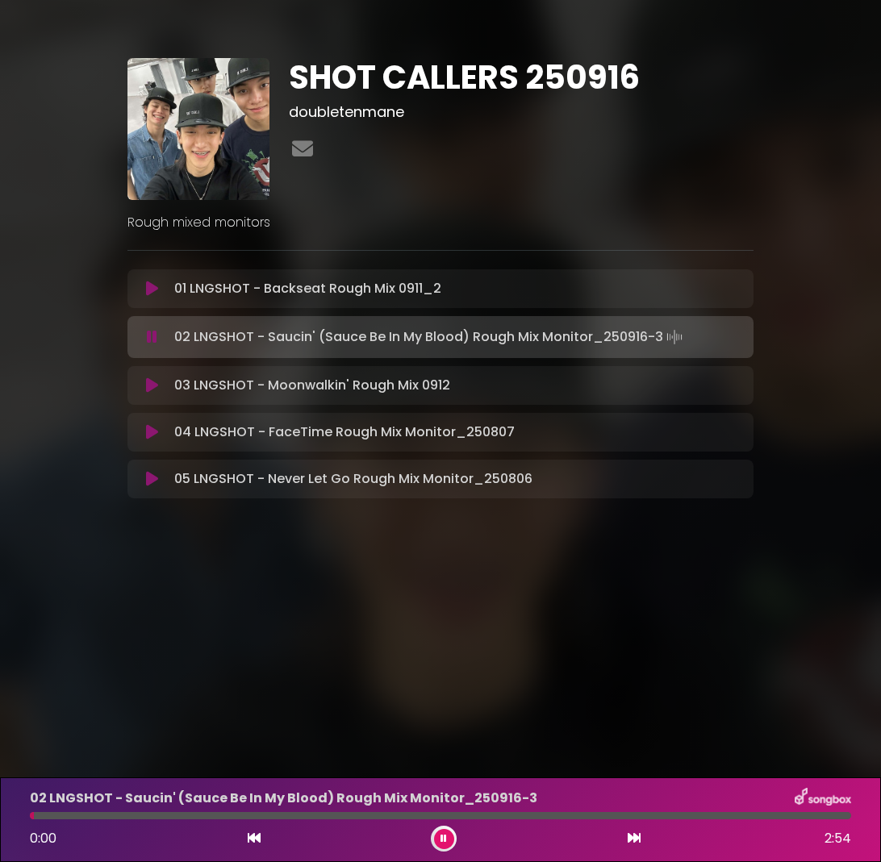
click at [812, 819] on div at bounding box center [440, 815] width 821 height 7
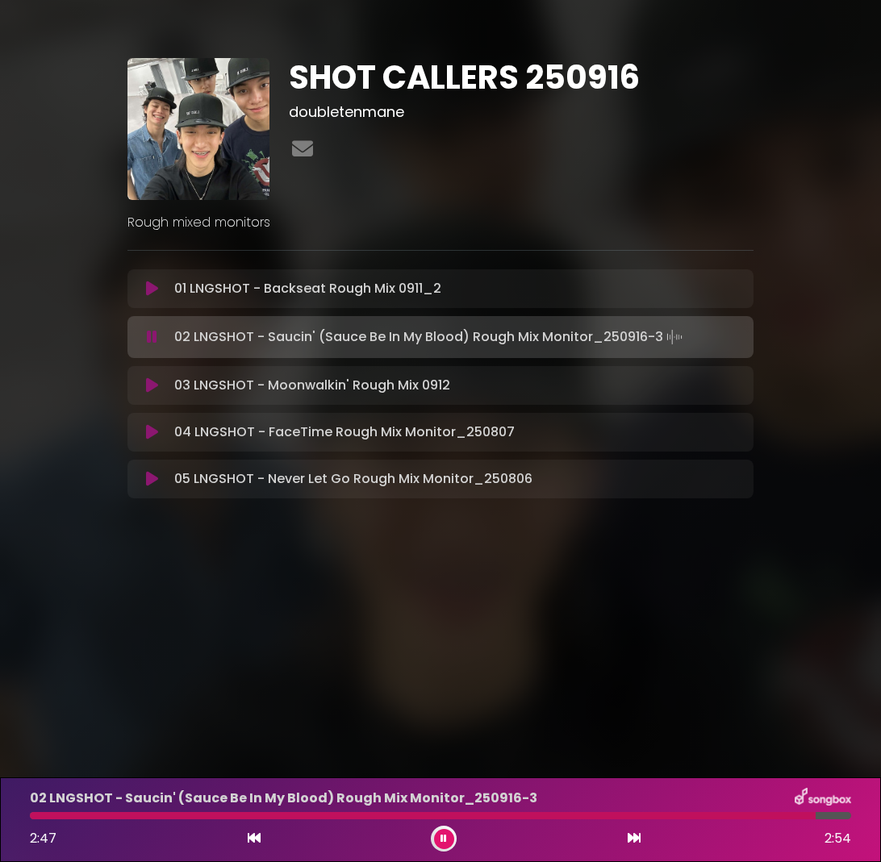
click at [826, 818] on div at bounding box center [440, 815] width 821 height 7
click at [814, 817] on div at bounding box center [429, 815] width 798 height 7
click at [435, 835] on button at bounding box center [444, 839] width 20 height 20
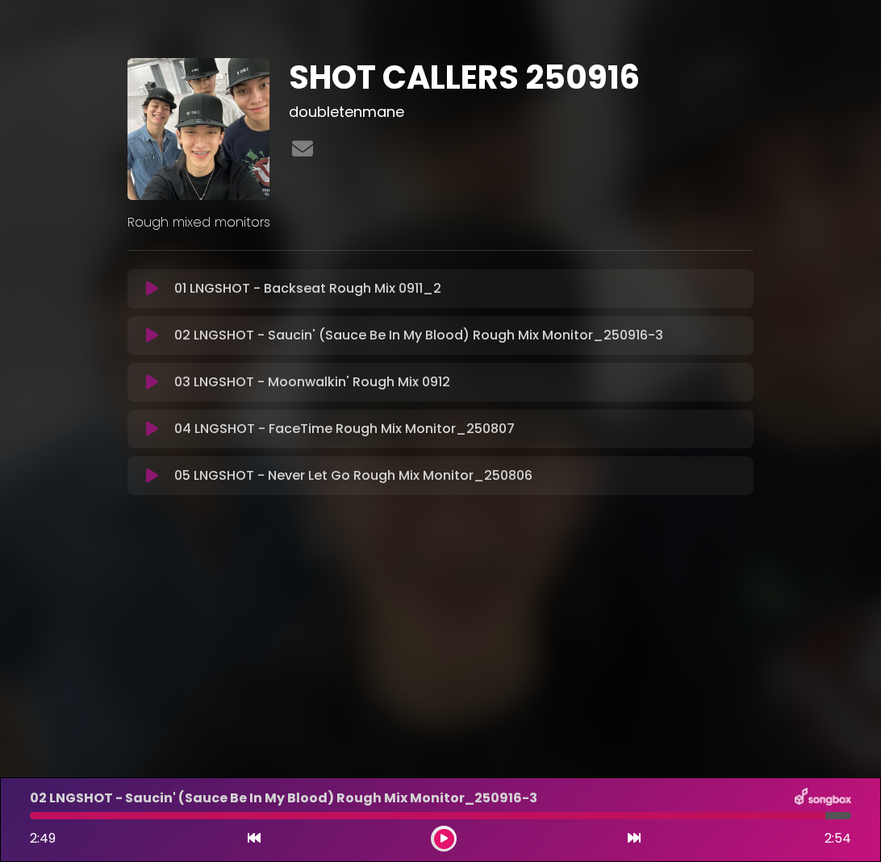
click at [814, 820] on div "02 LNGSHOT - Saucin' (Sauce Be In My Blood) Rough Mix Monitor_250916-3 2:49 2:54" at bounding box center [440, 820] width 840 height 64
click at [791, 818] on div at bounding box center [427, 815] width 795 height 7
click at [452, 838] on button at bounding box center [444, 839] width 20 height 20
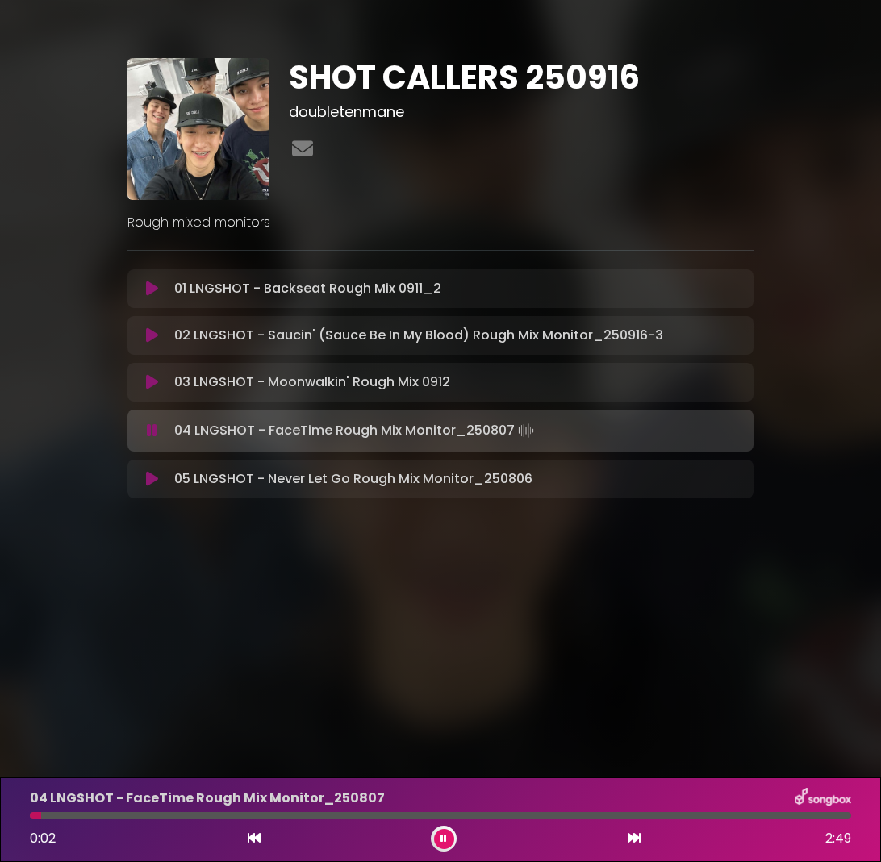
click at [444, 838] on icon at bounding box center [443, 839] width 6 height 10
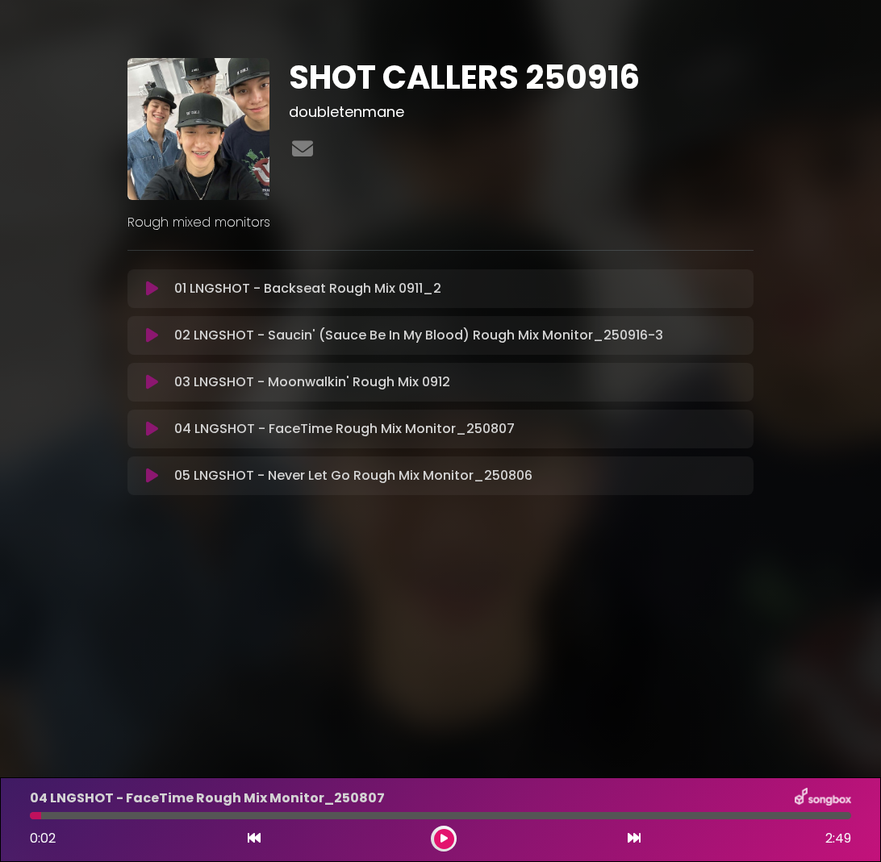
click at [145, 340] on button at bounding box center [152, 335] width 31 height 16
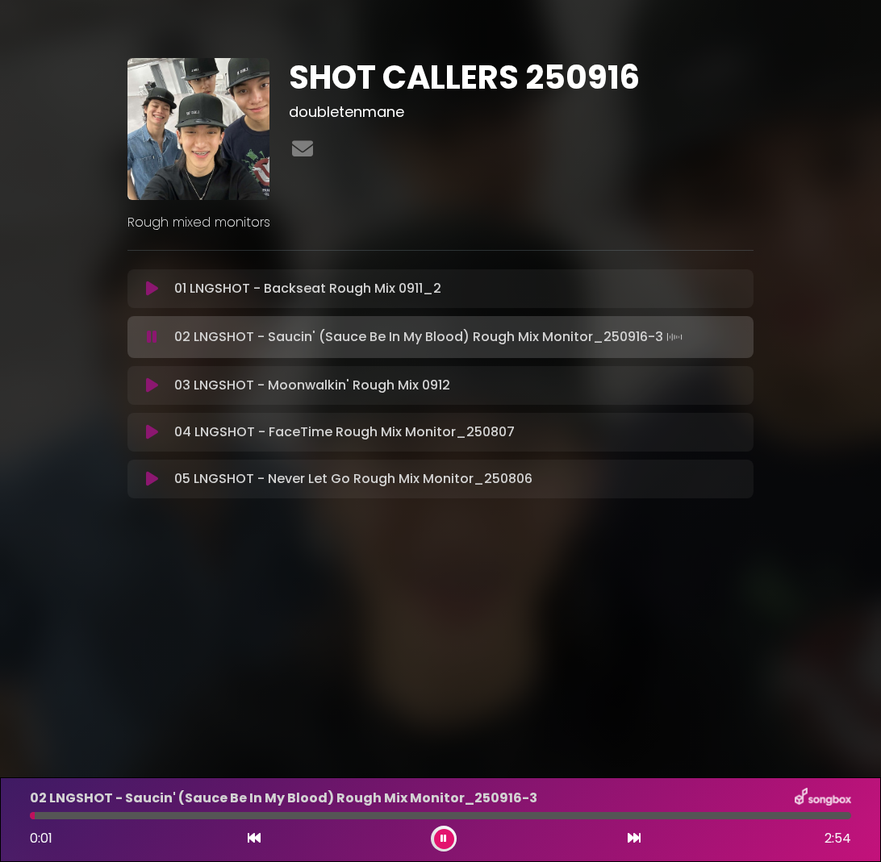
click at [793, 816] on div at bounding box center [440, 815] width 821 height 7
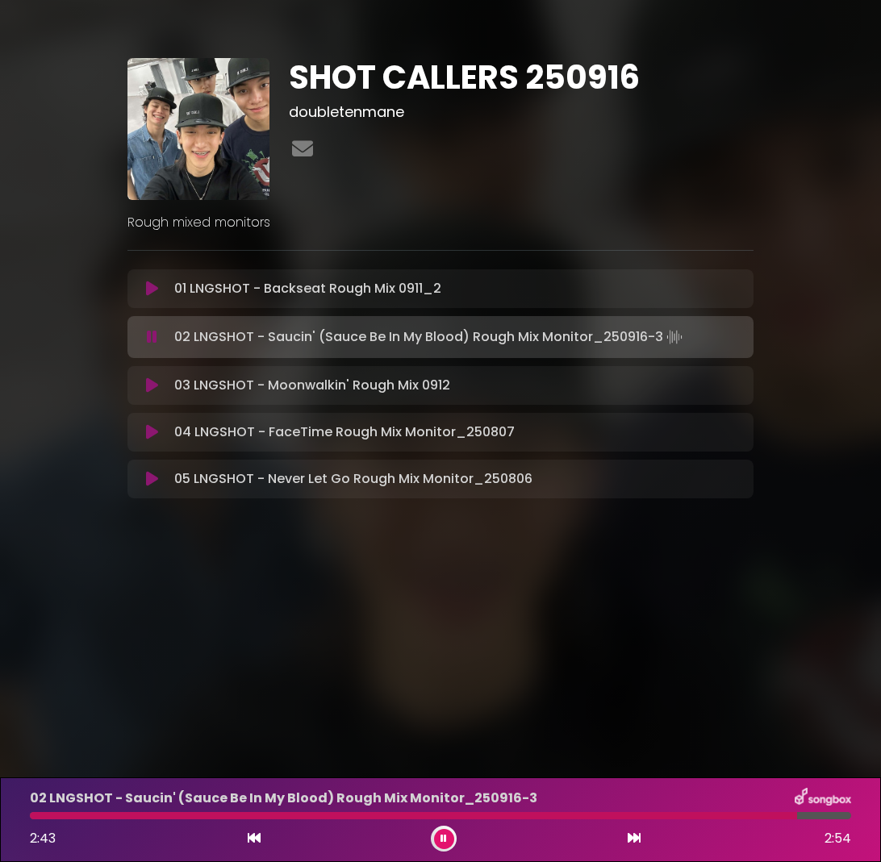
click at [439, 836] on button at bounding box center [444, 839] width 20 height 20
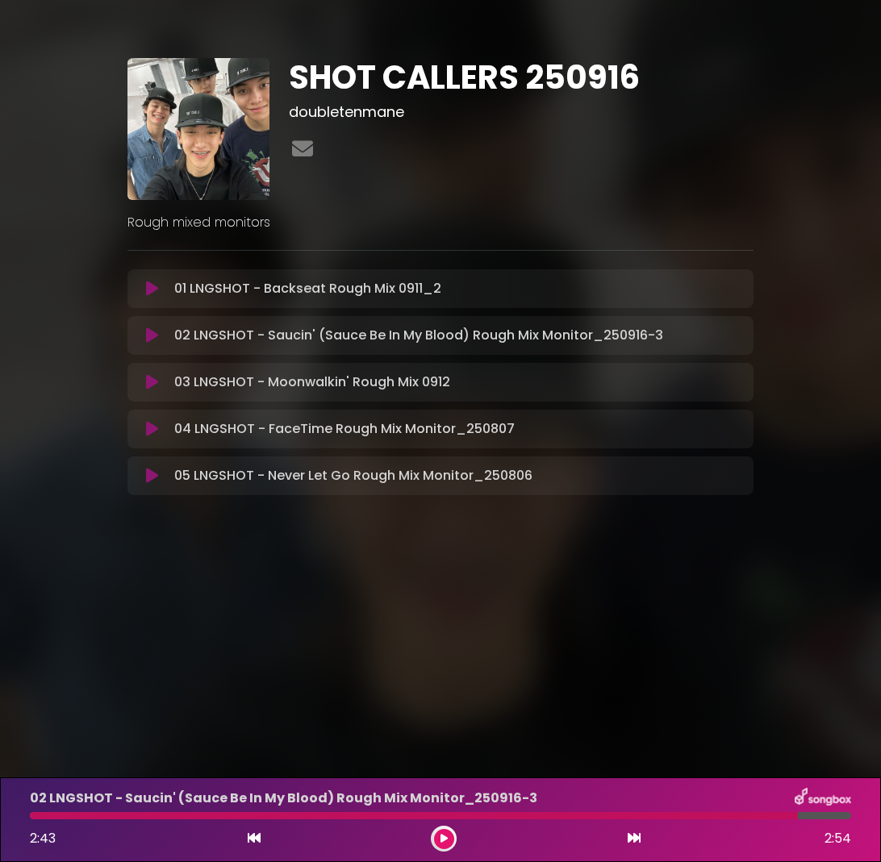
click at [446, 835] on icon at bounding box center [443, 839] width 7 height 10
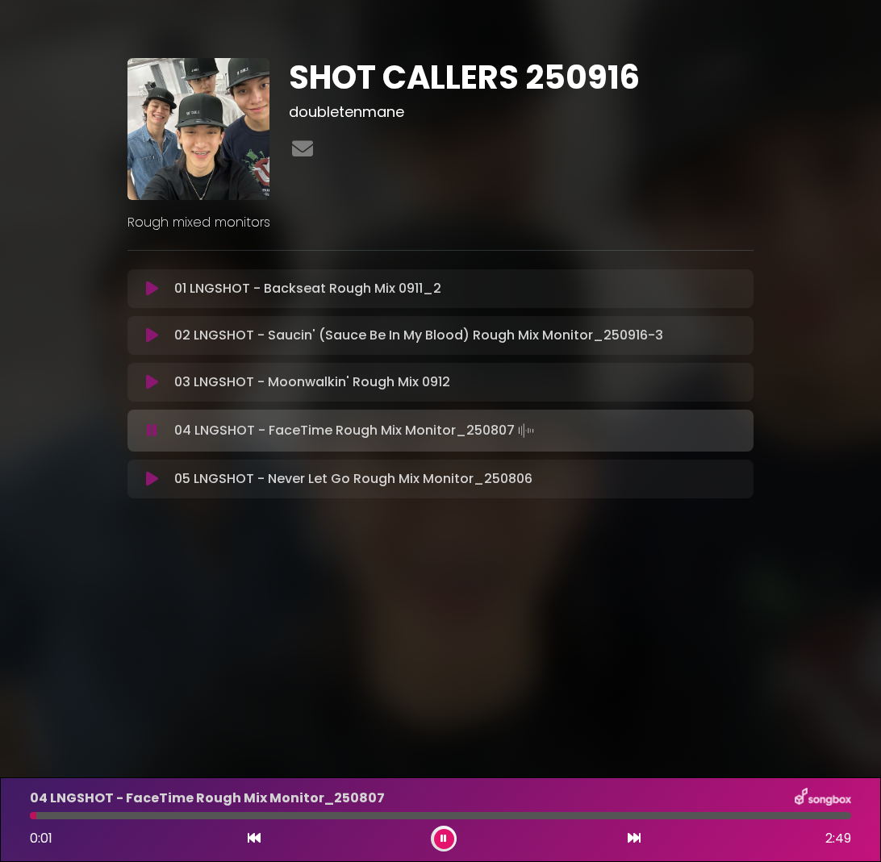
click at [446, 835] on icon at bounding box center [443, 839] width 6 height 10
